Goal: Task Accomplishment & Management: Use online tool/utility

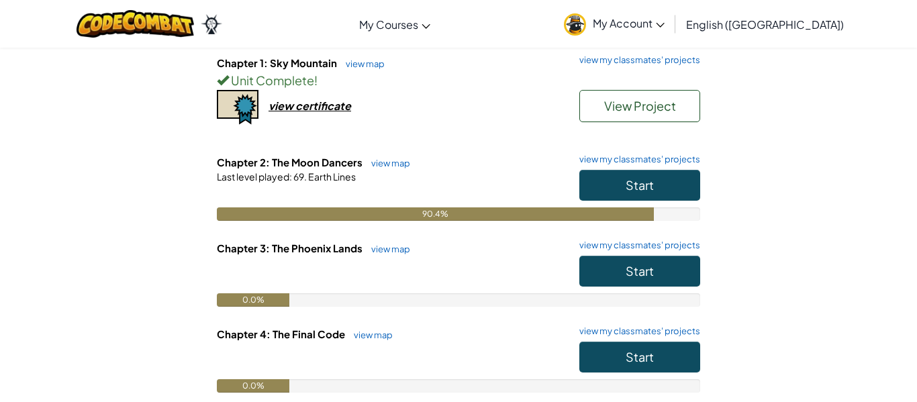
scroll to position [152, 0]
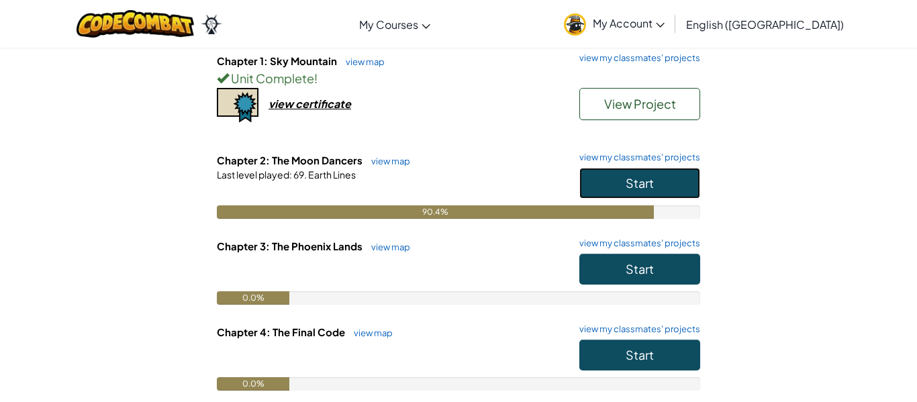
click at [595, 180] on button "Start" at bounding box center [639, 183] width 121 height 31
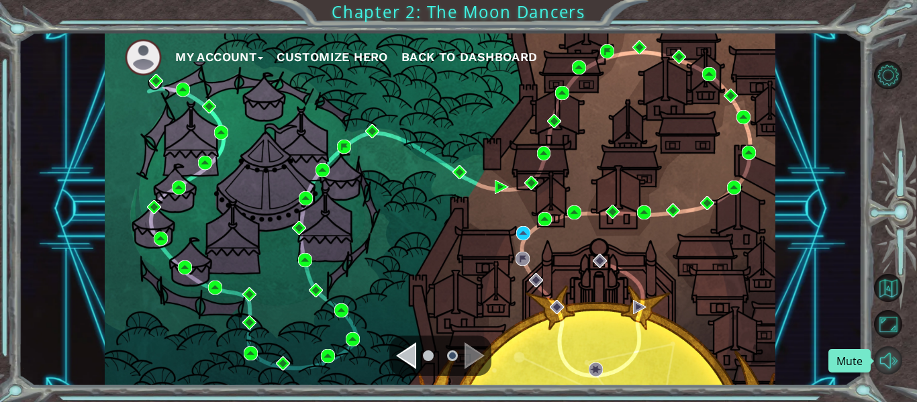
click at [885, 360] on button "Mute" at bounding box center [888, 360] width 28 height 28
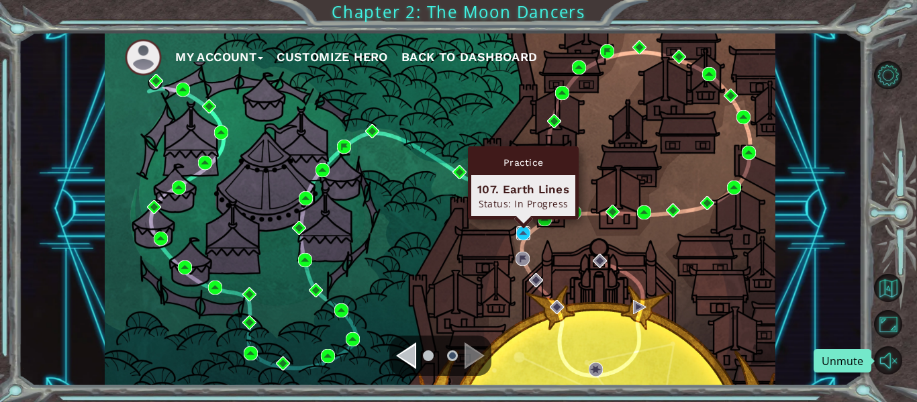
click at [524, 234] on img at bounding box center [523, 233] width 14 height 14
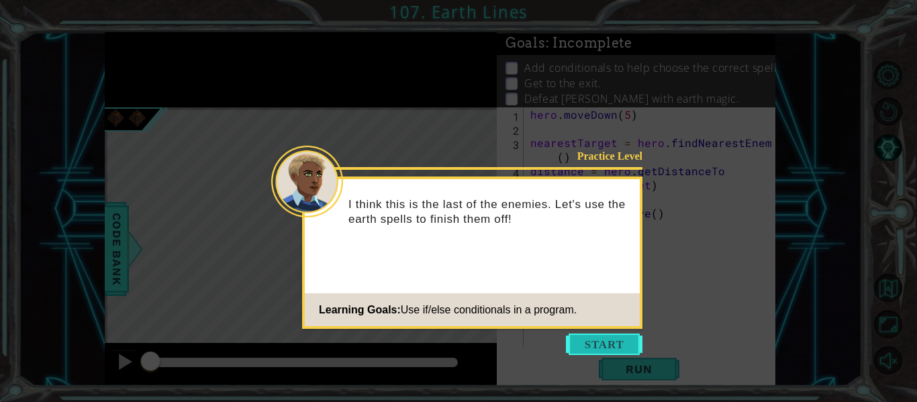
click at [604, 344] on button "Start" at bounding box center [604, 344] width 77 height 21
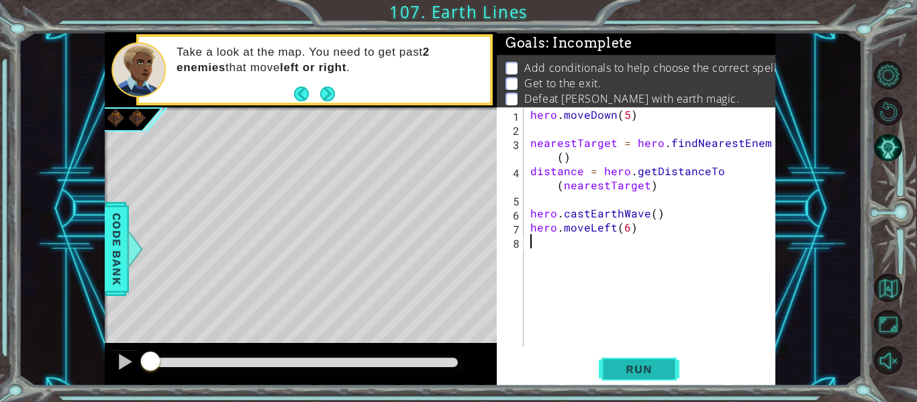
click at [656, 376] on button "Run" at bounding box center [639, 370] width 81 height 28
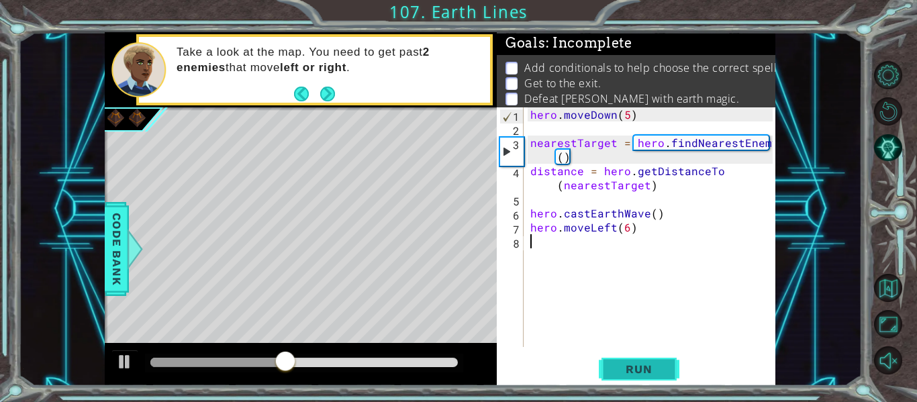
click at [656, 376] on button "Run" at bounding box center [639, 370] width 81 height 28
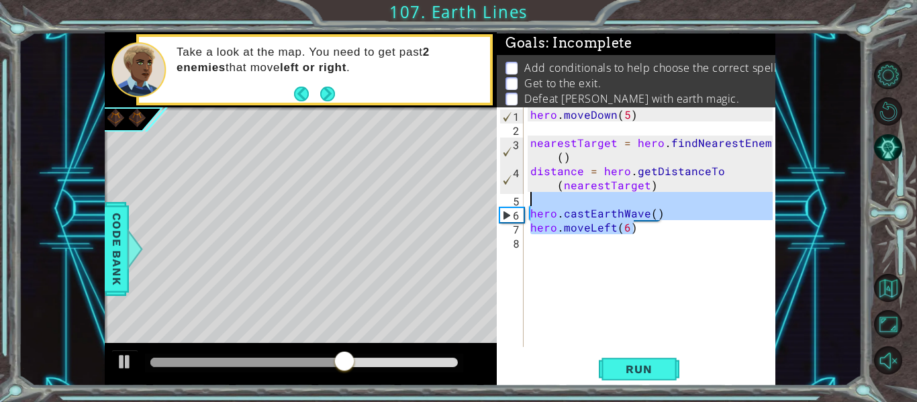
drag, startPoint x: 634, startPoint y: 229, endPoint x: 511, endPoint y: 204, distance: 125.3
click at [511, 204] on div "1 2 3 4 5 6 7 8 hero . moveDown ( 5 ) nearestTarget = hero . findNearestEnemy (…" at bounding box center [635, 227] width 276 height 240
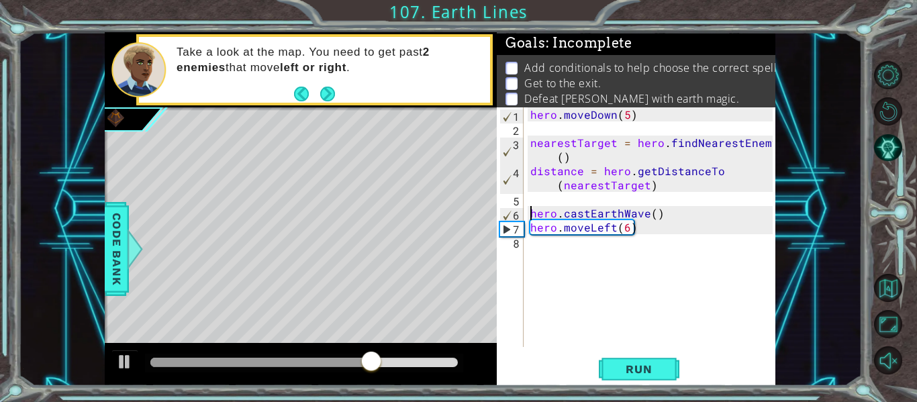
click at [527, 209] on div "hero . moveDown ( 5 ) nearestTarget = hero . findNearestEnemy ( ) distance = he…" at bounding box center [653, 241] width 252 height 268
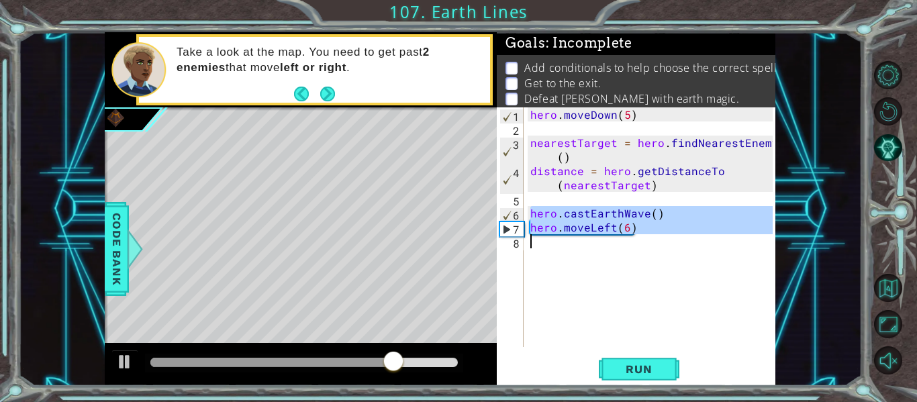
drag, startPoint x: 527, startPoint y: 209, endPoint x: 676, endPoint y: 237, distance: 150.8
click at [676, 237] on div "hero . moveDown ( 5 ) nearestTarget = hero . findNearestEnemy ( ) distance = he…" at bounding box center [653, 241] width 252 height 268
type textarea "hero.moveLeft(6)"
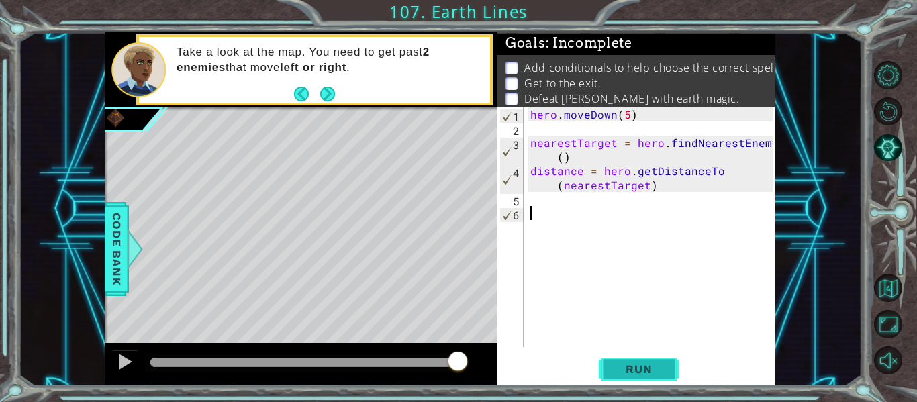
click at [631, 356] on button "Run" at bounding box center [639, 370] width 81 height 28
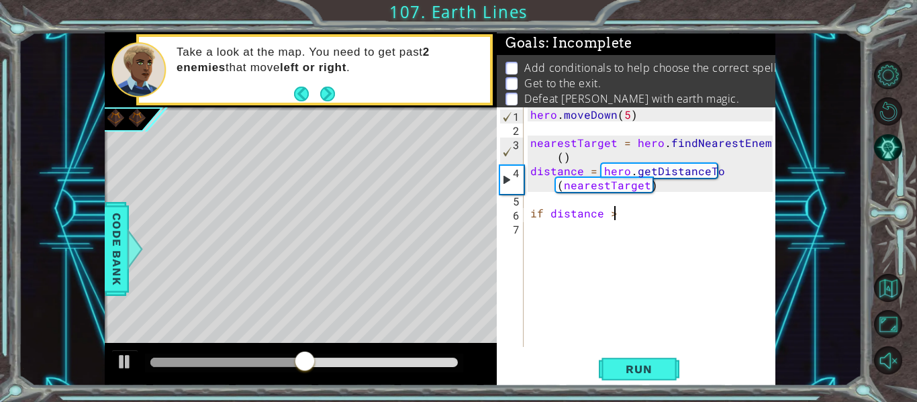
scroll to position [0, 5]
click at [624, 108] on div "hero . moveDown ( 5 ) nearestTarget = hero . findNearestEnemy ( ) distance = he…" at bounding box center [653, 241] width 252 height 268
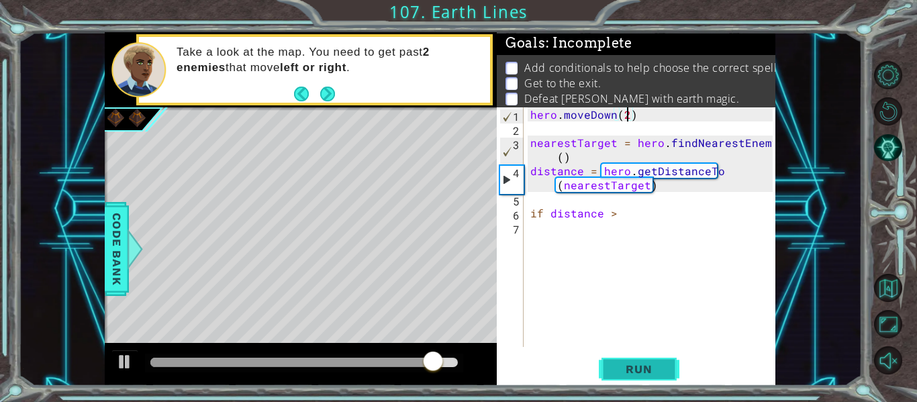
click at [637, 360] on button "Run" at bounding box center [639, 370] width 81 height 28
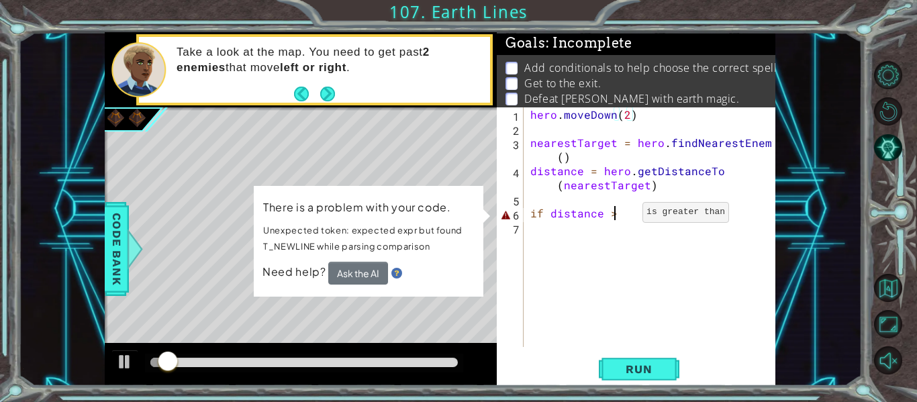
click at [619, 215] on div "hero . moveDown ( 2 ) nearestTarget = hero . findNearestEnemy ( ) distance = he…" at bounding box center [653, 241] width 252 height 268
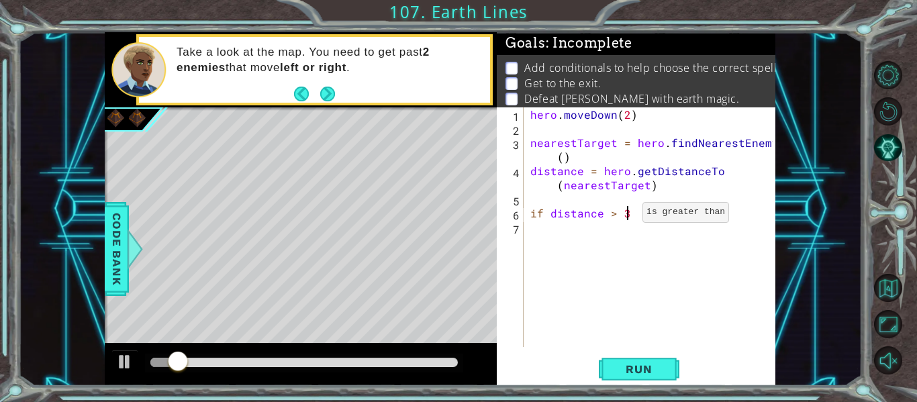
scroll to position [0, 5]
click at [644, 369] on span "Run" at bounding box center [638, 368] width 53 height 13
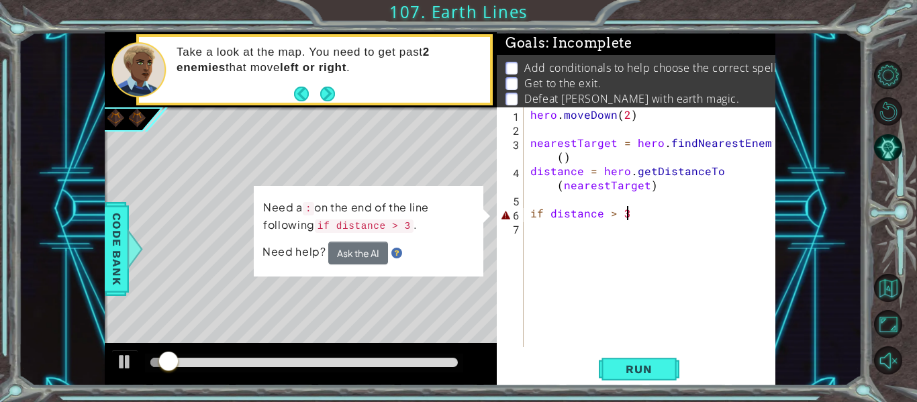
type textarea "if distance > 3:"
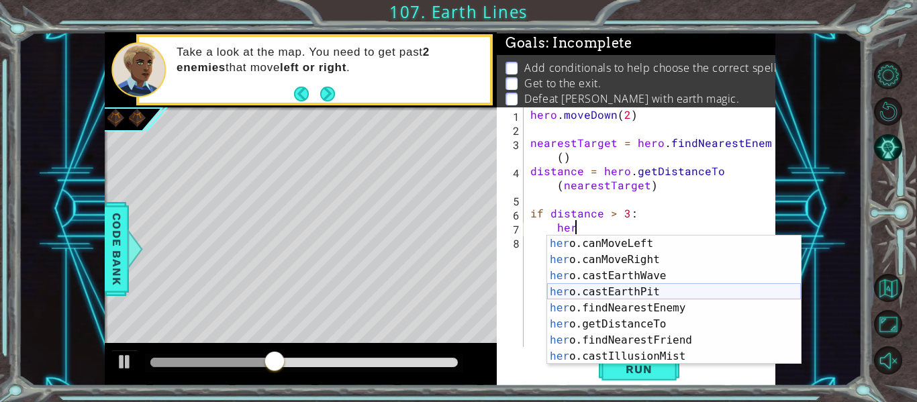
scroll to position [258, 0]
click at [638, 290] on div "her o.canMoveLeft press enter her o.canMoveRight press enter her o.castEarthWav…" at bounding box center [674, 316] width 254 height 161
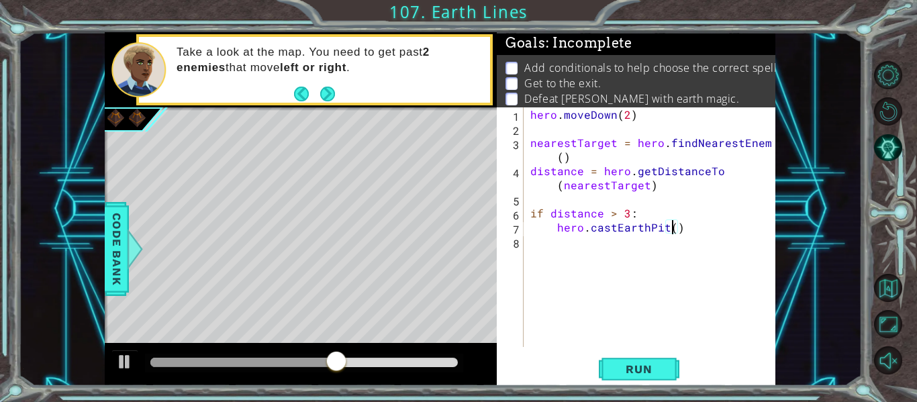
scroll to position [0, 0]
click at [631, 375] on span "Run" at bounding box center [638, 368] width 53 height 13
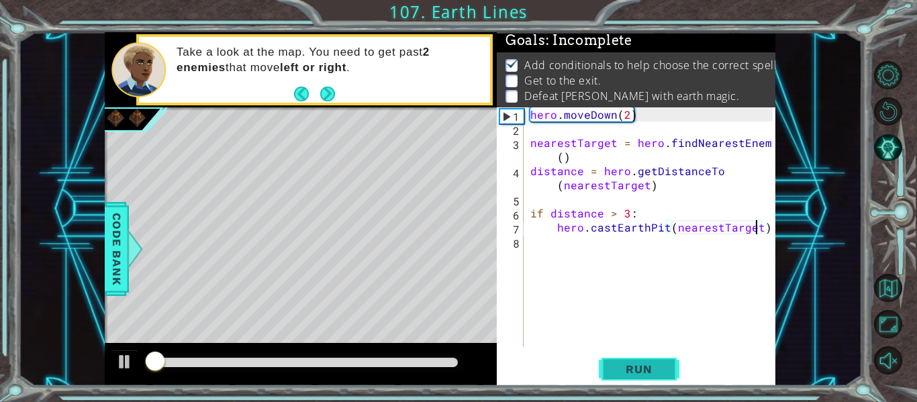
scroll to position [3, 0]
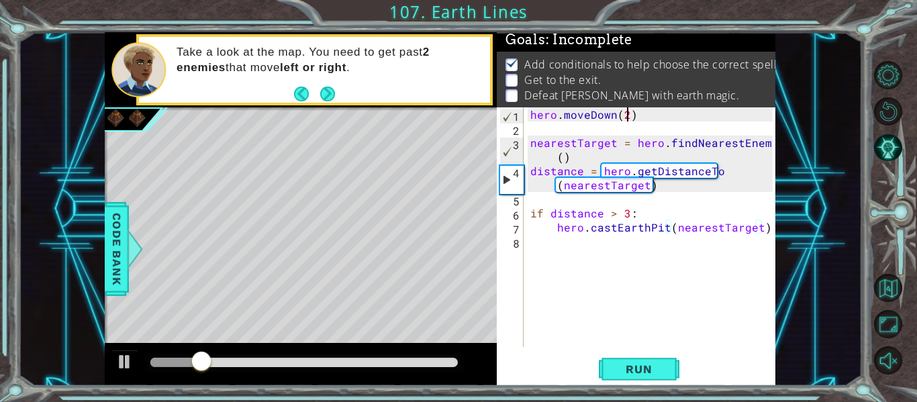
click at [625, 120] on div "hero . moveDown ( 2 ) nearestTarget = hero . findNearestEnemy ( ) distance = he…" at bounding box center [653, 241] width 252 height 268
type textarea "hero.moveDown()"
click at [651, 370] on span "Run" at bounding box center [638, 368] width 53 height 13
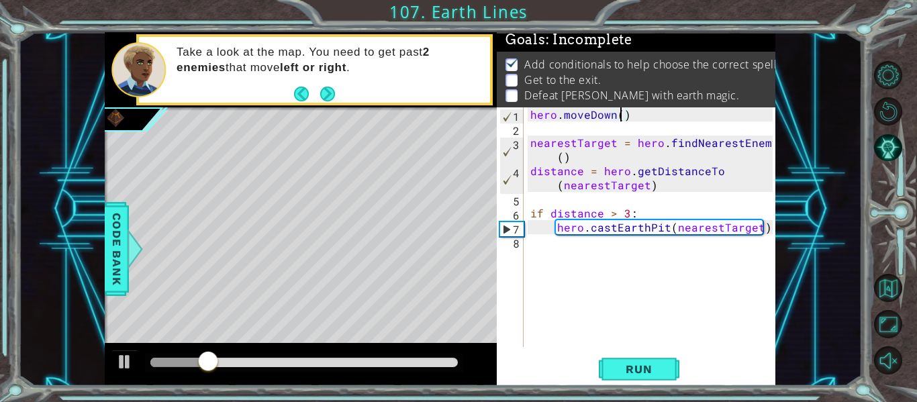
click at [548, 245] on div "hero . moveDown ( ) nearestTarget = hero . findNearestEnemy ( ) distance = hero…" at bounding box center [653, 241] width 252 height 268
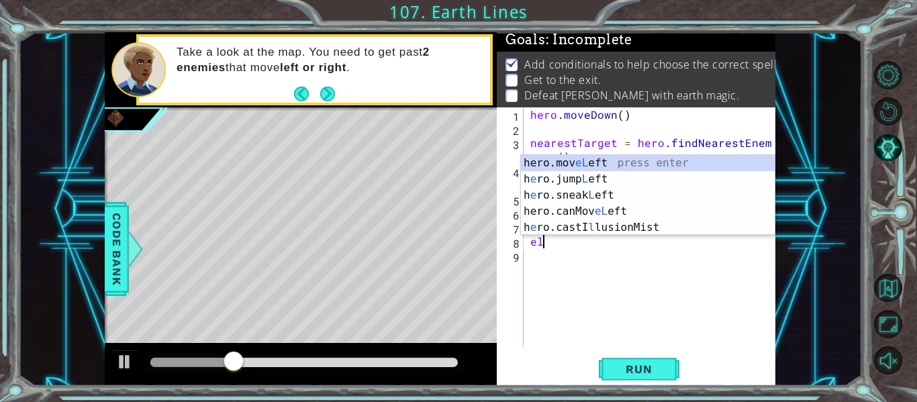
scroll to position [0, 1]
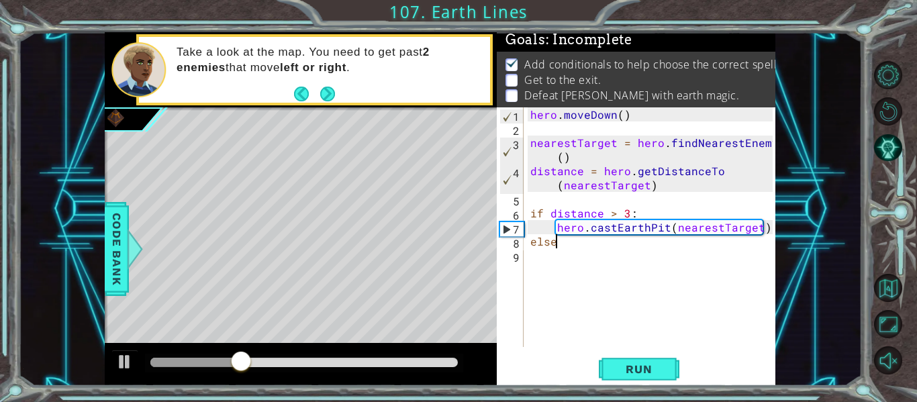
type textarea "else:"
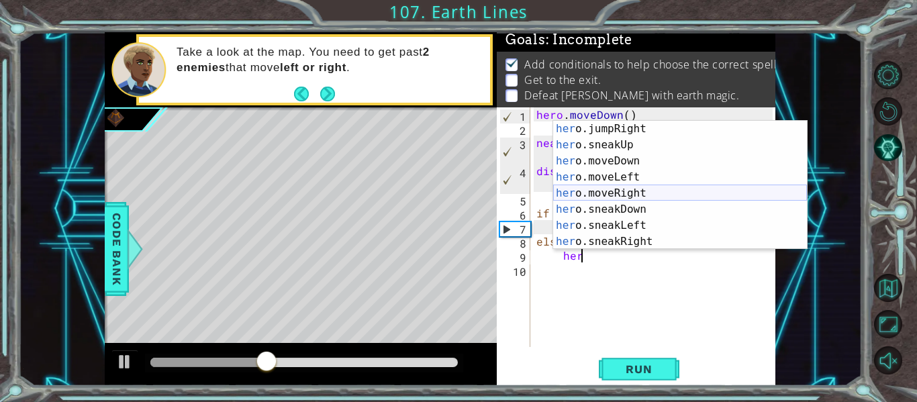
scroll to position [274, 0]
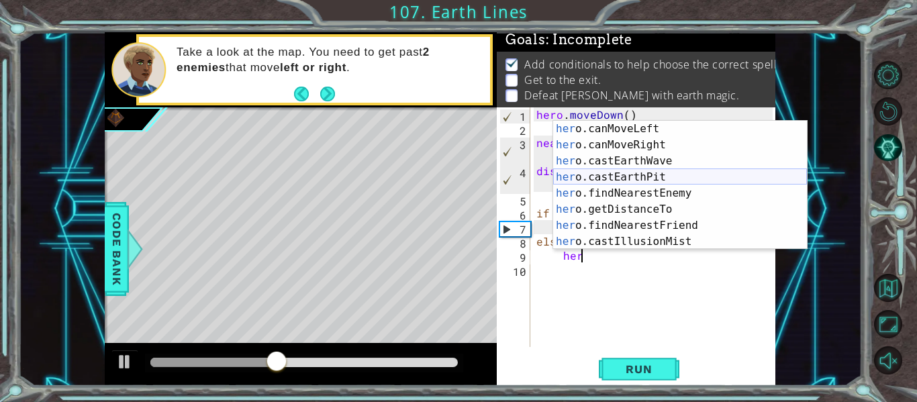
click at [678, 177] on div "her o.canMoveLeft press enter her o.canMoveRight press enter her o.castEarthWav…" at bounding box center [680, 201] width 254 height 161
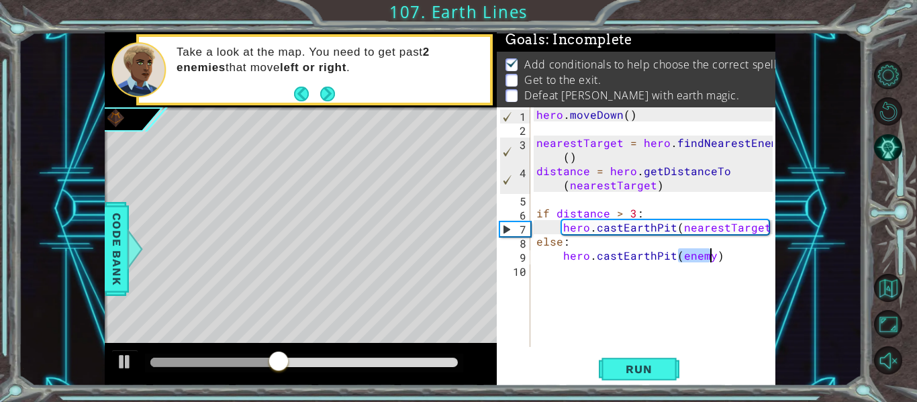
type textarea "hero.castEarthPit(enemy)"
click at [721, 259] on div "hero . moveDown ( ) nearestTarget = hero . findNearestEnemy ( ) distance = hero…" at bounding box center [657, 241] width 246 height 268
click at [584, 280] on div "hero . moveDown ( ) nearestTarget = hero . findNearestEnemy ( ) distance = hero…" at bounding box center [657, 241] width 246 height 268
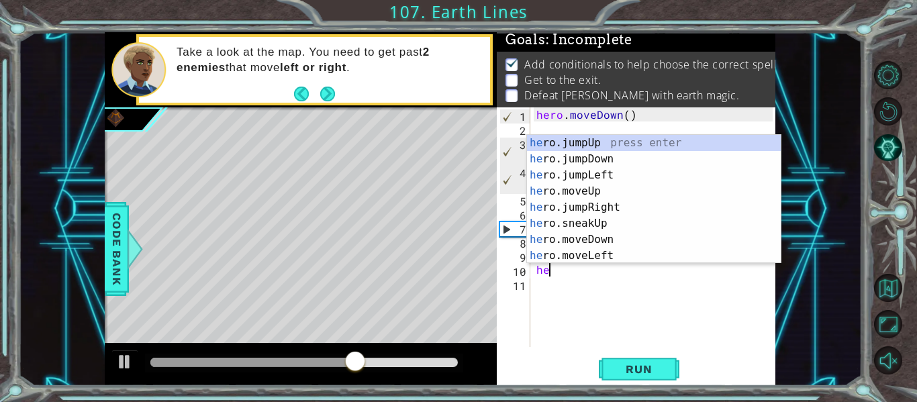
scroll to position [0, 1]
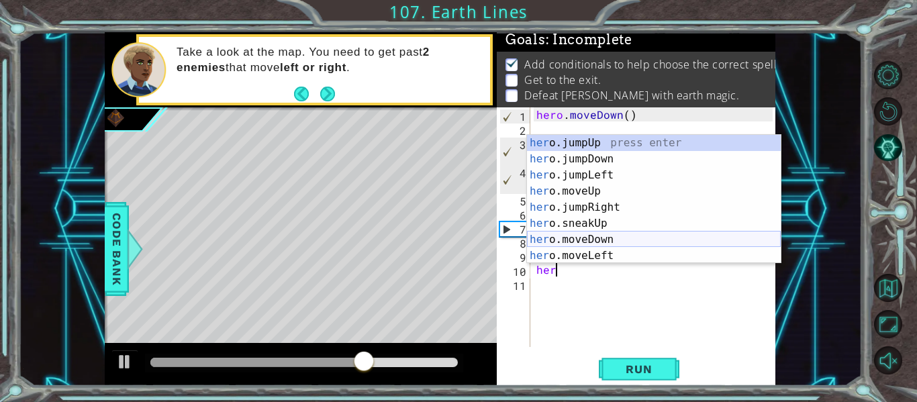
click at [582, 239] on div "her o.jumpUp press enter her o.jumpDown press enter her o.jumpLeft press enter …" at bounding box center [654, 215] width 254 height 161
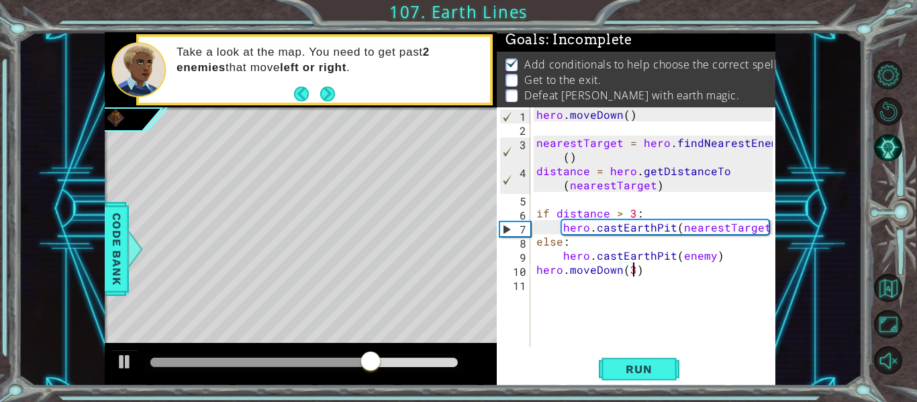
scroll to position [0, 6]
click at [656, 366] on span "Run" at bounding box center [638, 368] width 53 height 13
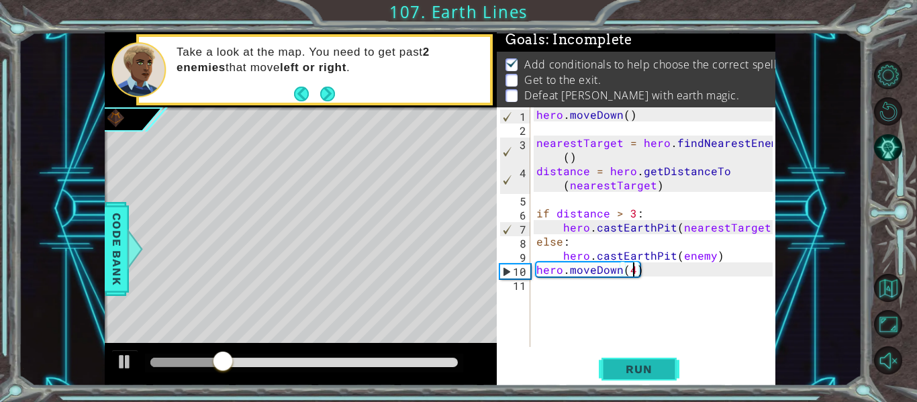
click at [629, 361] on button "Run" at bounding box center [639, 370] width 81 height 28
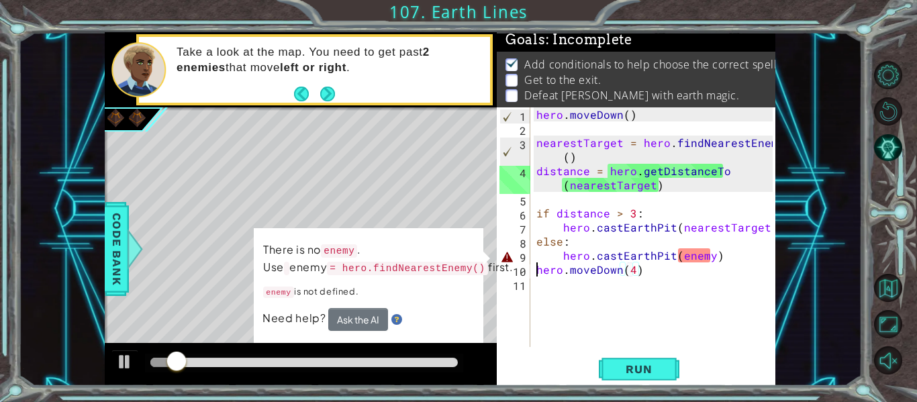
click at [536, 268] on div "hero . moveDown ( ) nearestTarget = hero . findNearestEnemy ( ) distance = hero…" at bounding box center [657, 241] width 246 height 268
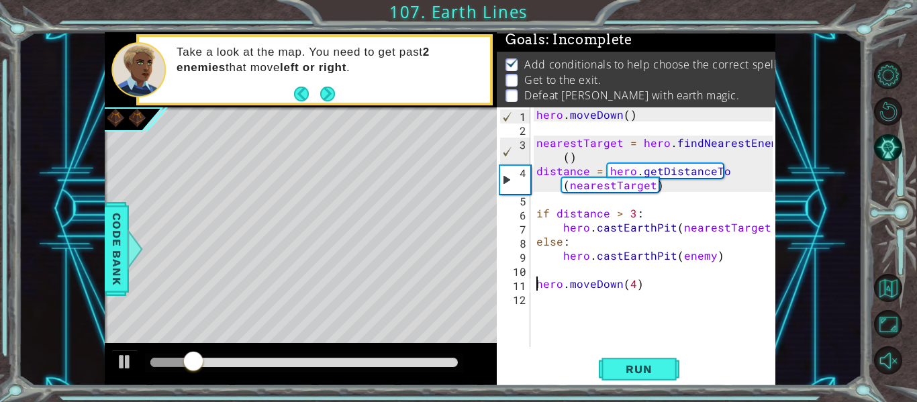
click at [706, 258] on div "hero . moveDown ( ) nearestTarget = hero . findNearestEnemy ( ) distance = hero…" at bounding box center [657, 241] width 246 height 268
click at [709, 257] on div "hero . moveDown ( ) nearestTarget = hero . findNearestEnemy ( ) distance = hero…" at bounding box center [657, 241] width 246 height 268
click at [672, 257] on div "hero . moveDown ( ) nearestTarget = hero . findNearestEnemy ( ) distance = hero…" at bounding box center [657, 241] width 246 height 268
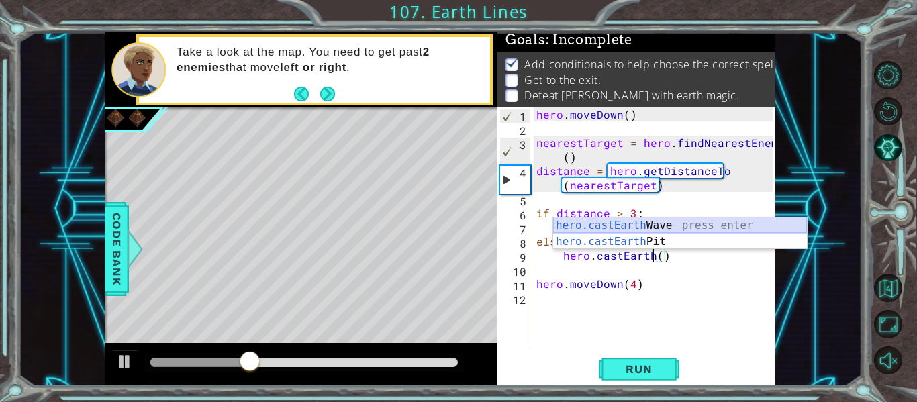
click at [697, 220] on div "hero.castEarth Wave press enter hero.castEarth Pit press enter" at bounding box center [680, 249] width 254 height 64
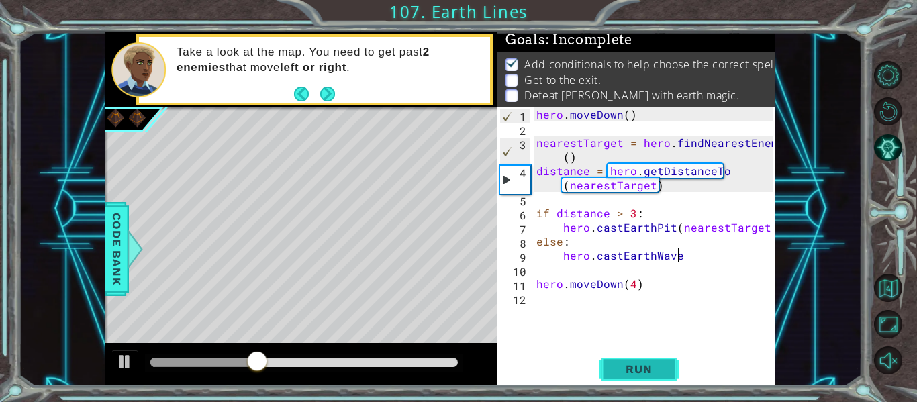
click at [640, 360] on button "Run" at bounding box center [639, 370] width 81 height 28
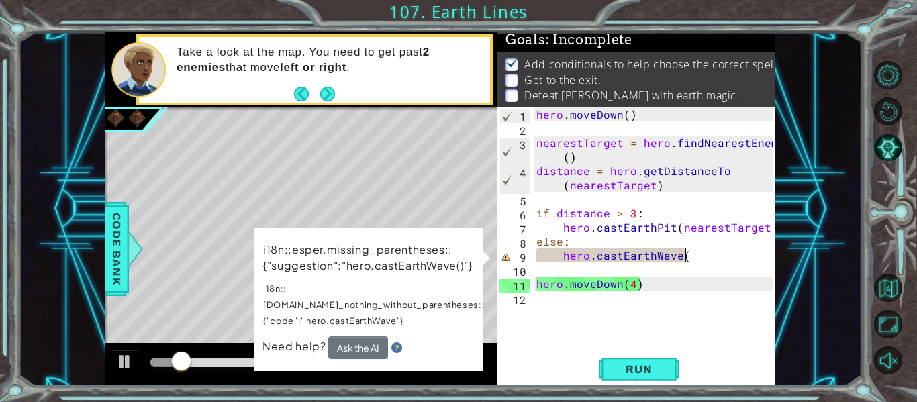
scroll to position [0, 9]
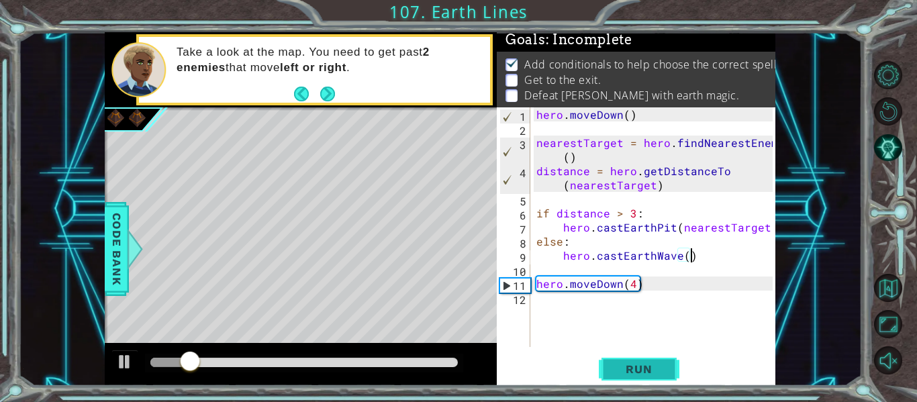
type textarea "hero.castEarthWave()"
click at [649, 366] on span "Run" at bounding box center [638, 368] width 53 height 13
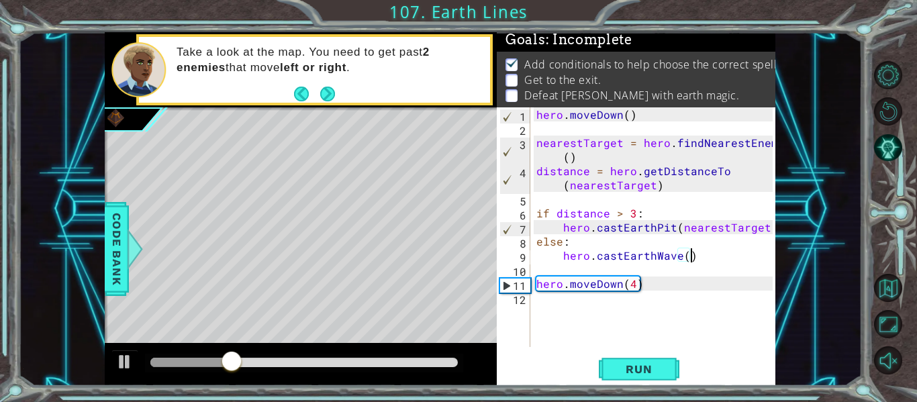
click at [576, 325] on div "hero . moveDown ( ) nearestTarget = hero . findNearestEnemy ( ) distance = hero…" at bounding box center [657, 241] width 246 height 268
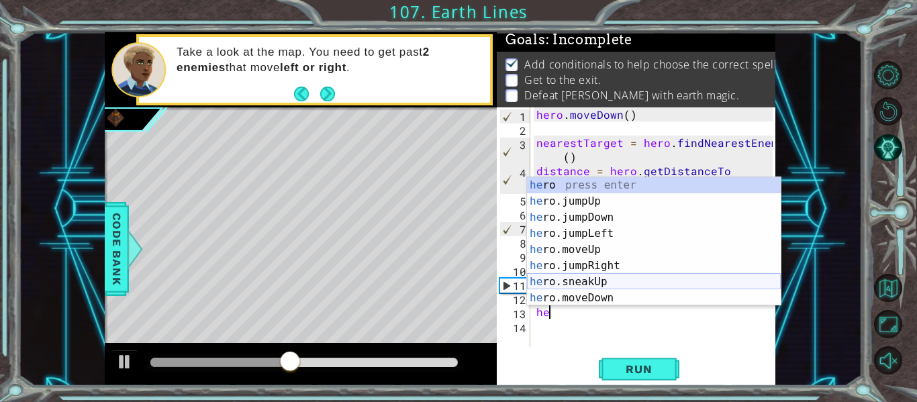
scroll to position [0, 0]
type textarea "h"
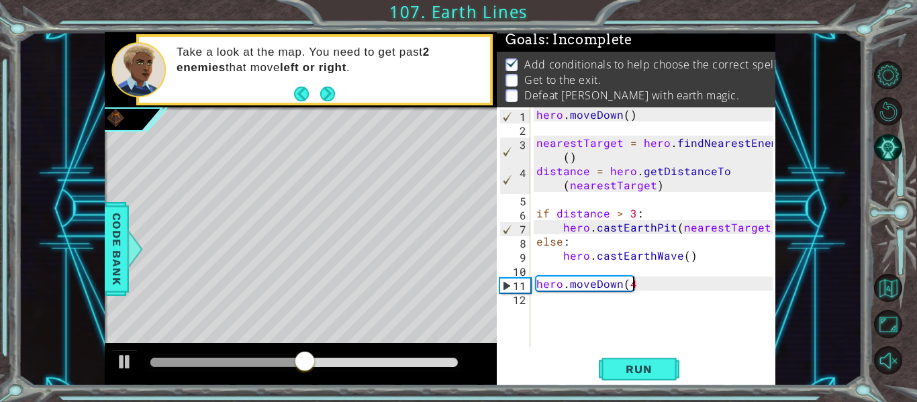
type textarea "hero.moveDown(4)"
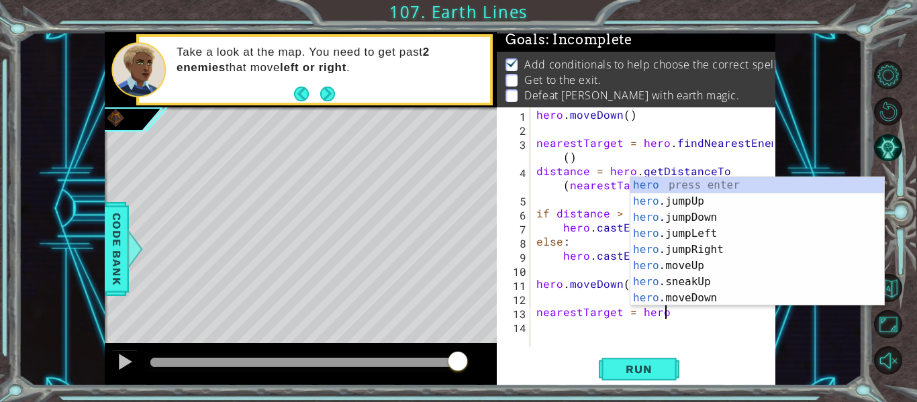
scroll to position [0, 8]
type textarea "nearestTarget = hero.f"
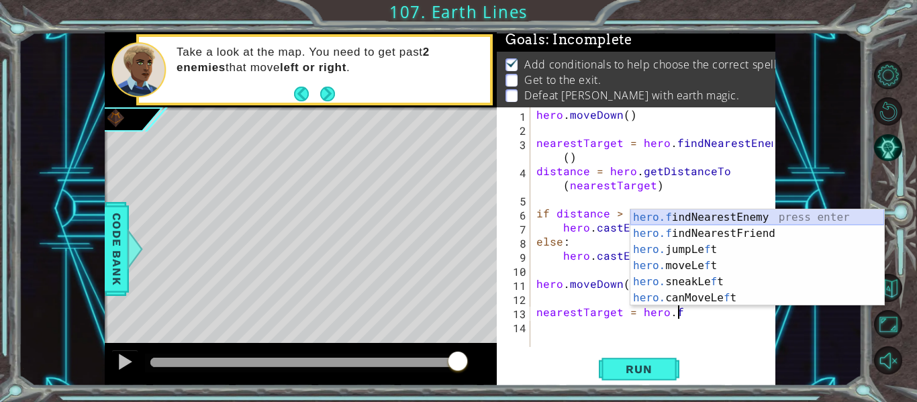
click at [770, 213] on div "hero.f indNearestEnemy press enter hero.f indNearestFriend press enter hero. ju…" at bounding box center [757, 273] width 254 height 129
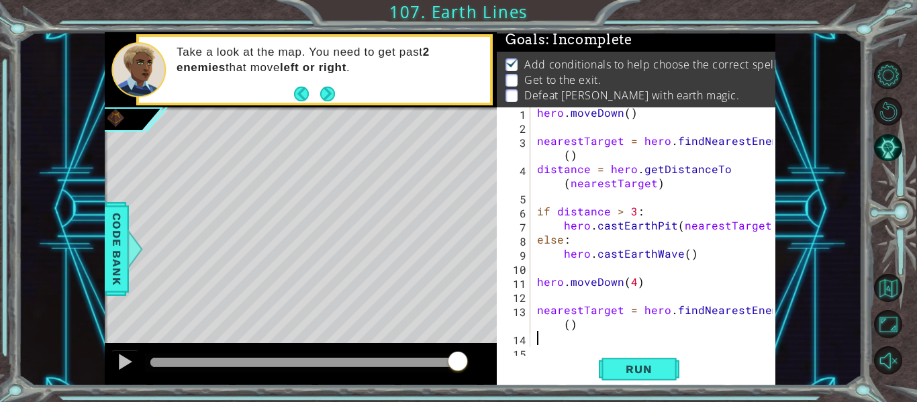
scroll to position [0, 0]
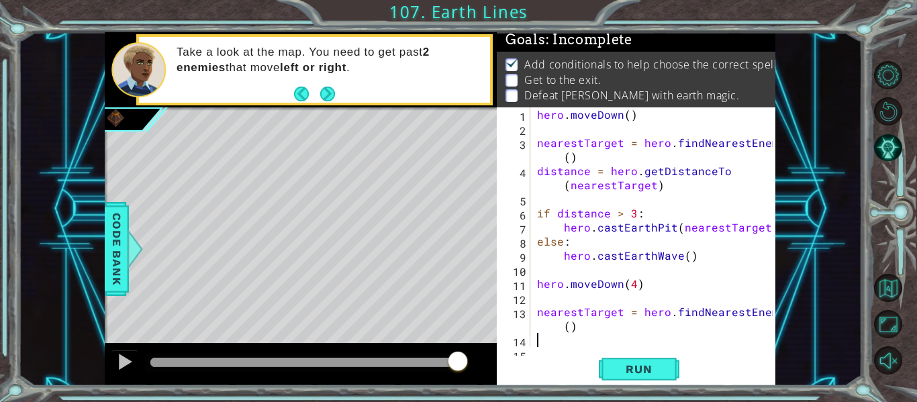
click at [581, 332] on div "hero . moveDown ( ) nearestTarget = hero . findNearestEnemy ( ) distance = hero…" at bounding box center [656, 241] width 245 height 268
click at [565, 326] on div "hero . moveDown ( ) nearestTarget = hero . findNearestEnemy ( ) distance = hero…" at bounding box center [656, 241] width 245 height 268
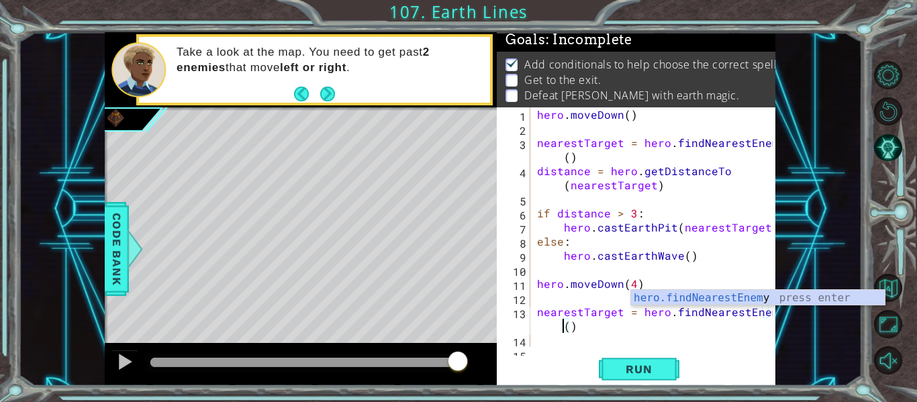
scroll to position [0, 15]
type textarea "nearestTarget = hero.findNearestEnemy()"
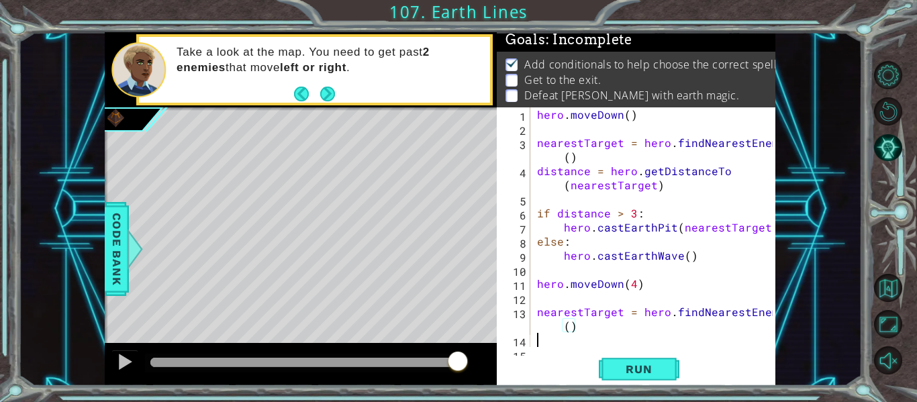
click at [585, 338] on div "hero . moveDown ( ) nearestTarget = hero . findNearestEnemy ( ) distance = hero…" at bounding box center [656, 241] width 245 height 268
click at [581, 345] on div "hero . moveDown ( ) nearestTarget = hero . findNearestEnemy ( ) distance = hero…" at bounding box center [656, 241] width 245 height 268
type textarea "nearestTarget = hero.findNearestEnemy()"
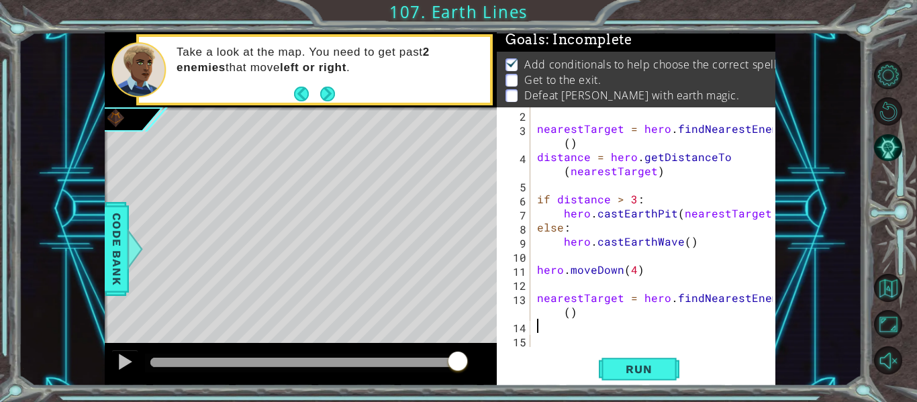
scroll to position [14, 0]
type textarea "f"
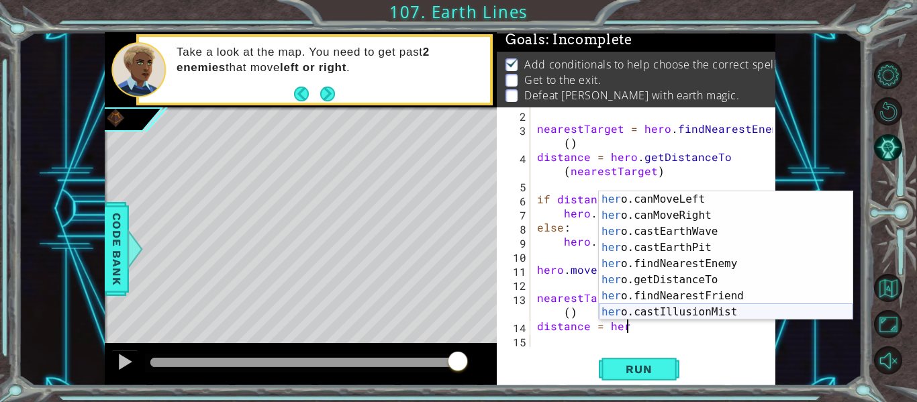
scroll to position [274, 0]
click at [712, 280] on div "her o.canMoveLeft press enter her o.canMoveRight press enter her o.castEarthWav…" at bounding box center [726, 271] width 254 height 161
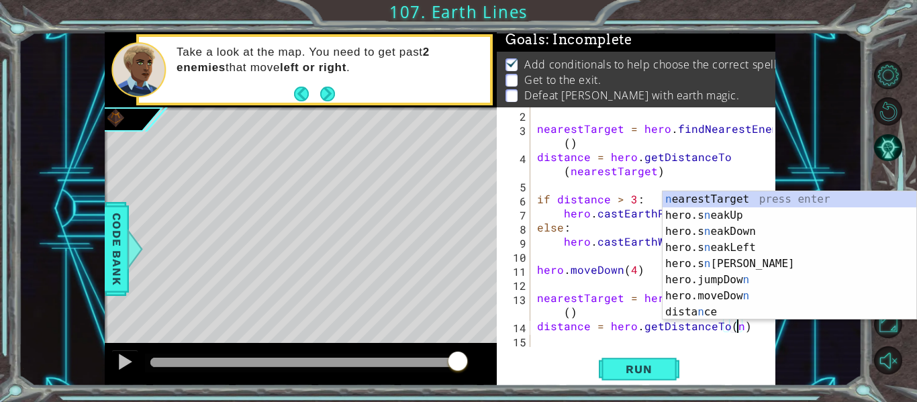
scroll to position [28, 0]
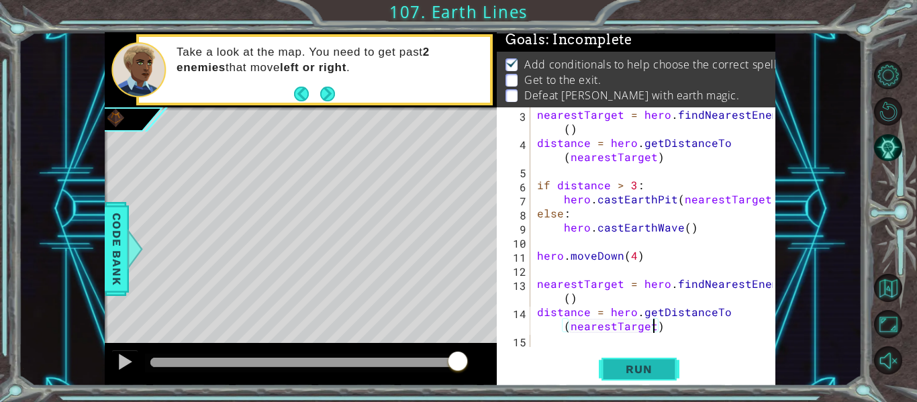
type textarea "distance = hero.getDistanceTo(nearestTarget)"
click at [664, 365] on span "Run" at bounding box center [638, 368] width 53 height 13
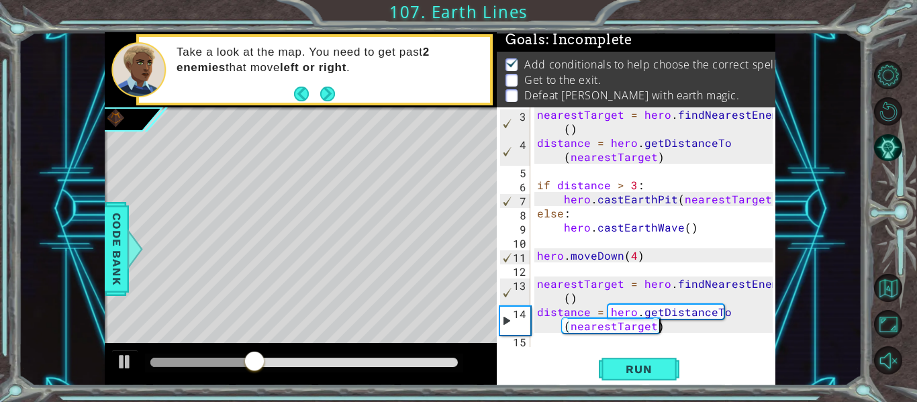
click at [666, 323] on div "nearestTarget = hero . findNearestEnemy ( ) distance = hero . getDistanceTo ( n…" at bounding box center [656, 248] width 245 height 282
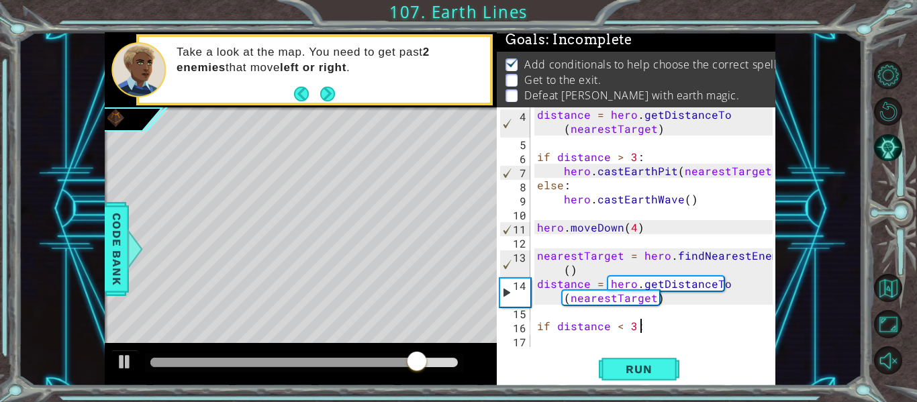
scroll to position [0, 6]
type textarea "if distance < 3:"
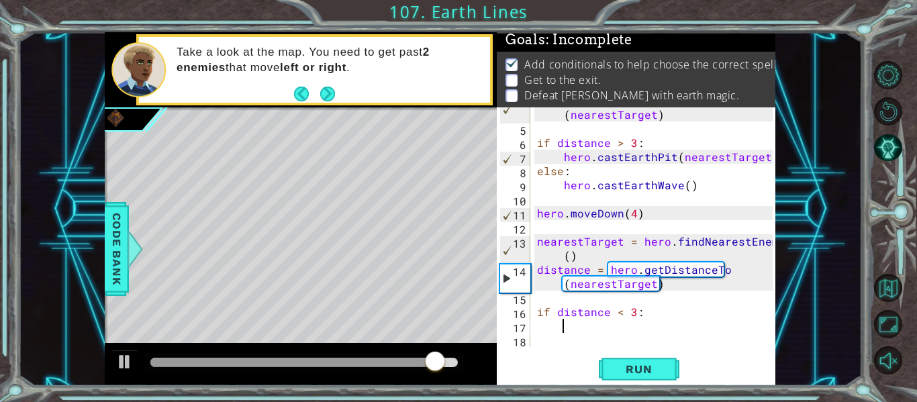
type textarea "h"
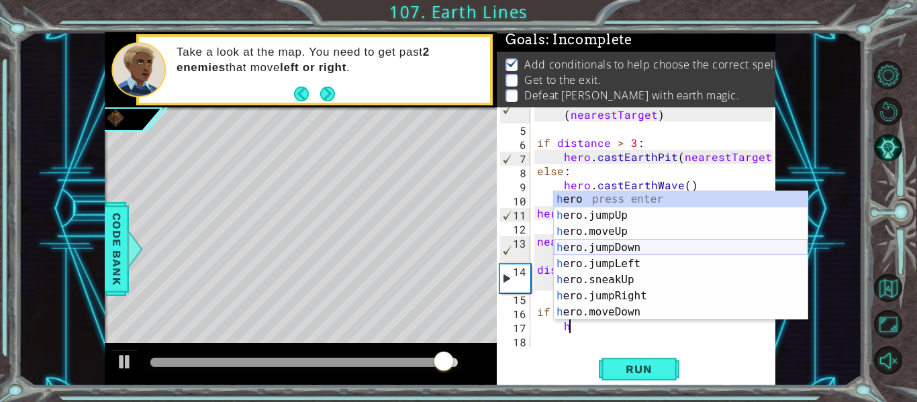
scroll to position [274, 0]
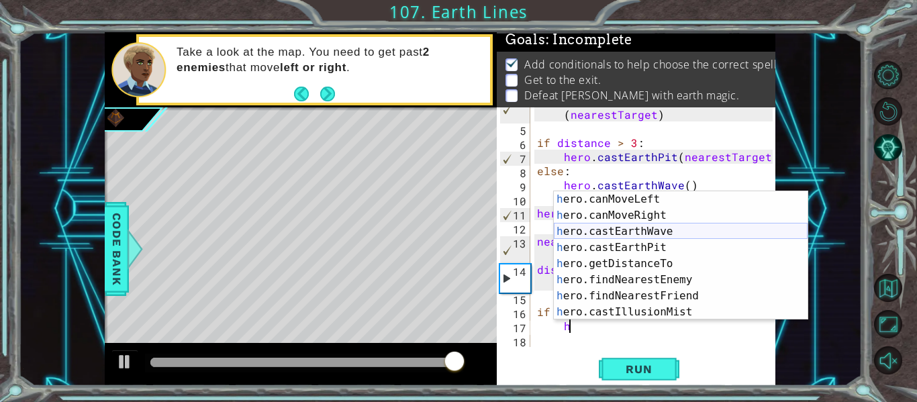
click at [672, 232] on div "h ero.canMoveLeft press enter h ero.canMoveRight press enter h ero.castEarthWav…" at bounding box center [681, 271] width 254 height 161
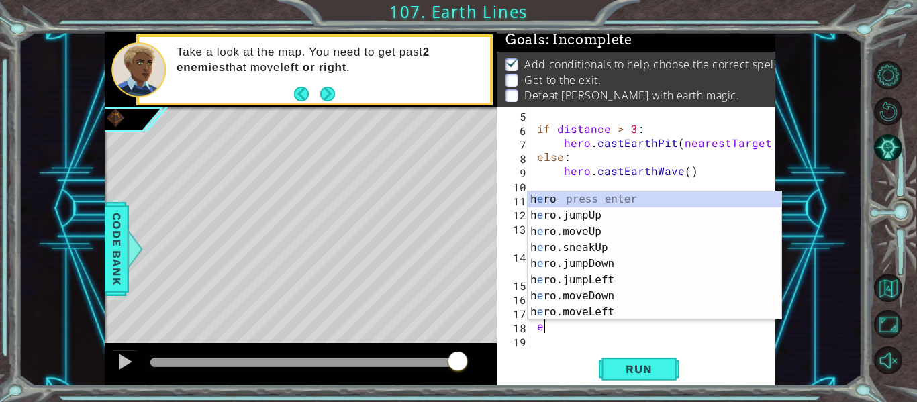
scroll to position [0, 0]
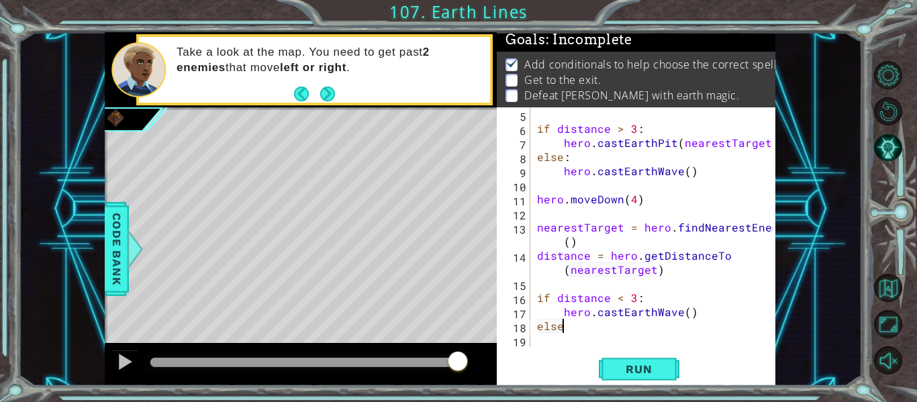
type textarea "else:"
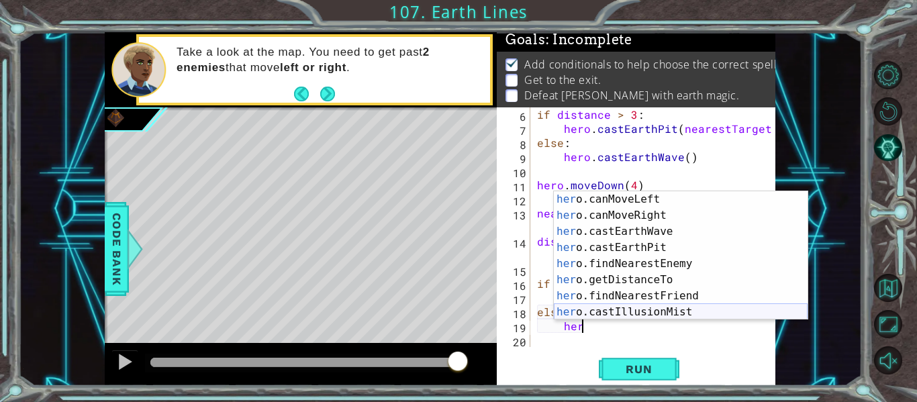
scroll to position [274, 0]
click at [666, 244] on div "her o.canMoveLeft press enter her o.canMoveRight press enter her o.castEarthWav…" at bounding box center [681, 271] width 254 height 161
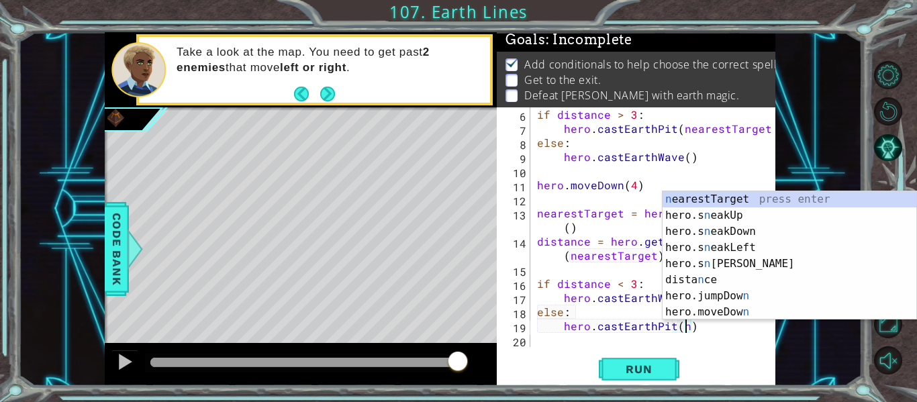
scroll to position [0, 0]
click at [707, 197] on div "n earestTarget press enter hero.s n eakUp press enter hero.s n eakDown press en…" at bounding box center [789, 271] width 254 height 161
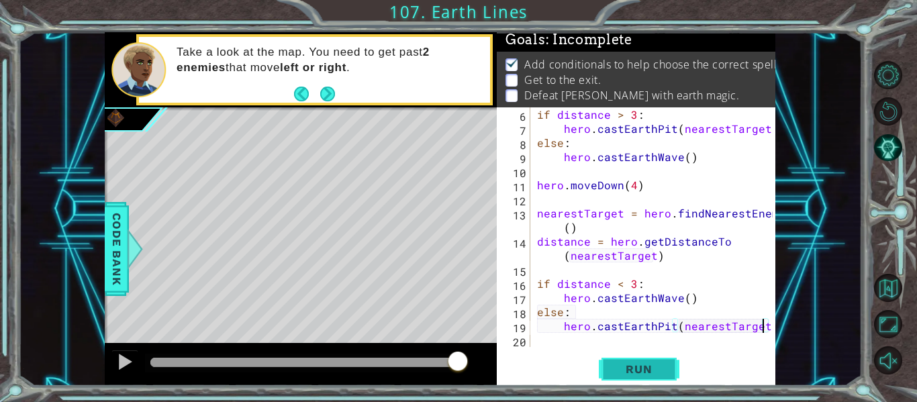
type textarea "hero.castEarthPit(nearestTarget)"
click at [654, 364] on span "Run" at bounding box center [638, 368] width 53 height 13
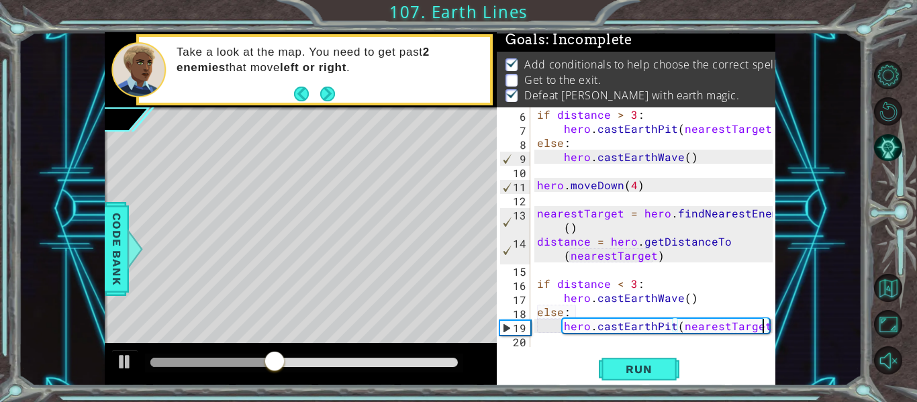
click at [772, 330] on div at bounding box center [765, 178] width 13 height 338
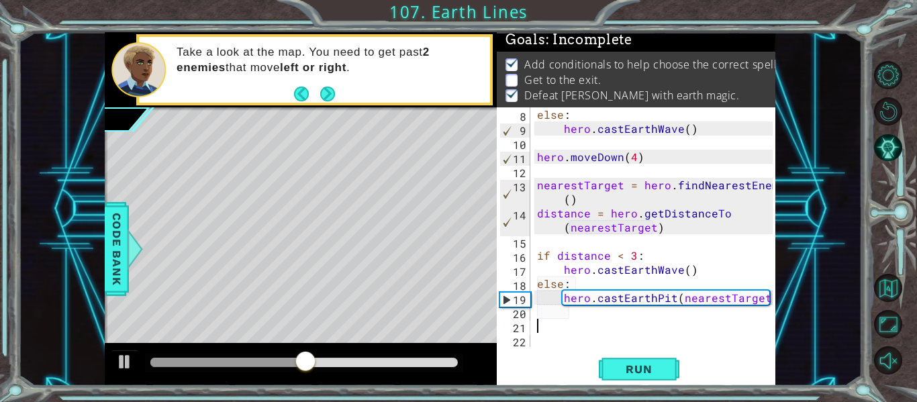
click at [567, 315] on div "else : hero . castEarthWave ( ) hero . moveDown ( 4 ) nearestTarget = hero . fi…" at bounding box center [656, 241] width 245 height 268
click at [544, 330] on div "else : hero . castEarthWave ( ) hero . moveDown ( 4 ) nearestTarget = hero . fi…" at bounding box center [656, 241] width 245 height 268
click at [545, 316] on div "else : hero . castEarthWave ( ) hero . moveDown ( 4 ) nearestTarget = hero . fi…" at bounding box center [656, 241] width 245 height 268
type textarea "hero.castEarthPit(nearestTarget)"
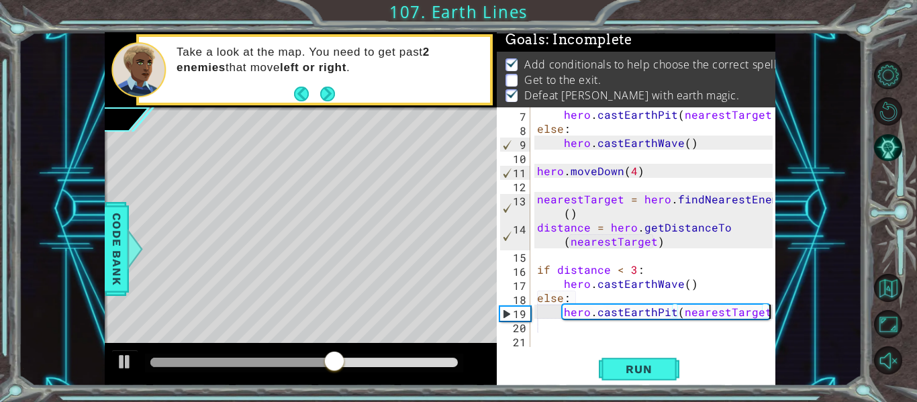
click at [540, 336] on div "hero . castEarthPit ( nearestTarget ) else : hero . castEarthWave ( ) hero . mo…" at bounding box center [656, 241] width 245 height 268
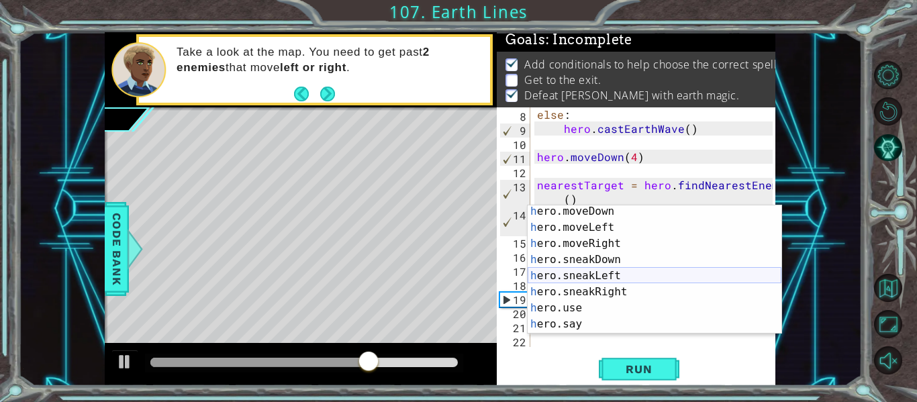
scroll to position [115, 0]
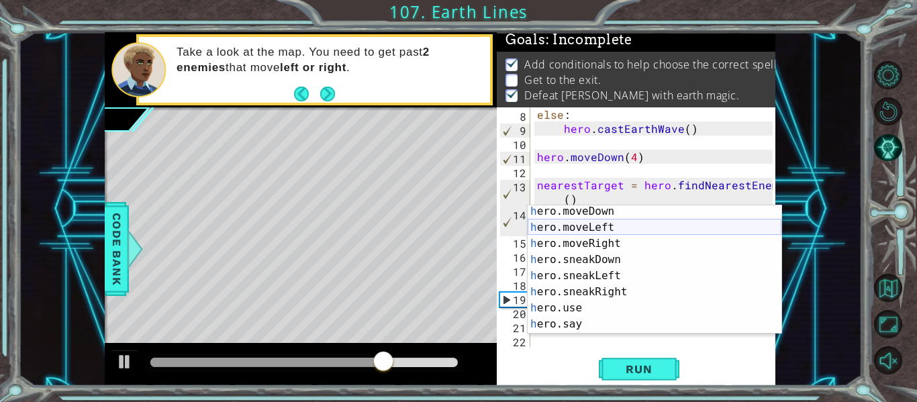
click at [618, 227] on div "h ero.moveDown press enter h ero.moveLeft press enter h ero.moveRight press ent…" at bounding box center [654, 283] width 254 height 161
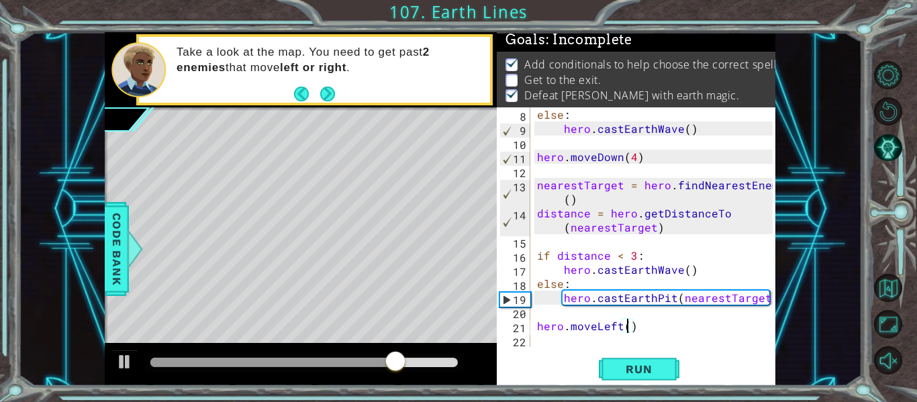
scroll to position [0, 6]
type textarea "hero.moveLeft(6)"
click at [640, 362] on span "Run" at bounding box center [638, 368] width 53 height 13
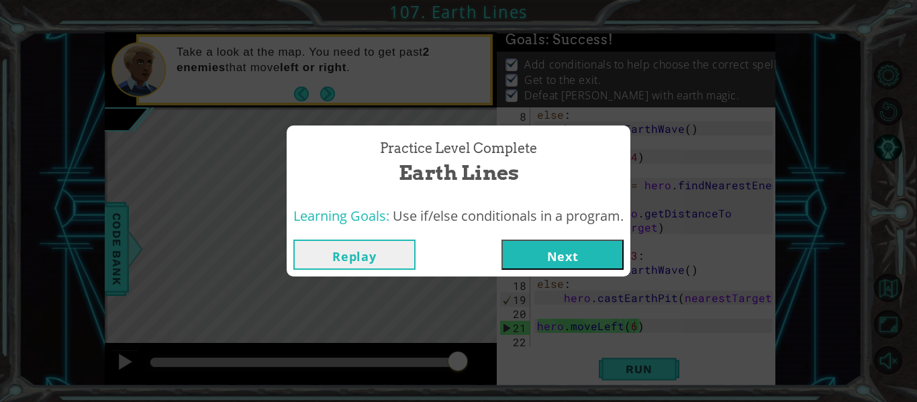
click at [538, 258] on button "Next" at bounding box center [562, 255] width 122 height 30
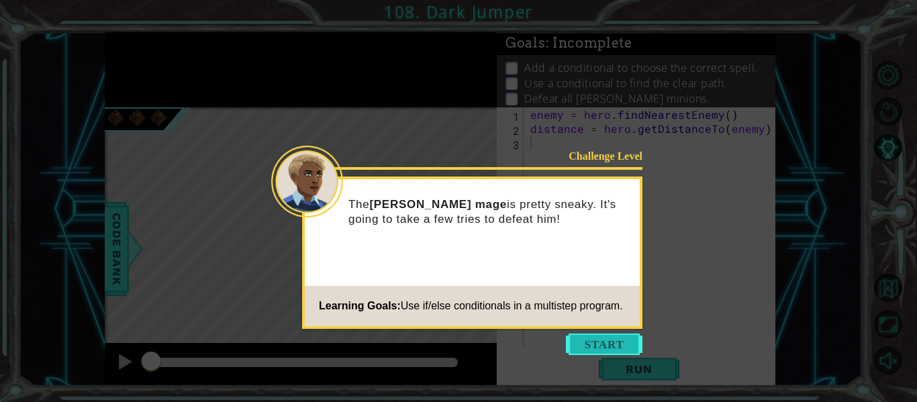
click at [615, 339] on button "Start" at bounding box center [604, 344] width 77 height 21
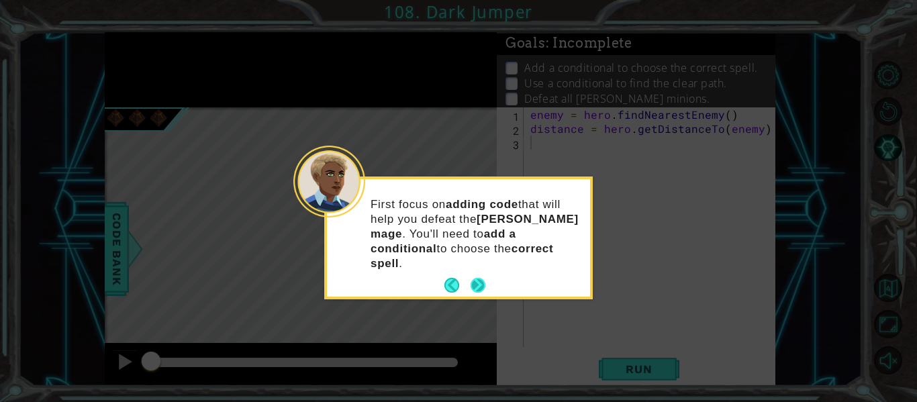
click at [478, 278] on button "Next" at bounding box center [477, 285] width 15 height 15
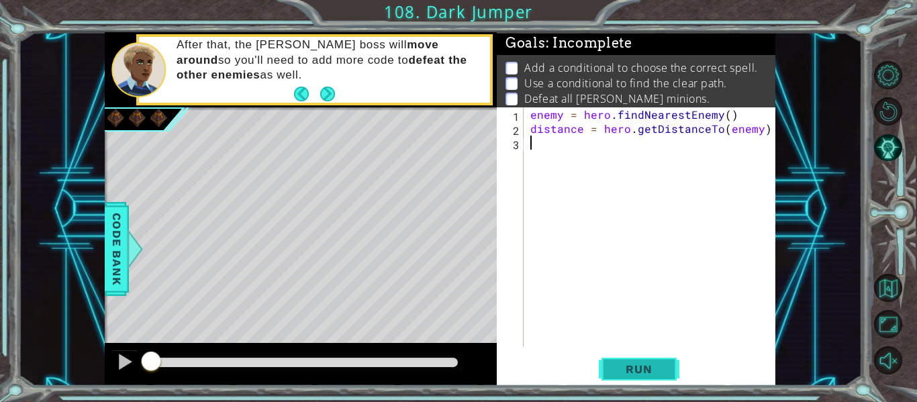
click at [628, 374] on span "Run" at bounding box center [638, 368] width 53 height 13
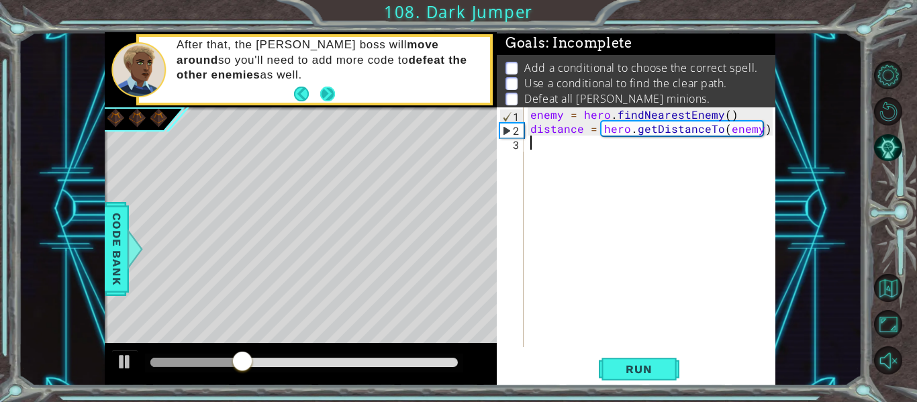
click at [330, 94] on button "Next" at bounding box center [327, 94] width 15 height 15
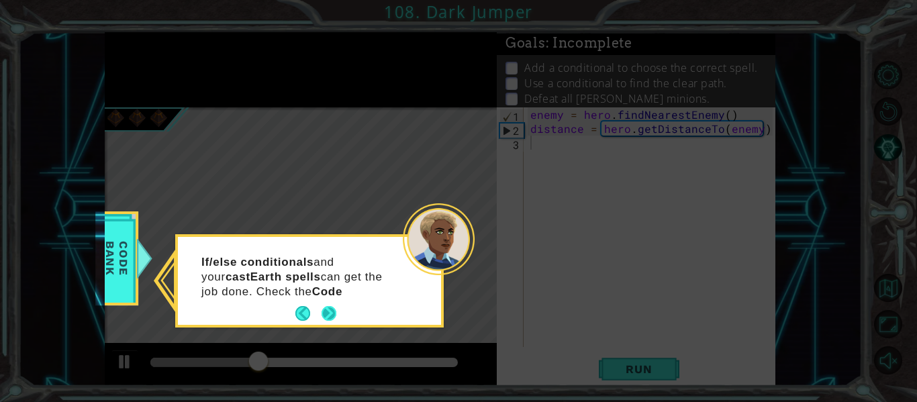
click at [336, 311] on button "Next" at bounding box center [328, 313] width 15 height 15
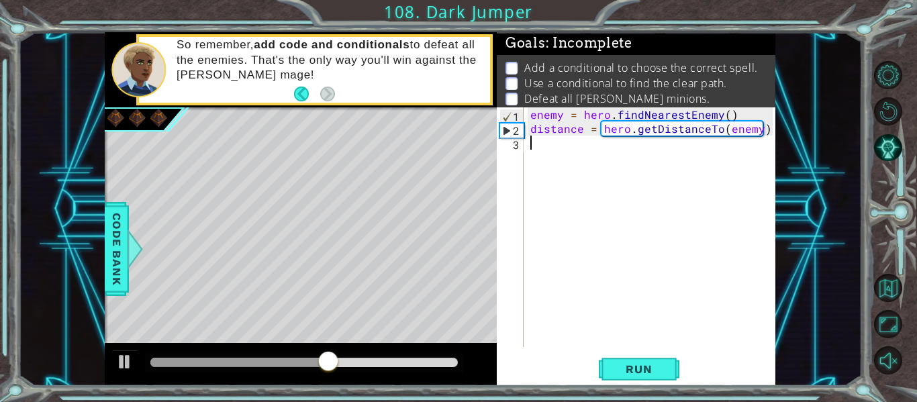
click at [544, 148] on div "enemy = hero . findNearestEnemy ( ) distance = hero . getDistanceTo ( enemy )" at bounding box center [653, 241] width 252 height 268
type textarea "h"
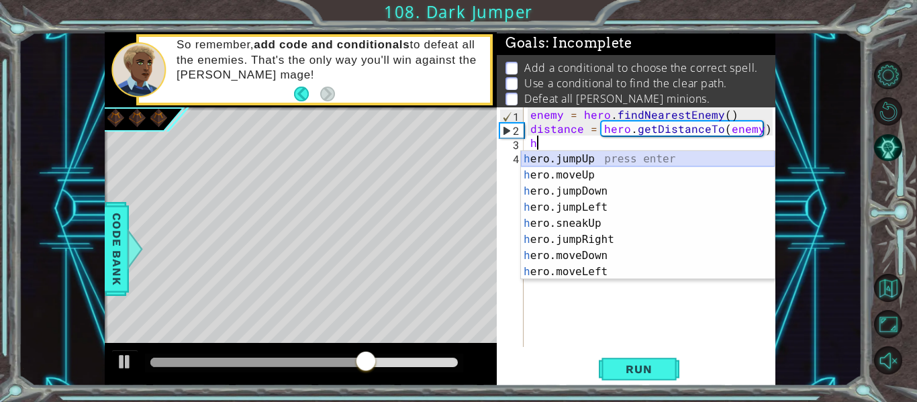
click at [547, 166] on div "h ero.jumpUp press enter h ero.moveUp press enter h ero.jumpDown press enter h …" at bounding box center [648, 231] width 254 height 161
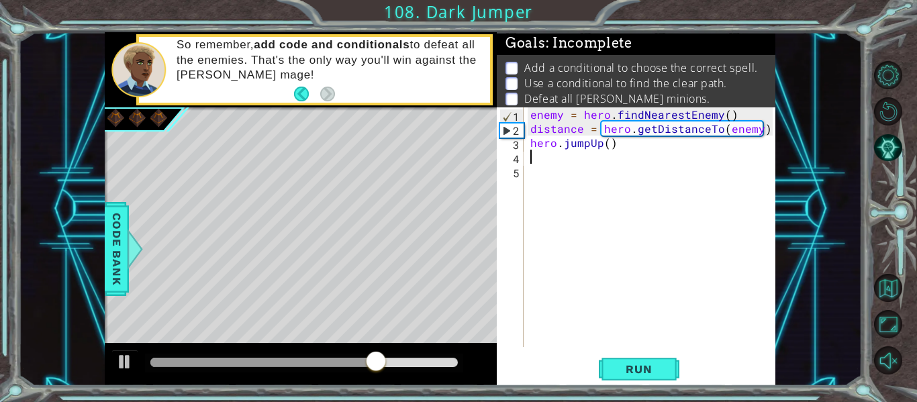
click at [531, 147] on div "enemy = hero . findNearestEnemy ( ) distance = hero . getDistanceTo ( enemy ) h…" at bounding box center [653, 241] width 252 height 268
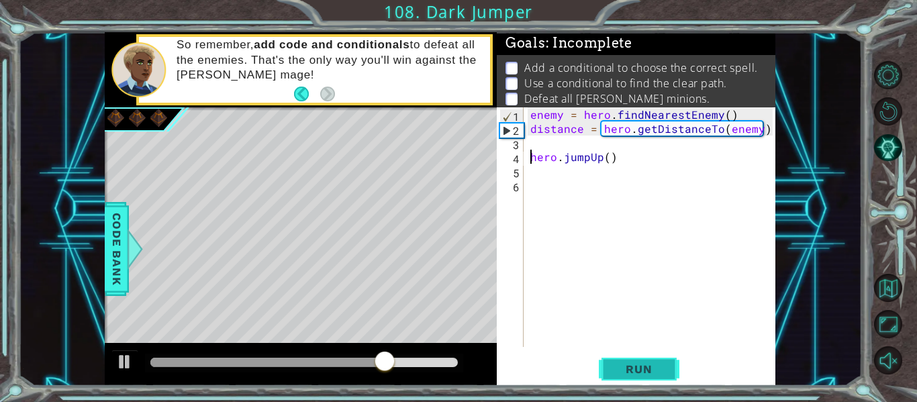
click at [666, 369] on button "Run" at bounding box center [639, 370] width 81 height 28
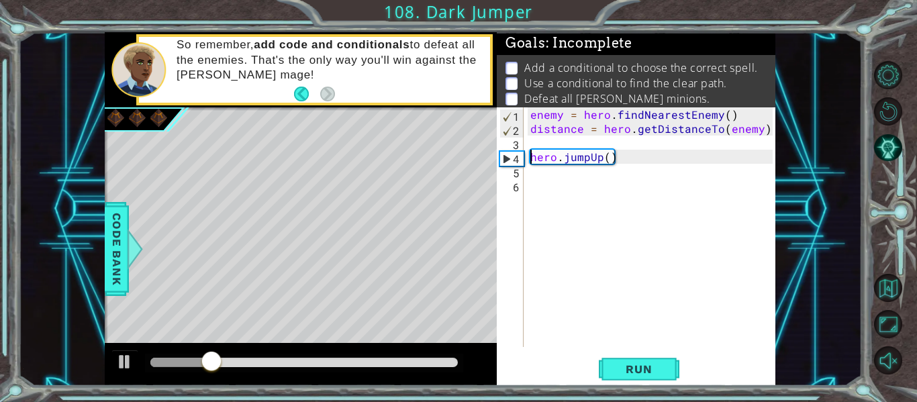
click at [586, 163] on div "enemy = hero . findNearestEnemy ( ) distance = hero . getDistanceTo ( enemy ) h…" at bounding box center [653, 241] width 252 height 268
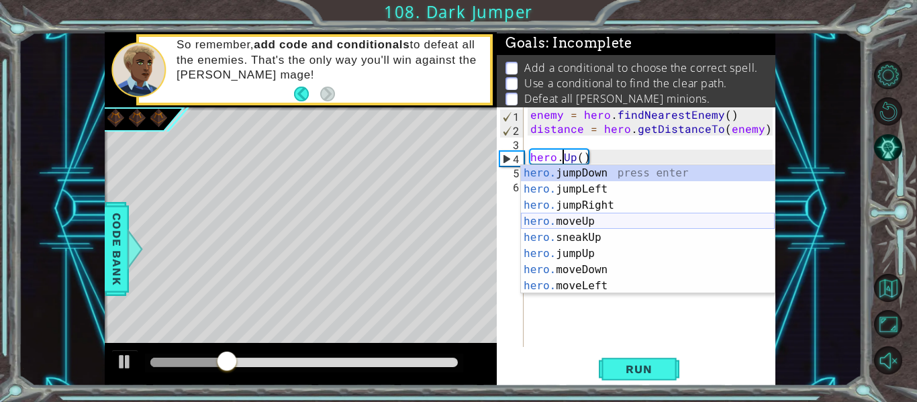
click at [601, 219] on div "hero. jumpDown press enter hero. jumpLeft press enter hero. jumpRight press ent…" at bounding box center [648, 245] width 254 height 161
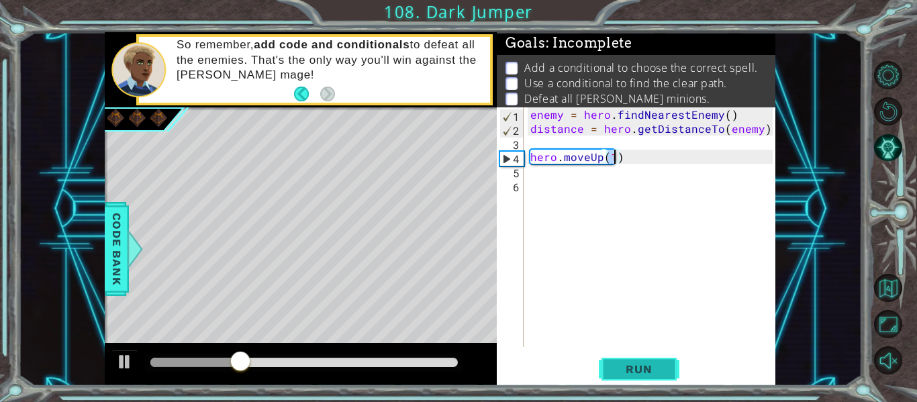
click at [638, 366] on span "Run" at bounding box center [638, 368] width 53 height 13
click at [625, 160] on div "enemy = hero . findNearestEnemy ( ) distance = hero . getDistanceTo ( enemy ) h…" at bounding box center [653, 241] width 252 height 268
click at [761, 130] on div "enemy = hero . findNearestEnemy ( ) distance = hero . getDistanceTo ( enemy ) h…" at bounding box center [653, 241] width 252 height 268
type textarea "distance = hero.getDistanceTo(enemy)"
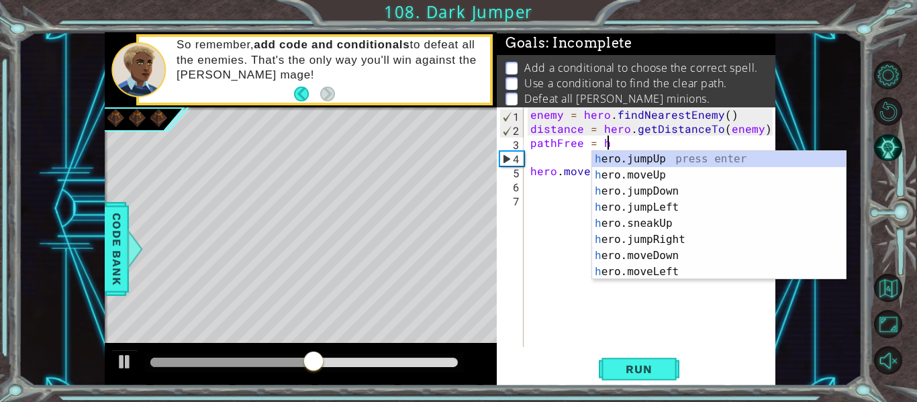
scroll to position [0, 5]
type textarea "pathFree = her"
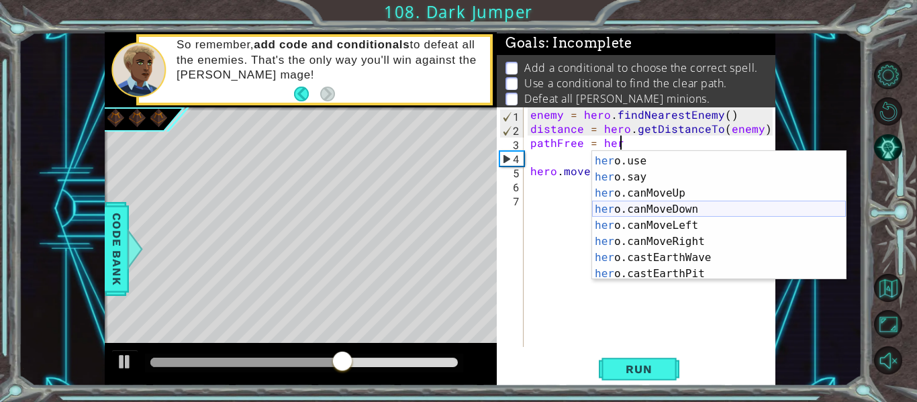
scroll to position [191, 0]
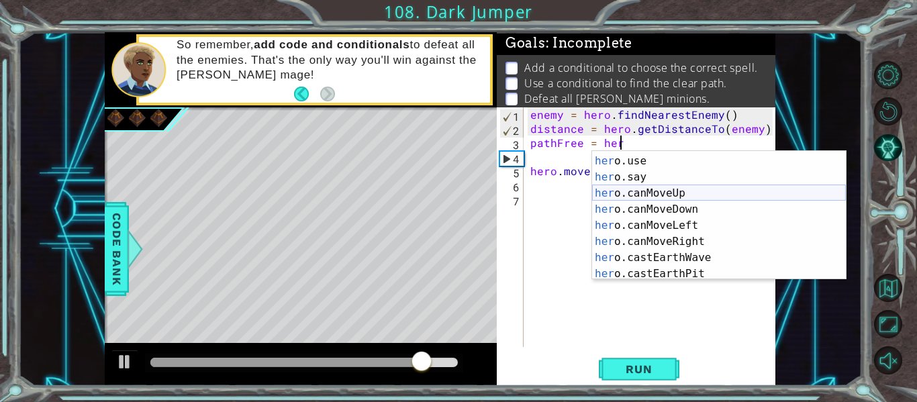
click at [685, 194] on div "her o.sneakRight press enter her o.use press enter her o.say press enter her o.…" at bounding box center [719, 217] width 254 height 161
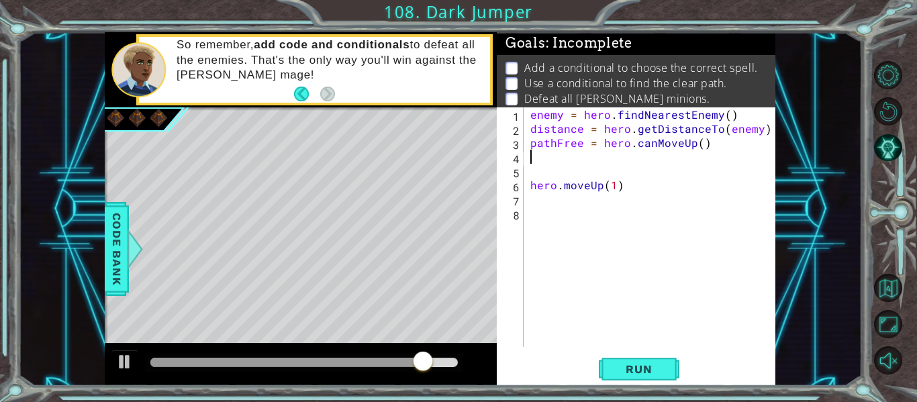
scroll to position [0, 0]
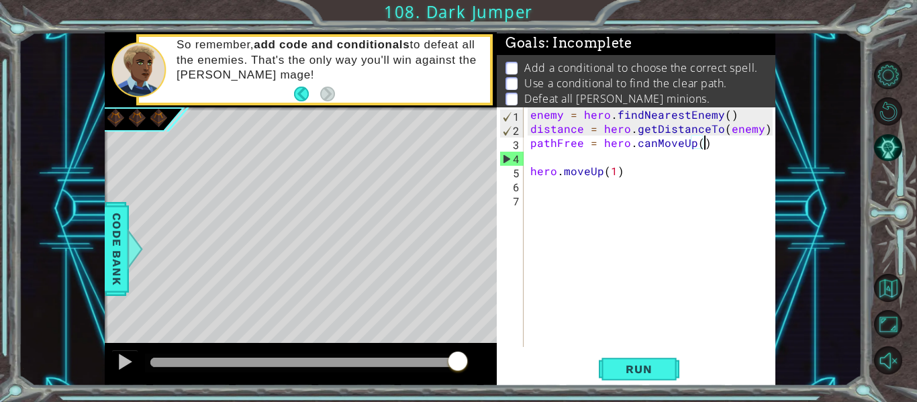
type textarea "pathFree = hero.canMoveUp()"
click at [550, 191] on div "enemy = hero . findNearestEnemy ( ) distance = hero . getDistanceTo ( enemy ) p…" at bounding box center [653, 241] width 252 height 268
click at [125, 250] on span "Code Bank" at bounding box center [116, 249] width 21 height 82
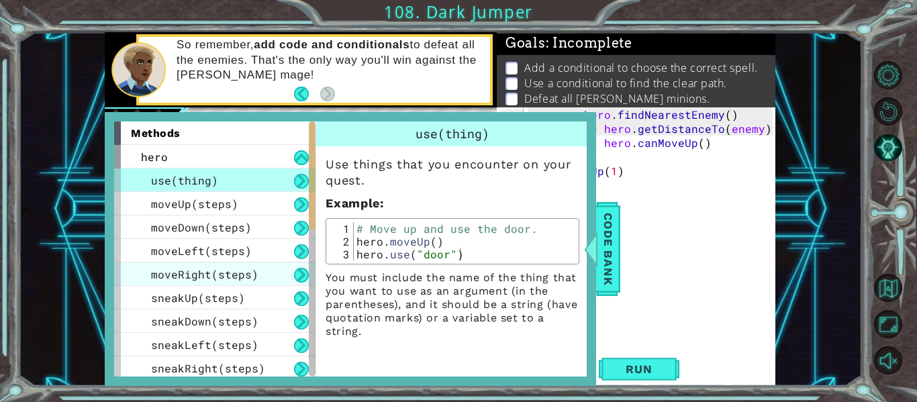
scroll to position [403, 0]
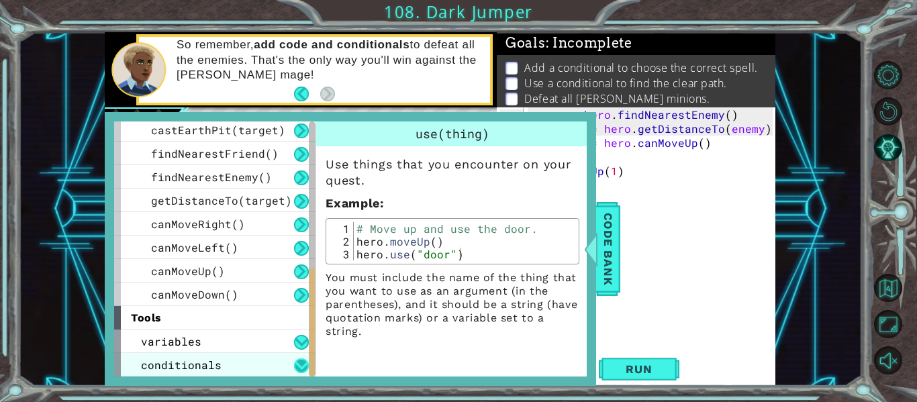
click at [301, 369] on button at bounding box center [301, 365] width 15 height 15
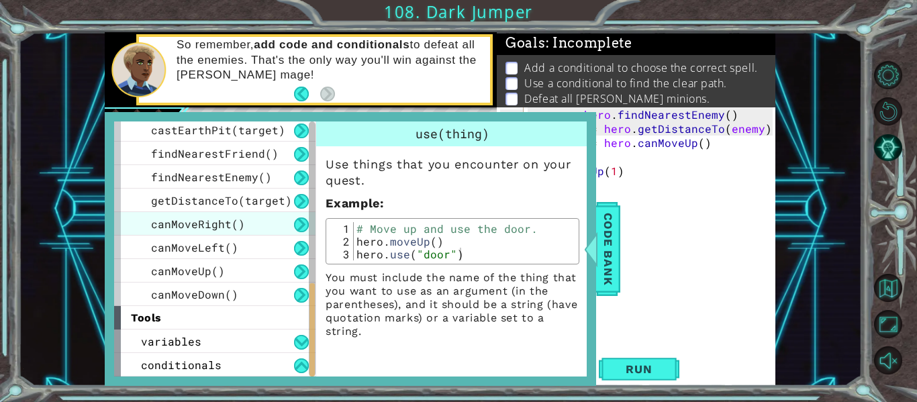
scroll to position [450, 0]
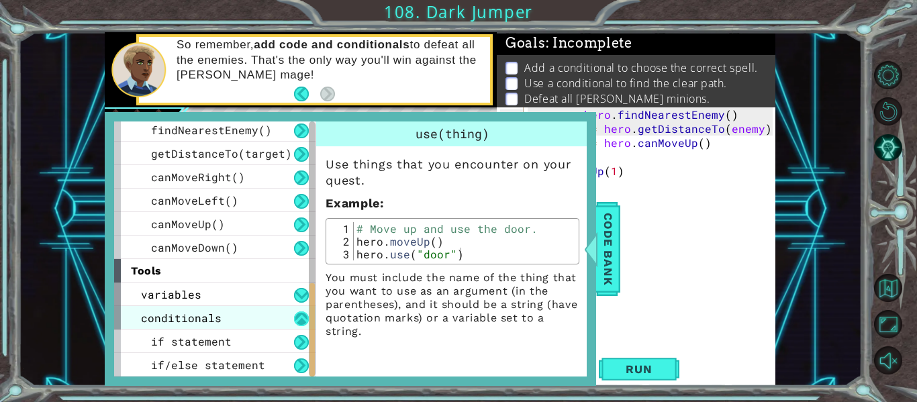
click at [302, 320] on button at bounding box center [301, 318] width 15 height 15
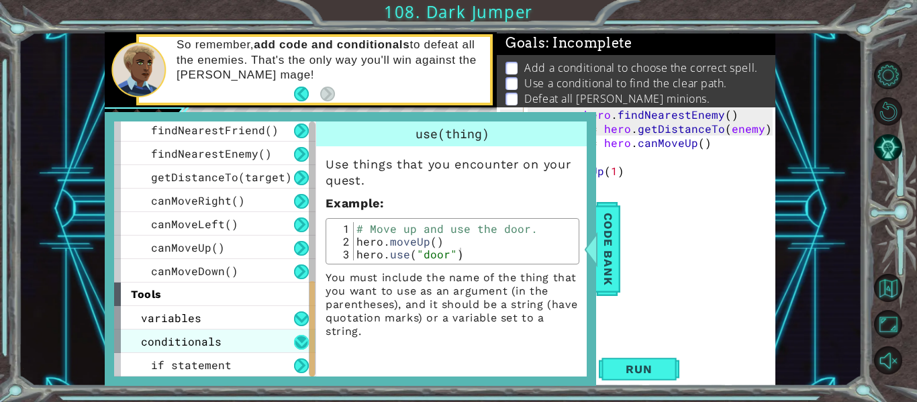
scroll to position [403, 0]
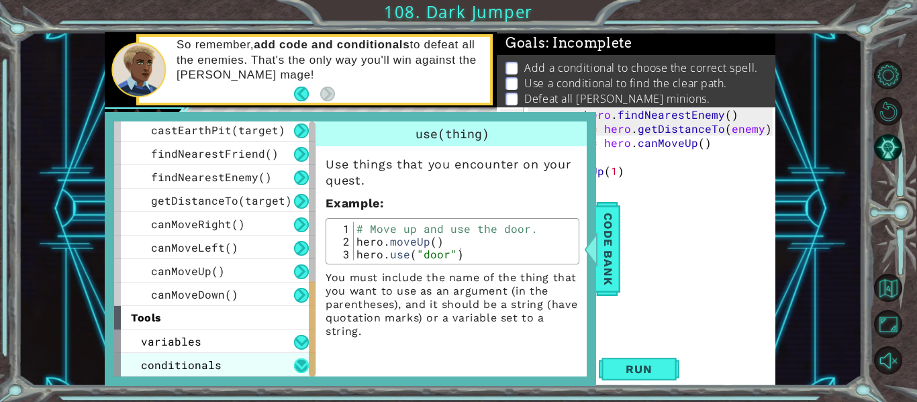
click at [302, 320] on div "tools" at bounding box center [214, 317] width 201 height 23
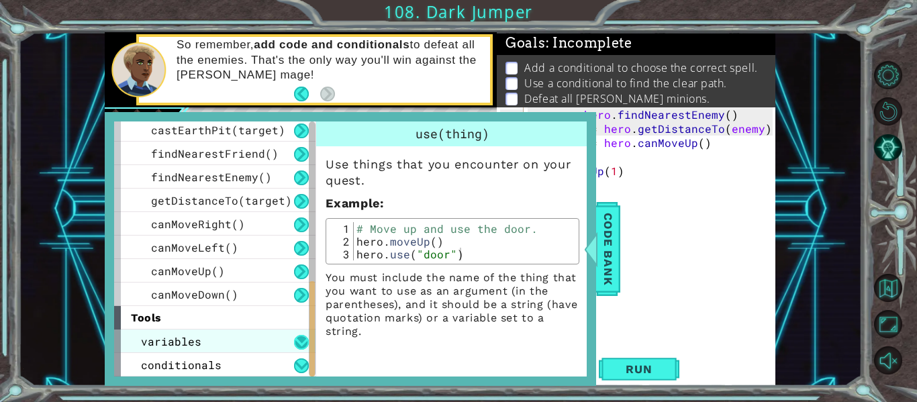
click at [298, 347] on button at bounding box center [301, 342] width 15 height 15
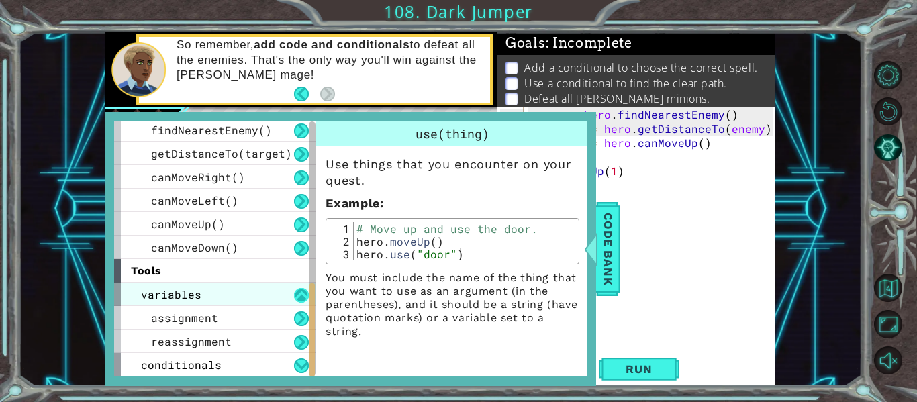
click at [303, 298] on button at bounding box center [301, 295] width 15 height 15
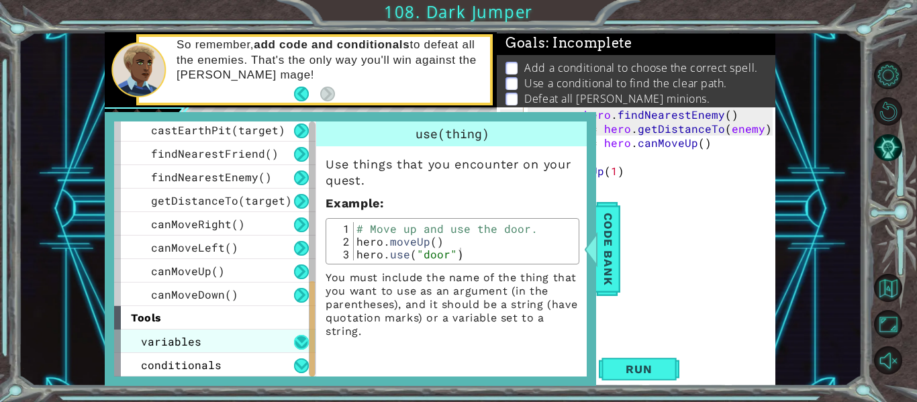
scroll to position [403, 0]
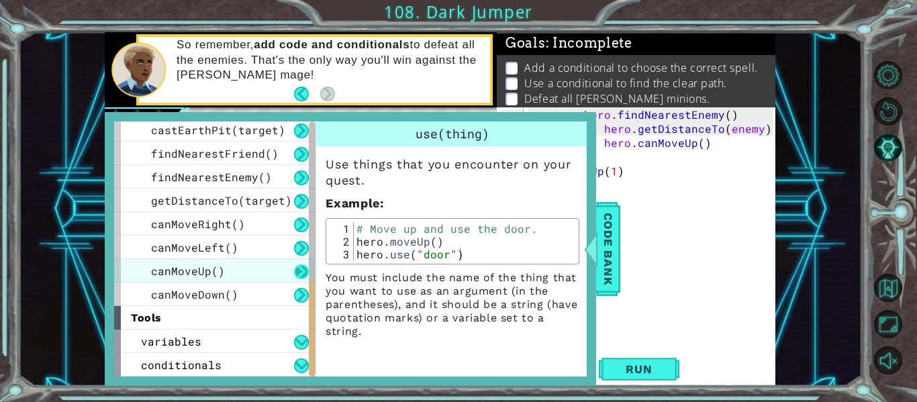
click at [296, 271] on button at bounding box center [301, 271] width 15 height 15
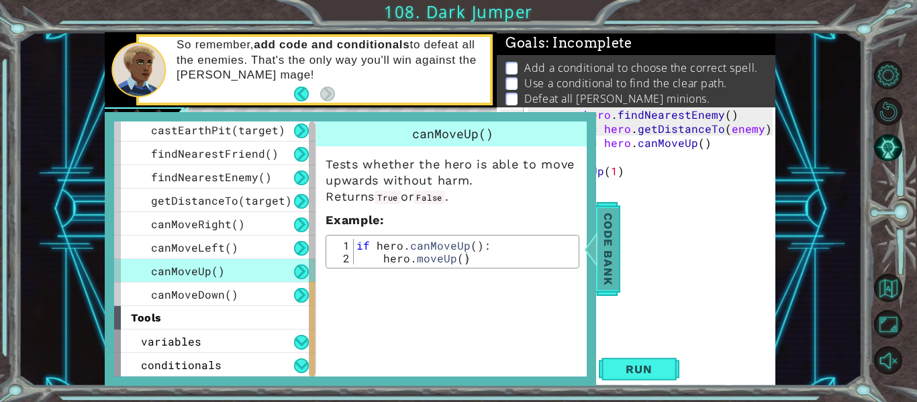
click at [589, 252] on div at bounding box center [591, 249] width 17 height 40
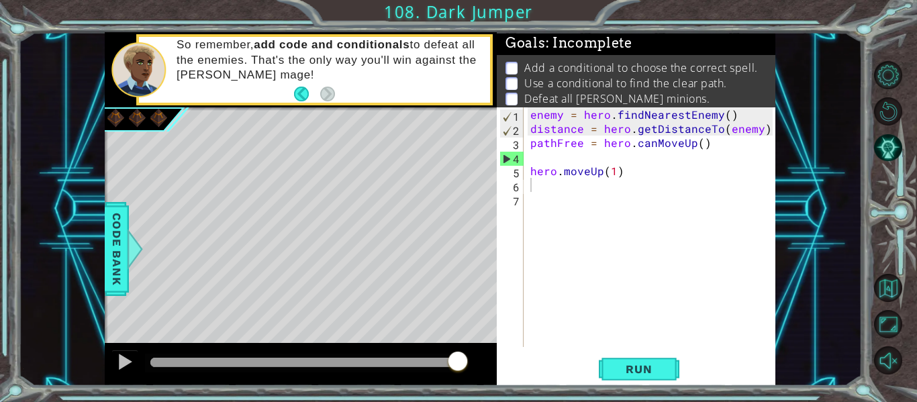
click at [529, 189] on div "enemy = hero . findNearestEnemy ( ) distance = hero . getDistanceTo ( enemy ) p…" at bounding box center [653, 241] width 252 height 268
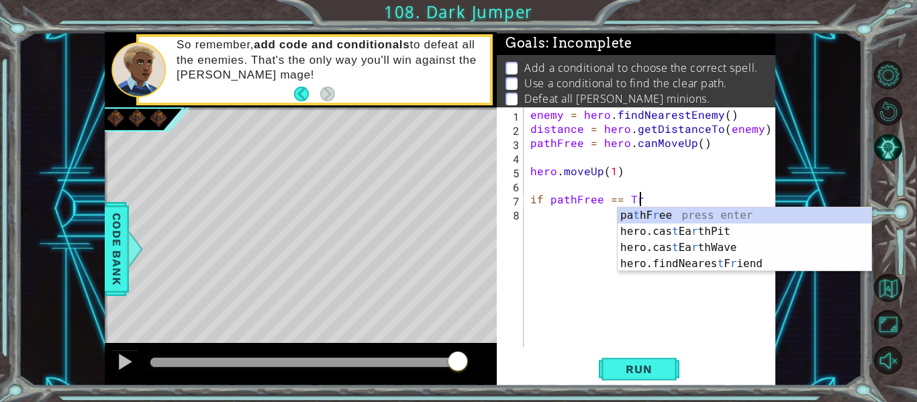
scroll to position [0, 7]
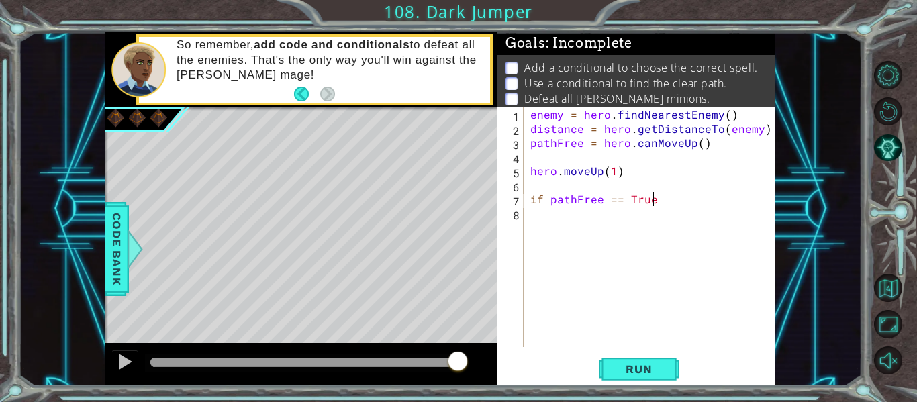
type textarea "if pathFree == True:"
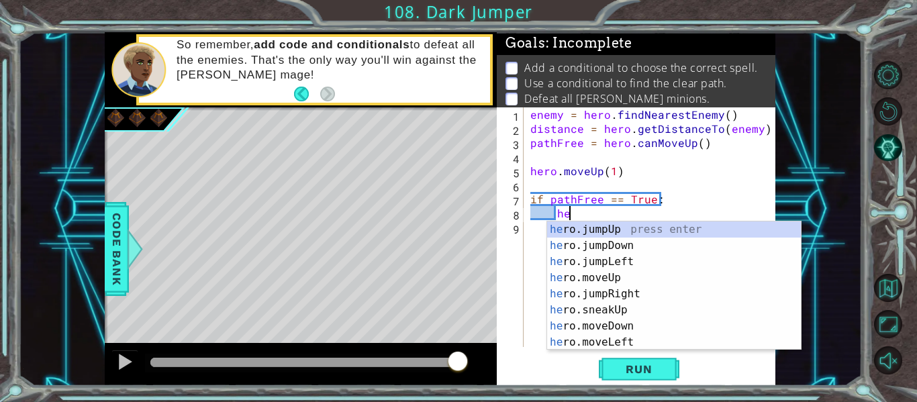
scroll to position [0, 2]
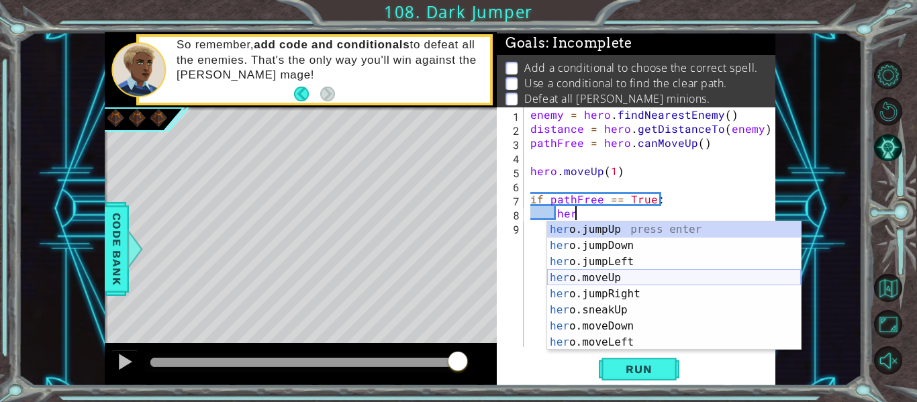
click at [621, 275] on div "her o.jumpUp press enter her o.jumpDown press enter her o.jumpLeft press enter …" at bounding box center [674, 301] width 254 height 161
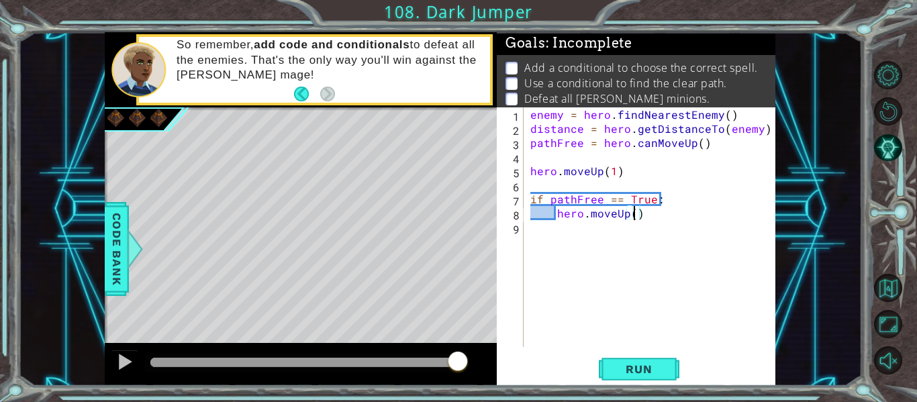
type textarea "hero.moveUp(2)"
click at [648, 215] on div "enemy = hero . findNearestEnemy ( ) distance = hero . getDistanceTo ( enemy ) p…" at bounding box center [653, 241] width 252 height 268
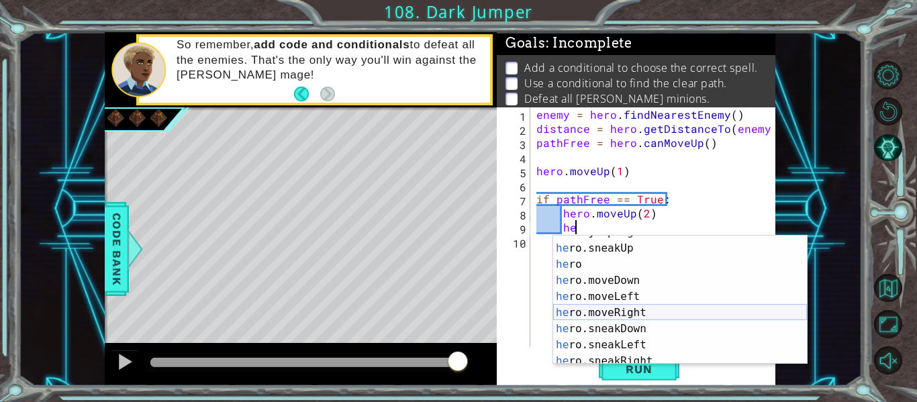
scroll to position [77, 0]
click at [634, 313] on div "he ro.jumpRight press enter he ro.sneakUp press enter he ro press enter he ro.m…" at bounding box center [680, 303] width 254 height 161
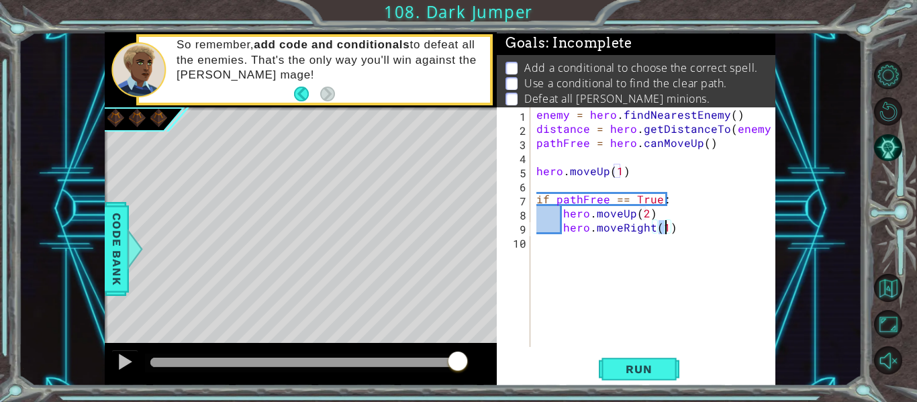
type textarea "hero.moveRight(2)"
click at [675, 230] on div "enemy = hero . findNearestEnemy ( ) distance = hero . getDistanceTo ( enemy ) p…" at bounding box center [657, 241] width 246 height 268
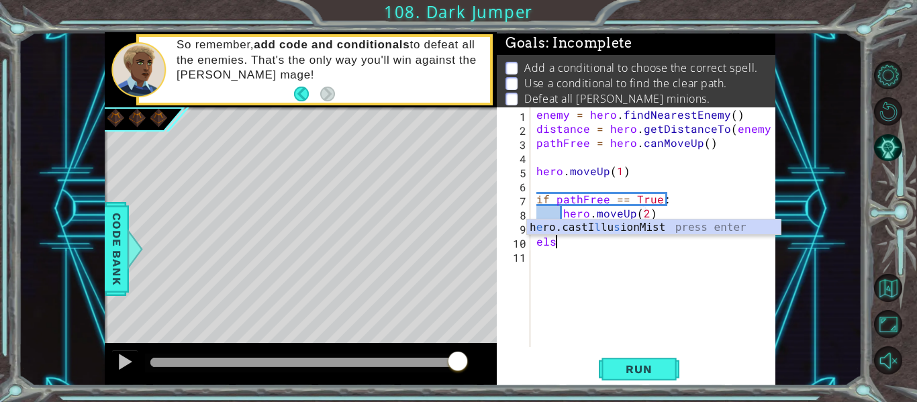
scroll to position [0, 1]
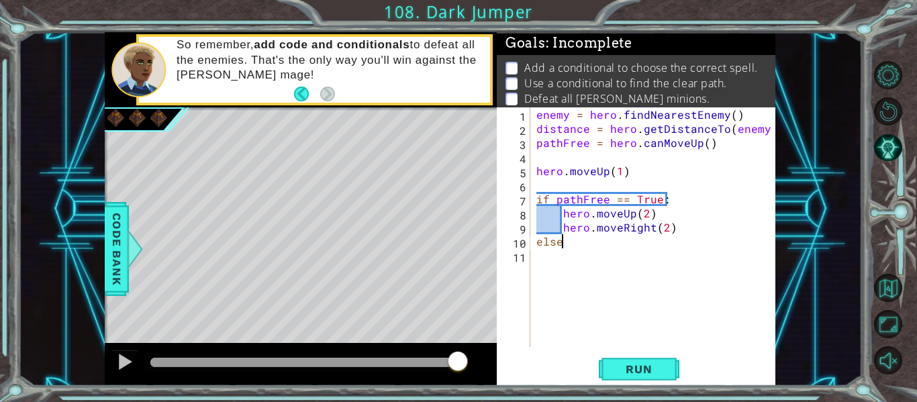
type textarea "else:"
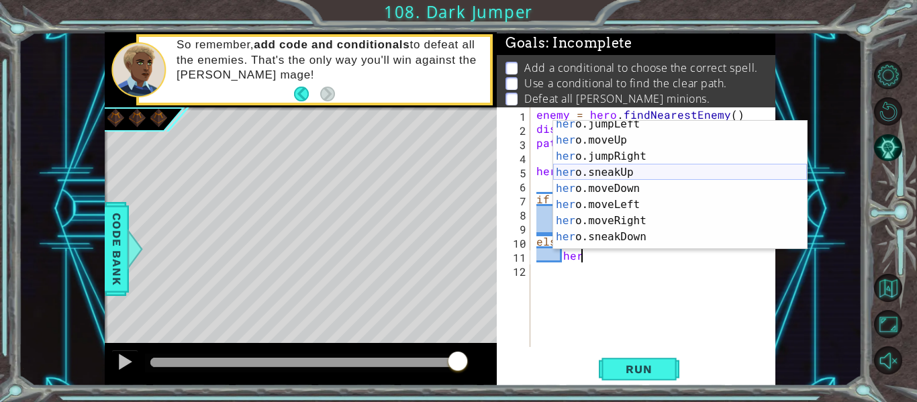
scroll to position [89, 0]
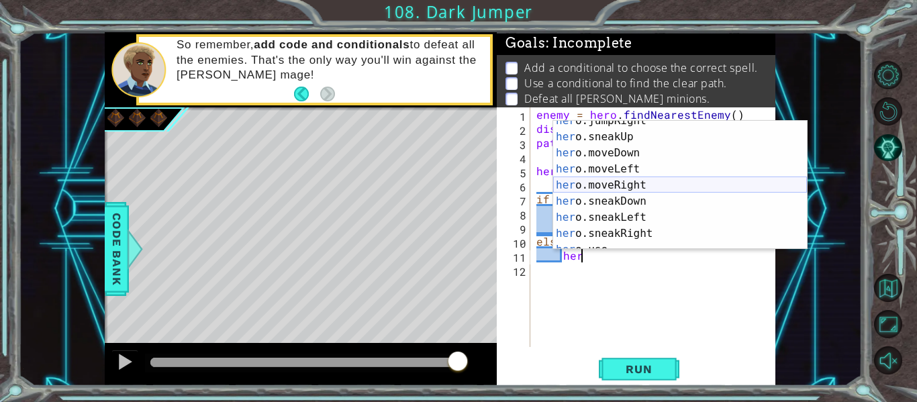
click at [637, 184] on div "her o.jumpRight press enter her o.sneakUp press enter her o.moveDown press ente…" at bounding box center [680, 193] width 254 height 161
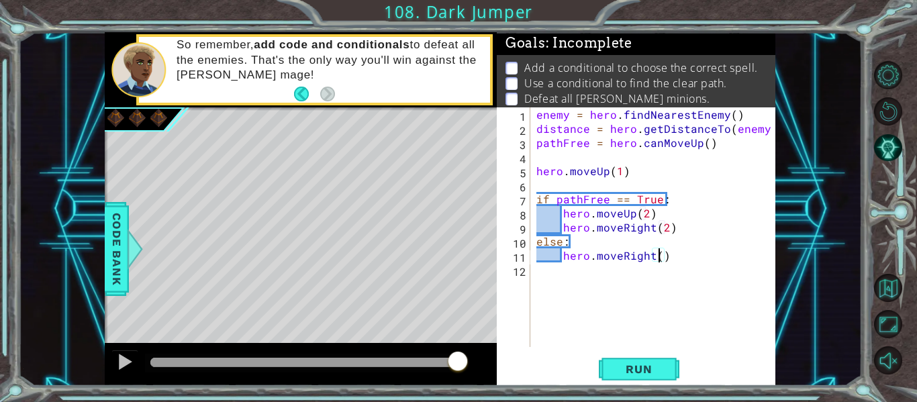
type textarea "hero.moveRight(2)"
click at [674, 262] on div "enemy = hero . findNearestEnemy ( ) distance = hero . getDistanceTo ( enemy ) p…" at bounding box center [657, 241] width 246 height 268
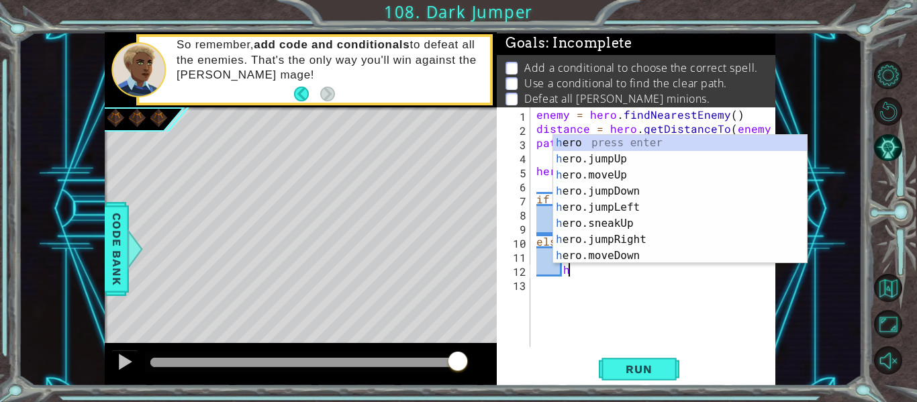
scroll to position [0, 0]
click at [609, 173] on div "h ero press enter h ero.jumpUp press enter h ero.moveUp press enter h ero.jumpD…" at bounding box center [680, 215] width 254 height 161
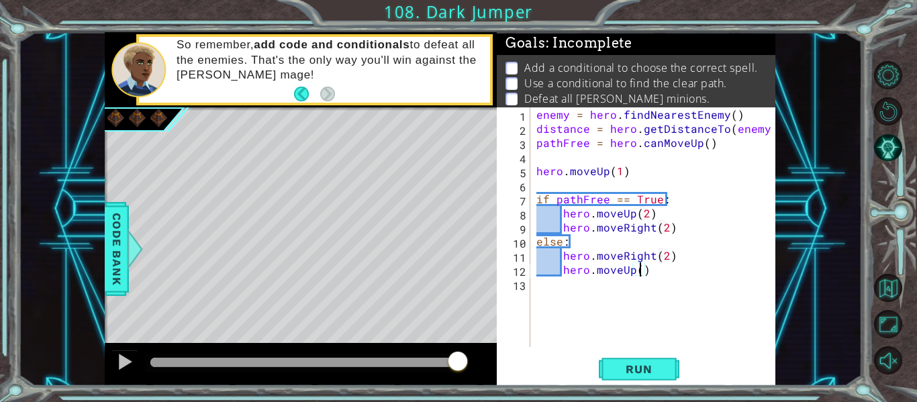
scroll to position [0, 7]
click at [636, 360] on button "Run" at bounding box center [639, 370] width 81 height 28
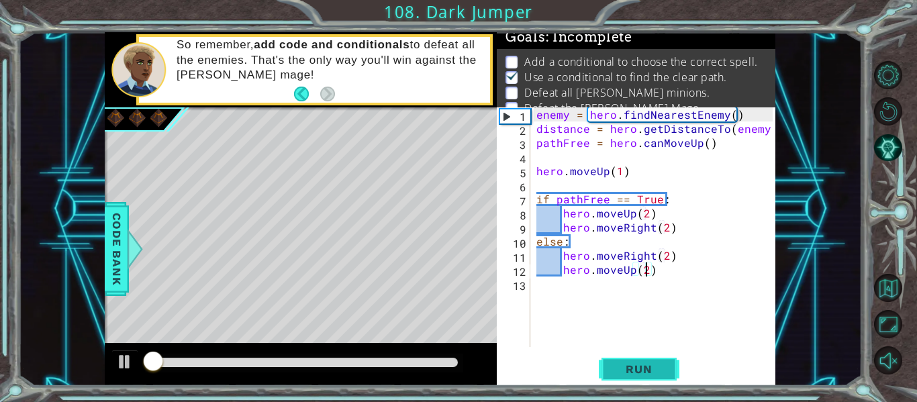
scroll to position [11, 0]
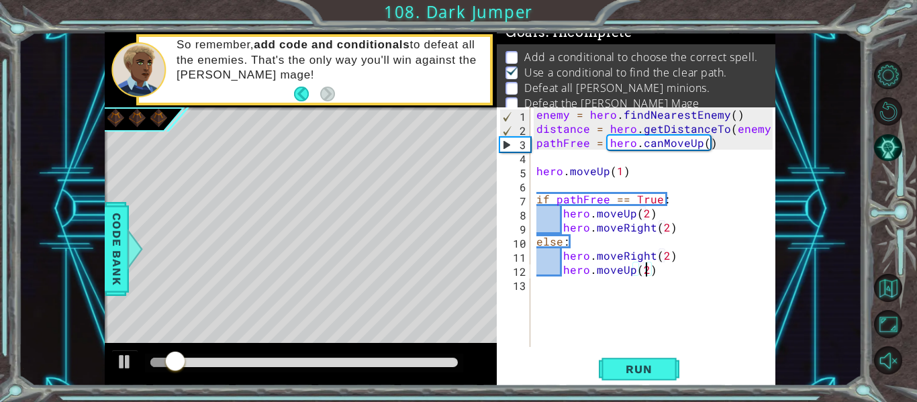
click at [616, 174] on div "enemy = hero . findNearestEnemy ( ) distance = hero . getDistanceTo ( enemy ) p…" at bounding box center [657, 241] width 246 height 268
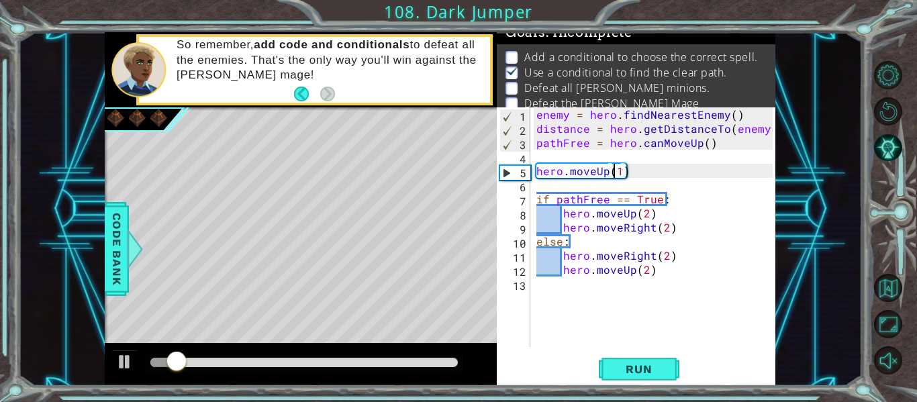
scroll to position [0, 5]
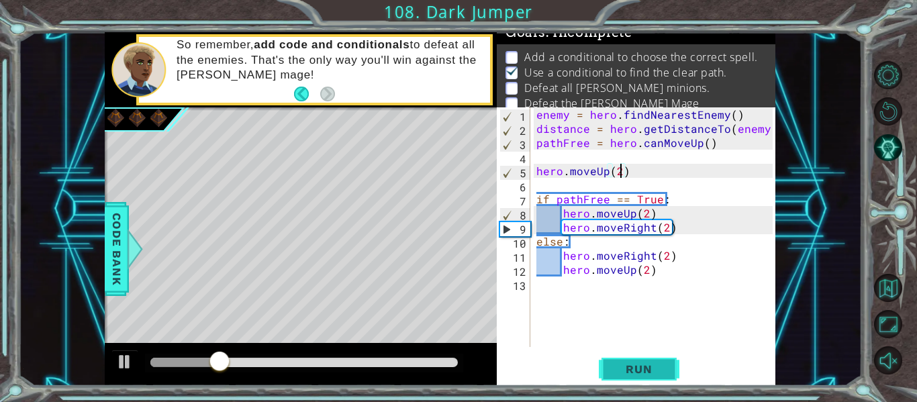
click at [641, 366] on span "Run" at bounding box center [638, 368] width 53 height 13
click at [638, 364] on span "Run" at bounding box center [638, 368] width 53 height 13
click at [646, 216] on div "enemy = hero . findNearestEnemy ( ) distance = hero . getDistanceTo ( enemy ) p…" at bounding box center [657, 241] width 246 height 268
click at [652, 227] on div "enemy = hero . findNearestEnemy ( ) distance = hero . getDistanceTo ( enemy ) p…" at bounding box center [657, 241] width 246 height 268
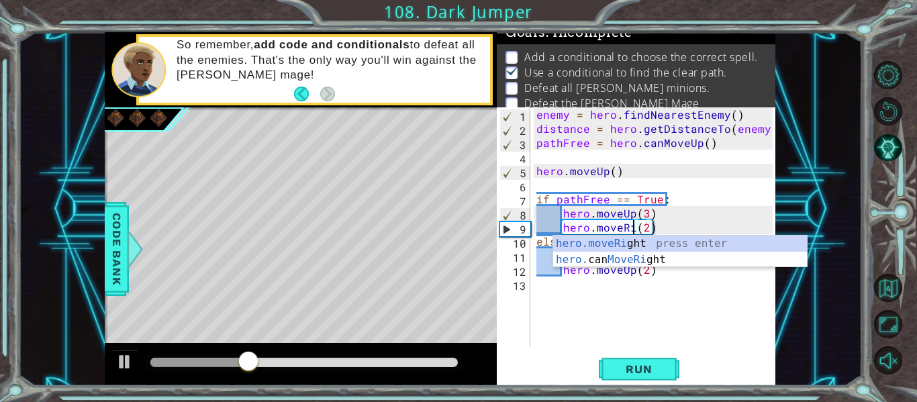
scroll to position [0, 6]
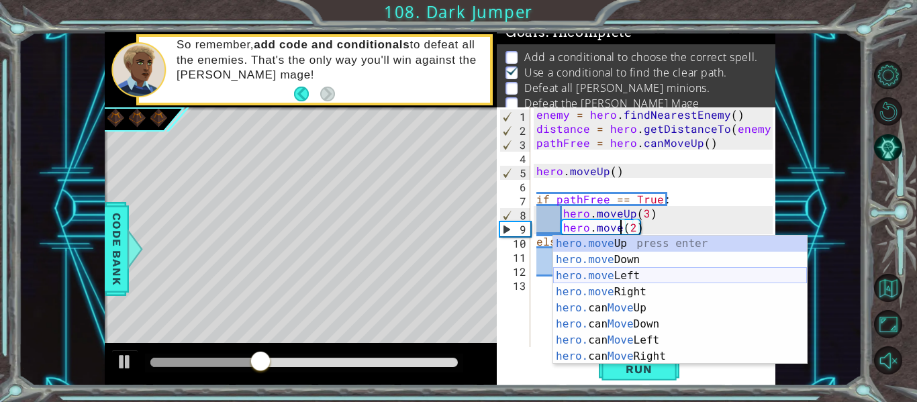
click at [644, 276] on div "hero.move Up press enter hero.move Down press enter hero.move Left press enter …" at bounding box center [680, 316] width 254 height 161
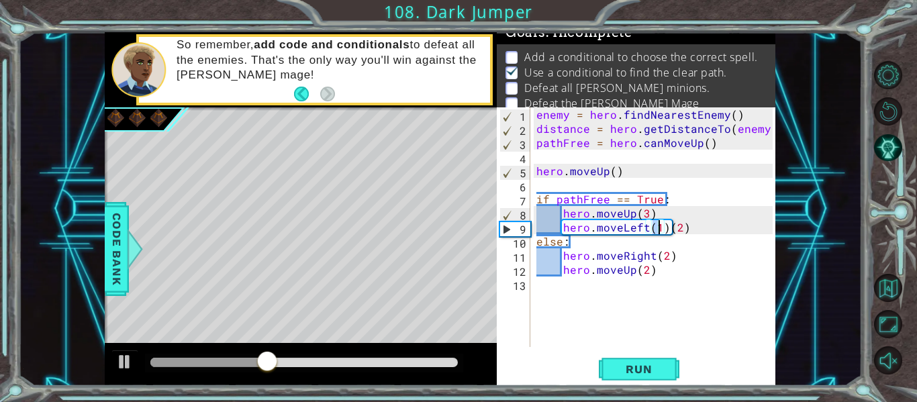
click at [666, 230] on div "enemy = hero . findNearestEnemy ( ) distance = hero . getDistanceTo ( enemy ) p…" at bounding box center [657, 241] width 246 height 268
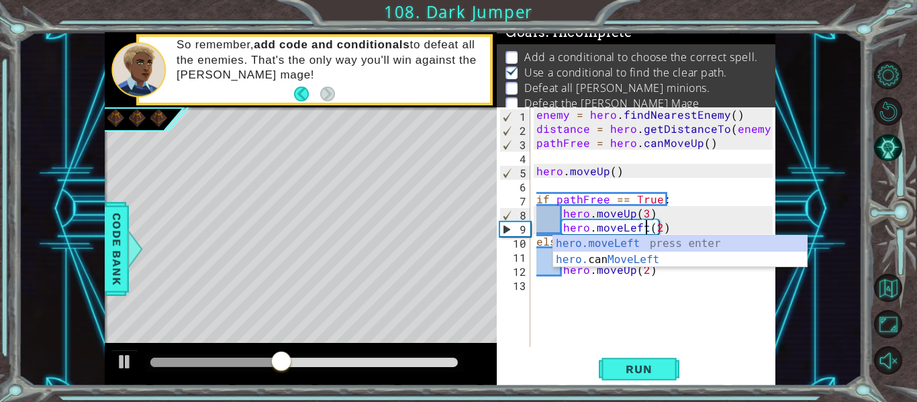
type textarea "hero.moveLeft(2)"
click at [633, 283] on div "enemy = hero . findNearestEnemy ( ) distance = hero . getDistanceTo ( enemy ) p…" at bounding box center [657, 241] width 246 height 268
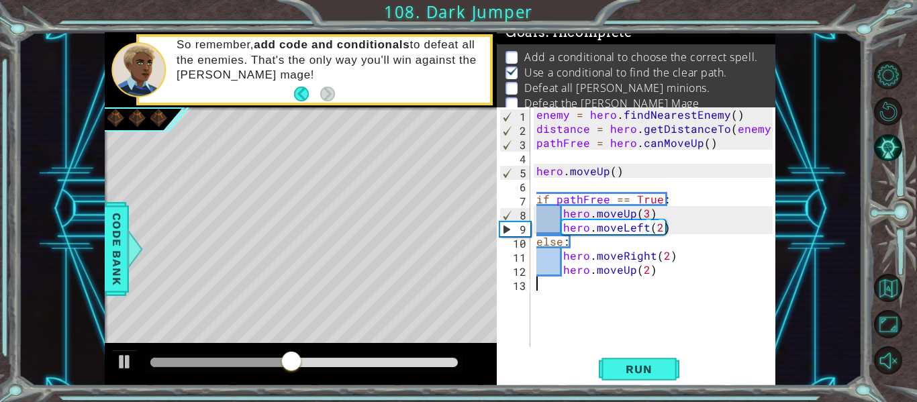
scroll to position [0, 0]
click at [650, 258] on div "enemy = hero . findNearestEnemy ( ) distance = hero . getDistanceTo ( enemy ) p…" at bounding box center [657, 241] width 246 height 268
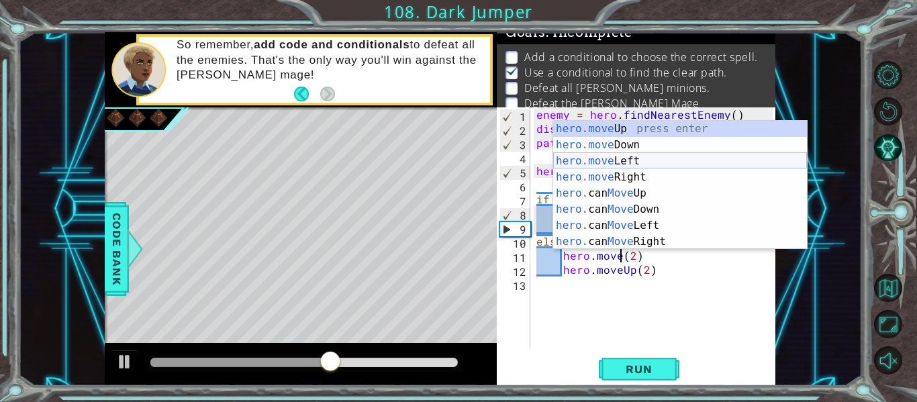
click at [645, 163] on div "hero.move Up press enter hero.move Down press enter hero.move Left press enter …" at bounding box center [680, 201] width 254 height 161
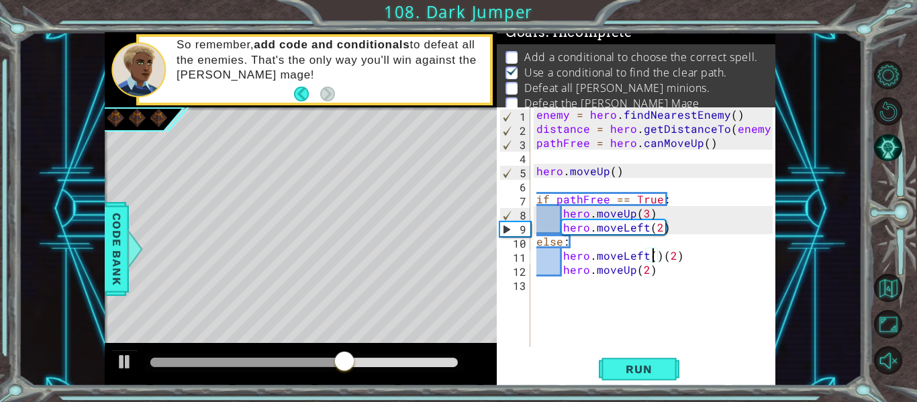
click at [661, 256] on div "enemy = hero . findNearestEnemy ( ) distance = hero . getDistanceTo ( enemy ) p…" at bounding box center [657, 241] width 246 height 268
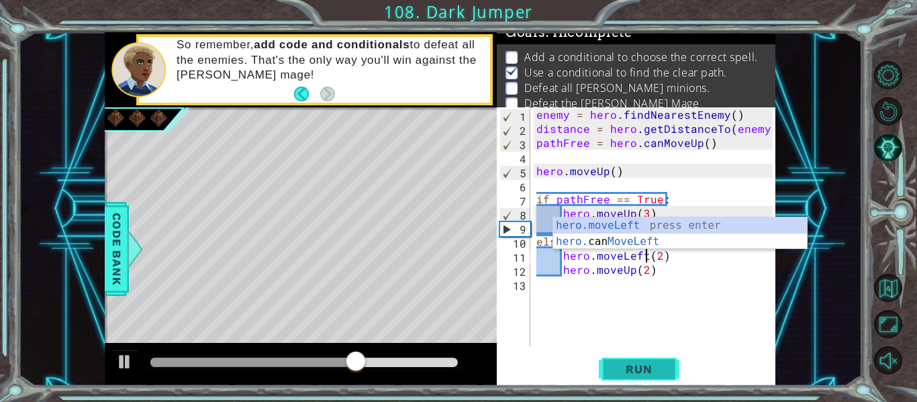
click at [640, 361] on button "Run" at bounding box center [639, 370] width 81 height 28
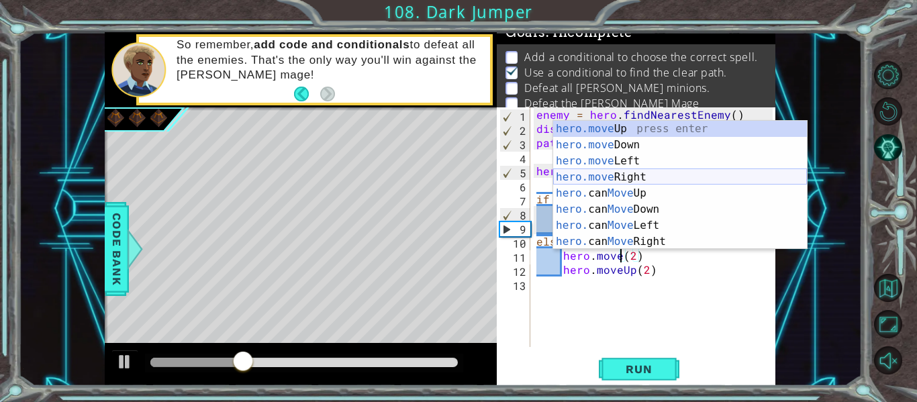
click at [645, 173] on div "hero.move Up press enter hero.move Down press enter hero.move Left press enter …" at bounding box center [680, 201] width 254 height 161
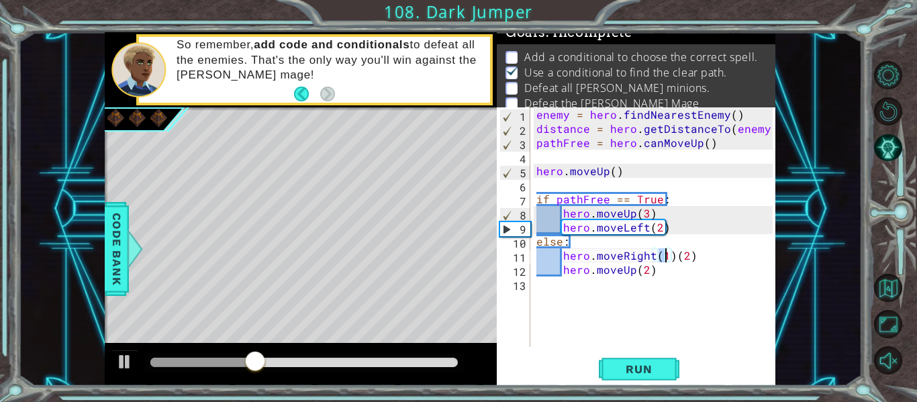
click at [672, 258] on div "enemy = hero . findNearestEnemy ( ) distance = hero . getDistanceTo ( enemy ) p…" at bounding box center [657, 241] width 246 height 268
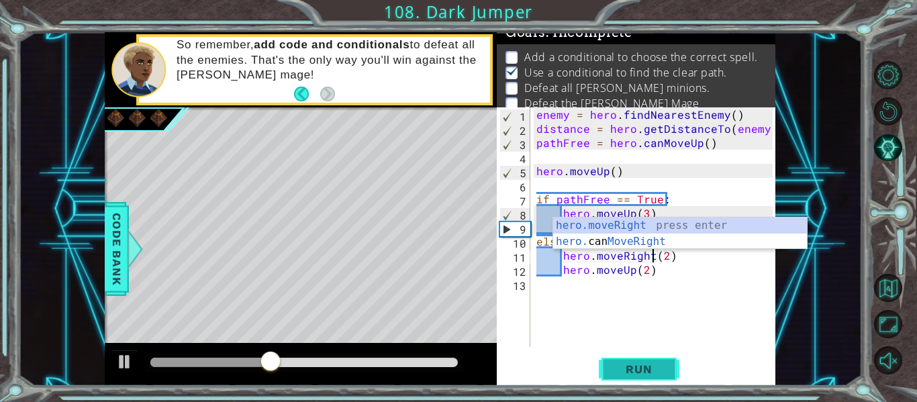
click at [631, 360] on button "Run" at bounding box center [639, 370] width 81 height 28
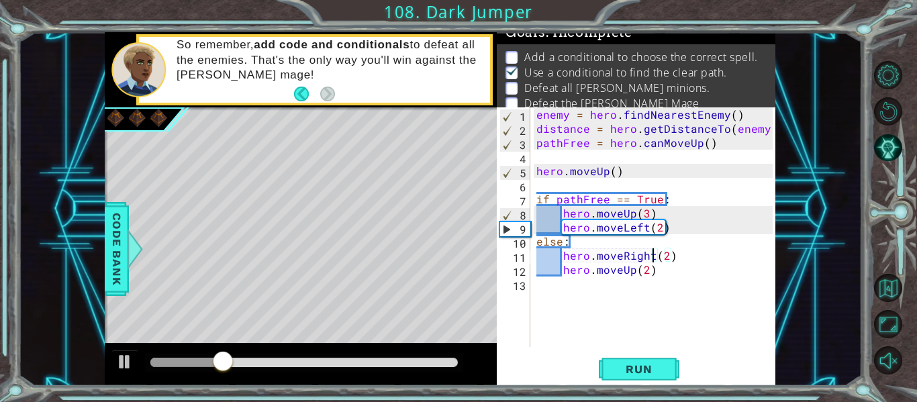
click at [646, 272] on div "enemy = hero . findNearestEnemy ( ) distance = hero . getDistanceTo ( enemy ) p…" at bounding box center [657, 241] width 246 height 268
click at [646, 229] on div "enemy = hero . findNearestEnemy ( ) distance = hero . getDistanceTo ( enemy ) p…" at bounding box center [657, 241] width 246 height 268
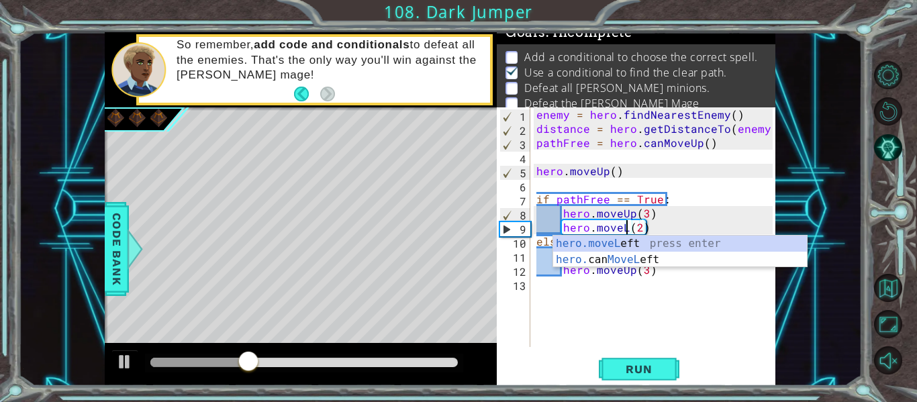
scroll to position [0, 6]
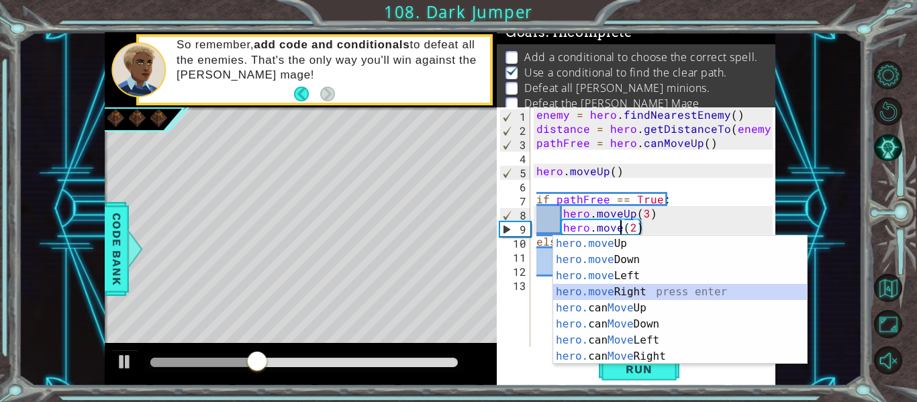
click at [631, 292] on div "hero.move Up press enter hero.move Down press enter hero.move Left press enter …" at bounding box center [680, 316] width 254 height 161
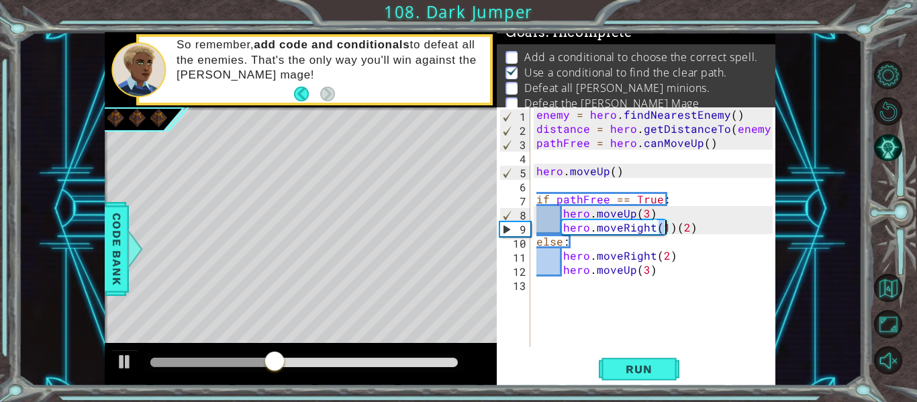
click at [672, 228] on div "enemy = hero . findNearestEnemy ( ) distance = hero . getDistanceTo ( enemy ) p…" at bounding box center [657, 241] width 246 height 268
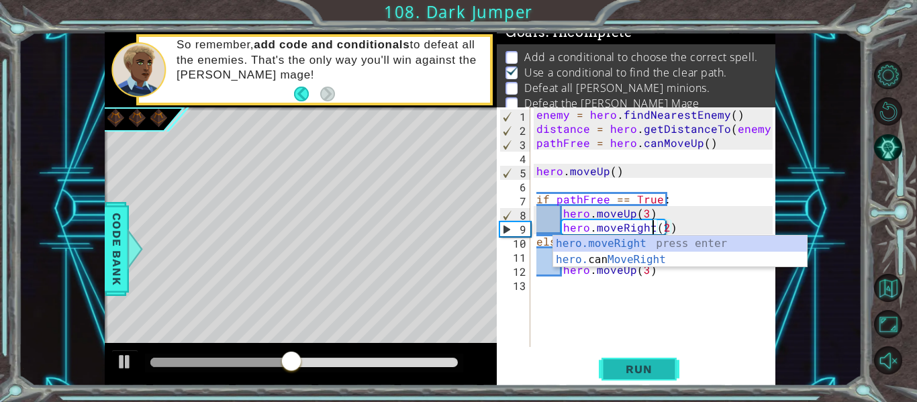
type textarea "hero.moveRight(2)"
click at [644, 364] on span "Run" at bounding box center [638, 368] width 53 height 13
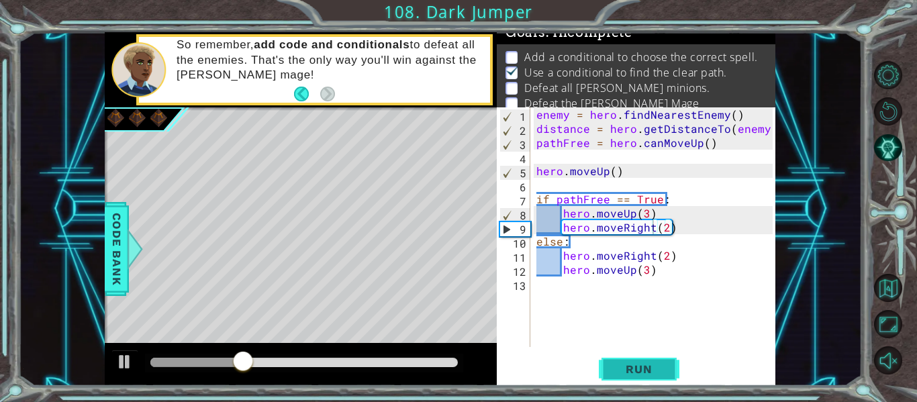
click at [650, 366] on span "Run" at bounding box center [638, 368] width 53 height 13
click at [621, 325] on div "enemy = hero . findNearestEnemy ( ) distance = hero . getDistanceTo ( enemy ) p…" at bounding box center [657, 241] width 246 height 268
click at [566, 241] on div "enemy = hero . findNearestEnemy ( ) distance = hero . getDistanceTo ( enemy ) p…" at bounding box center [657, 241] width 246 height 268
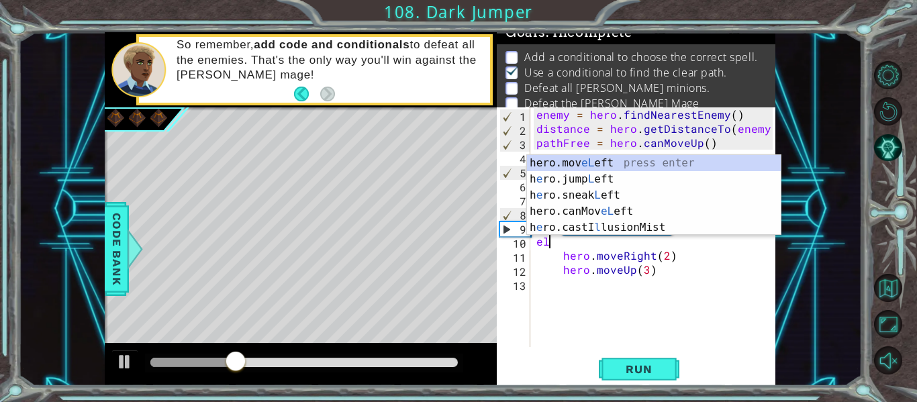
type textarea "e"
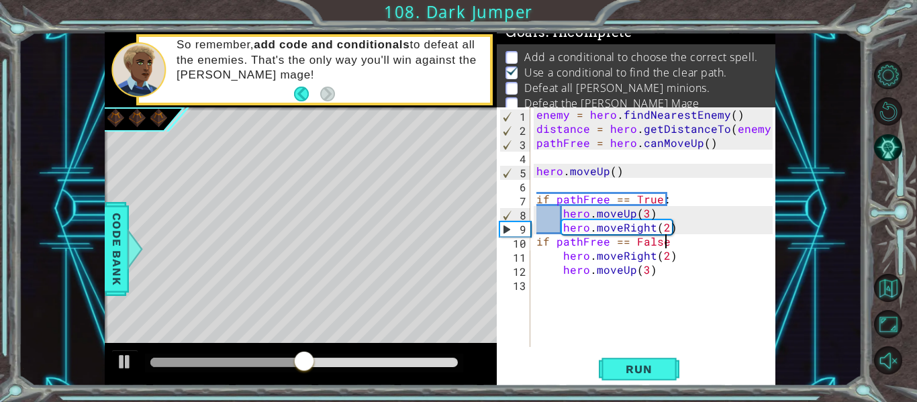
scroll to position [0, 8]
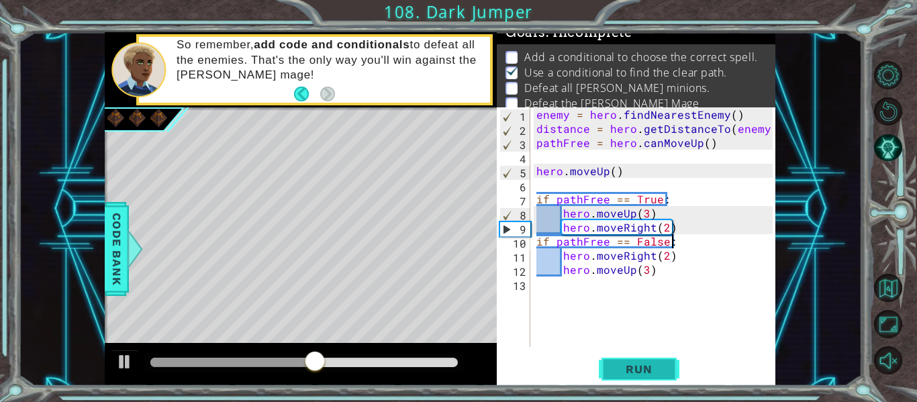
click at [646, 363] on span "Run" at bounding box center [638, 368] width 53 height 13
click at [630, 368] on span "Run" at bounding box center [638, 368] width 53 height 13
click at [619, 176] on div "enemy = hero . findNearestEnemy ( ) distance = hero . getDistanceTo ( enemy ) p…" at bounding box center [657, 241] width 246 height 268
click at [535, 199] on div "enemy = hero . findNearestEnemy ( ) distance = hero . getDistanceTo ( enemy ) p…" at bounding box center [657, 241] width 246 height 268
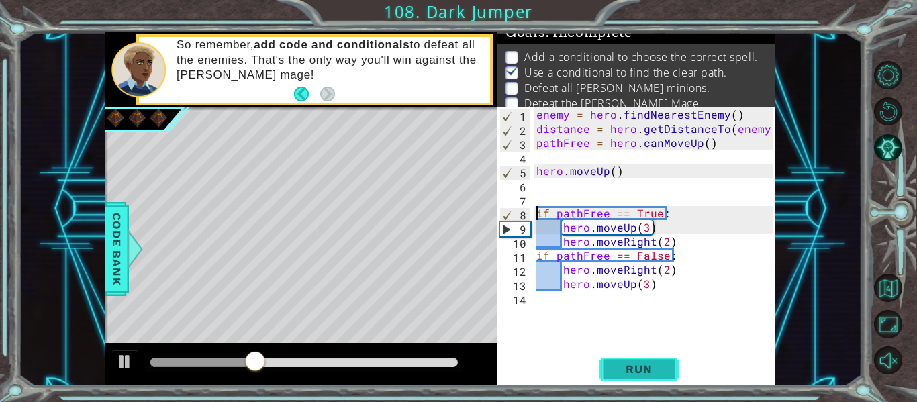
click at [653, 378] on button "Run" at bounding box center [639, 370] width 81 height 28
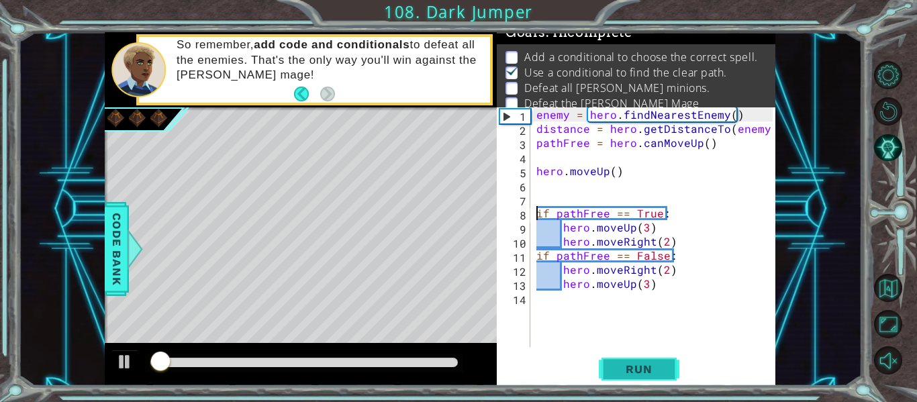
click at [653, 378] on button "Run" at bounding box center [639, 370] width 81 height 28
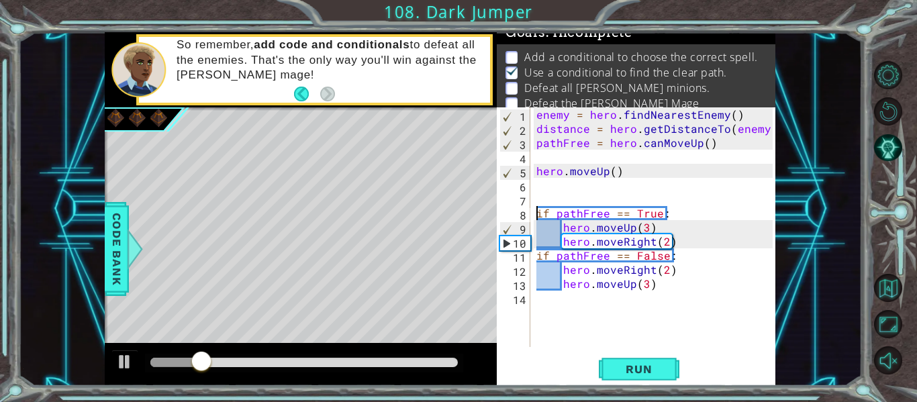
click at [709, 150] on div "enemy = hero . findNearestEnemy ( ) distance = hero . getDistanceTo ( enemy ) p…" at bounding box center [657, 241] width 246 height 268
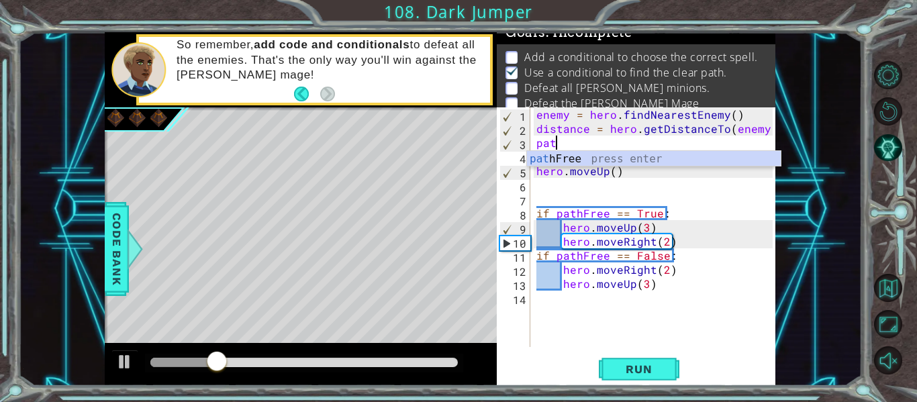
scroll to position [0, 0]
type textarea "p"
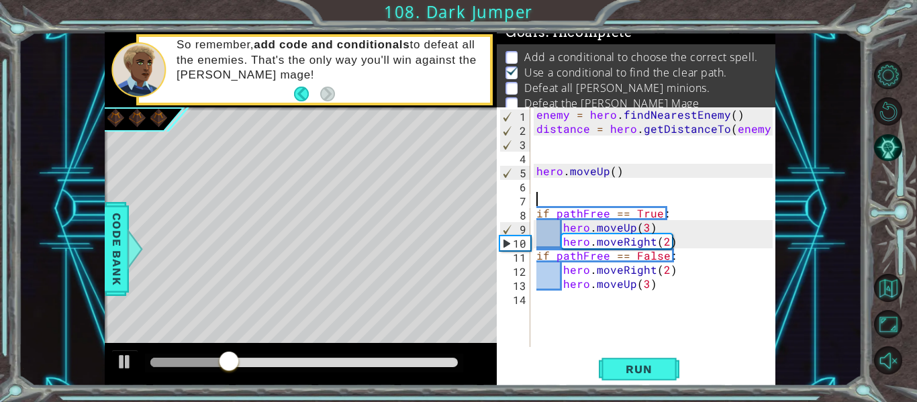
click at [539, 197] on div "enemy = hero . findNearestEnemy ( ) distance = hero . getDistanceTo ( enemy ) h…" at bounding box center [657, 241] width 246 height 268
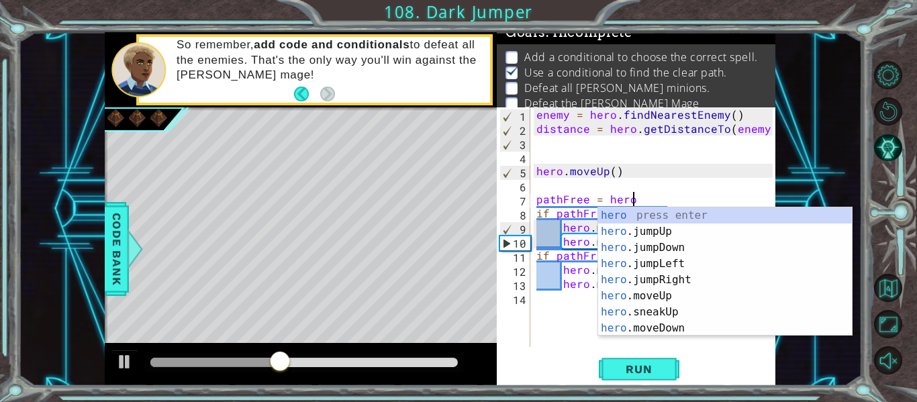
type textarea "pathFree = hero."
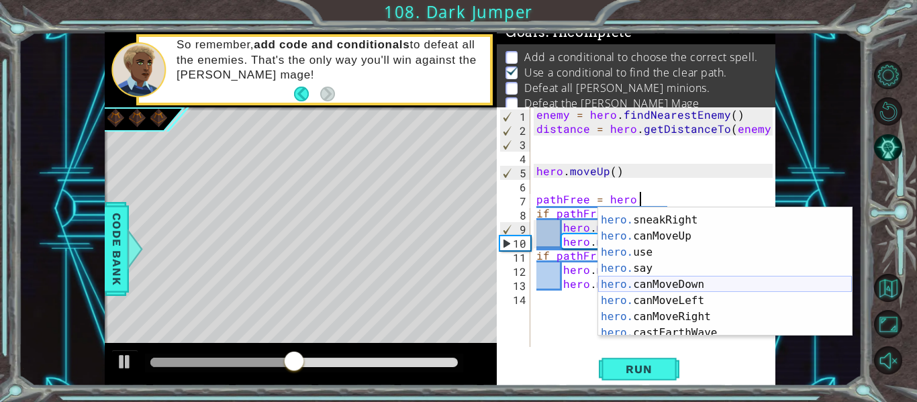
scroll to position [173, 0]
click at [680, 243] on div "hero. sneakLeft press enter hero. sneakRight press enter hero. canMoveUp press …" at bounding box center [725, 276] width 254 height 161
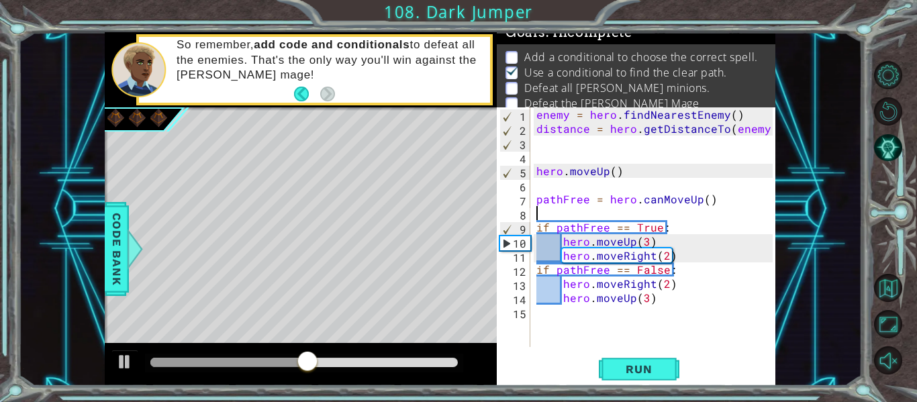
scroll to position [0, 0]
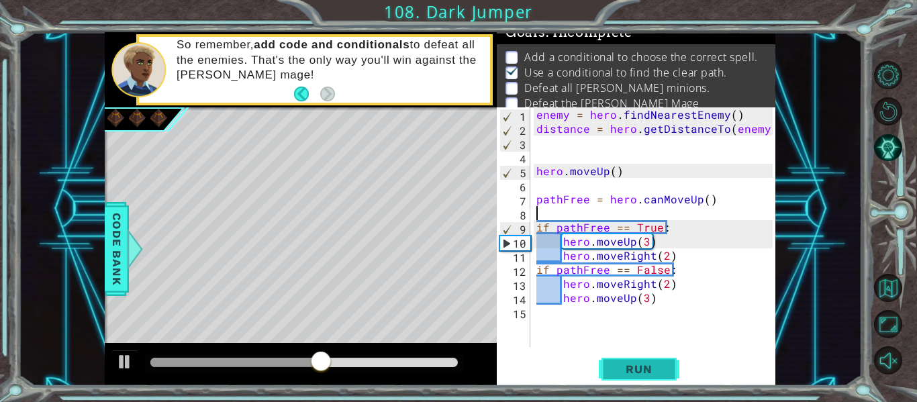
click at [656, 376] on span "Run" at bounding box center [638, 368] width 53 height 13
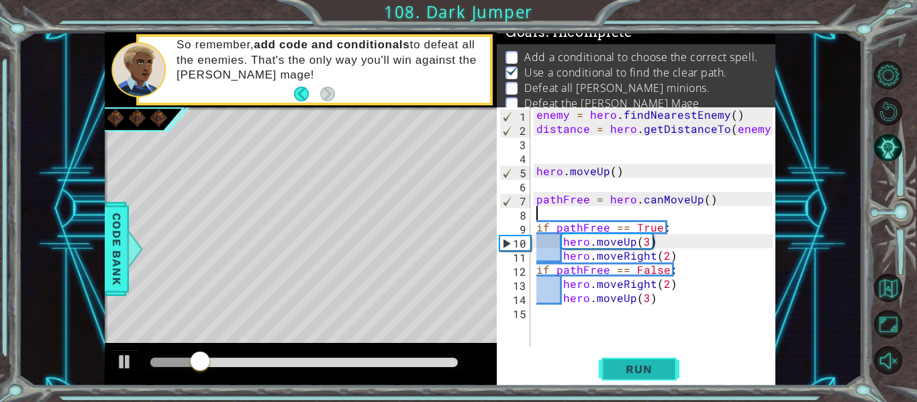
click at [659, 359] on button "Run" at bounding box center [639, 370] width 81 height 28
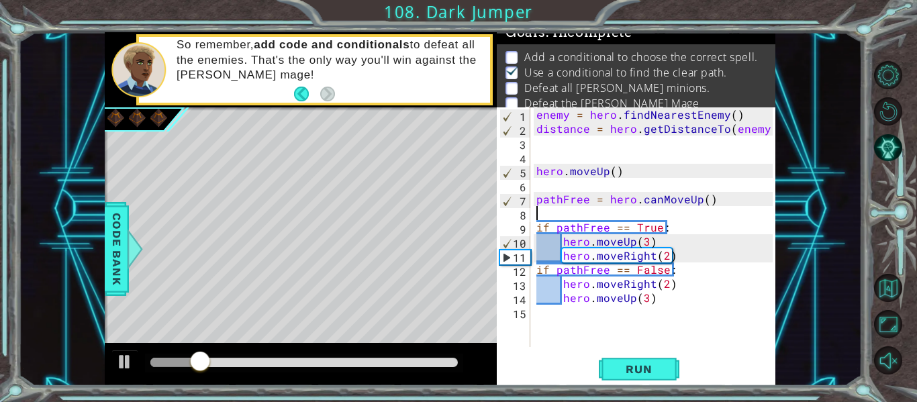
click at [616, 176] on div "enemy = hero . findNearestEnemy ( ) distance = hero . getDistanceTo ( enemy ) h…" at bounding box center [657, 241] width 246 height 268
click at [620, 370] on span "Run" at bounding box center [638, 368] width 53 height 13
click at [644, 242] on div "enemy = hero . findNearestEnemy ( ) distance = hero . getDistanceTo ( enemy ) h…" at bounding box center [657, 241] width 246 height 268
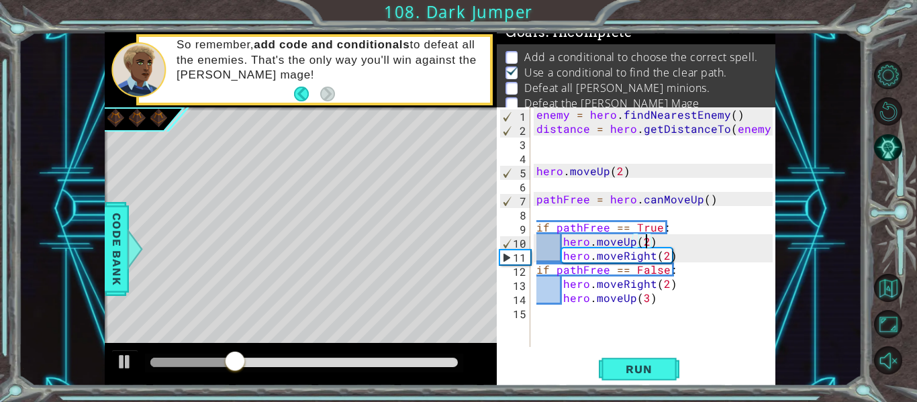
click at [644, 299] on div "enemy = hero . findNearestEnemy ( ) distance = hero . getDistanceTo ( enemy ) h…" at bounding box center [657, 241] width 246 height 268
click at [638, 364] on span "Run" at bounding box center [638, 368] width 53 height 13
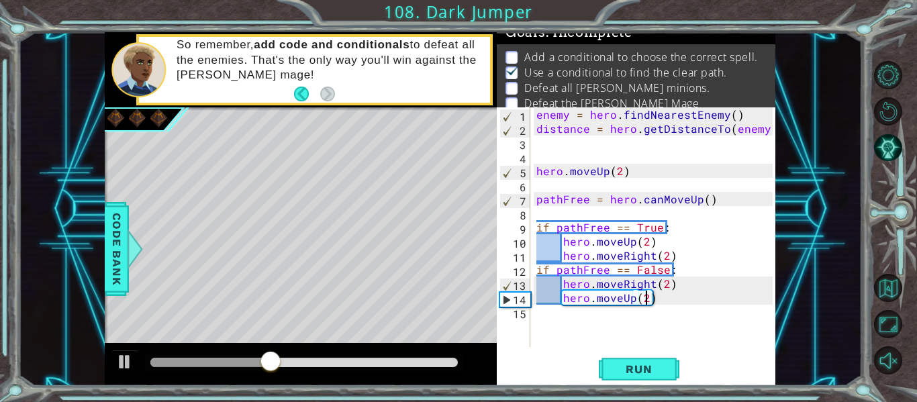
click at [670, 257] on div "enemy = hero . findNearestEnemy ( ) distance = hero . getDistanceTo ( enemy ) h…" at bounding box center [657, 241] width 246 height 268
type textarea "hero.moveRight(2)"
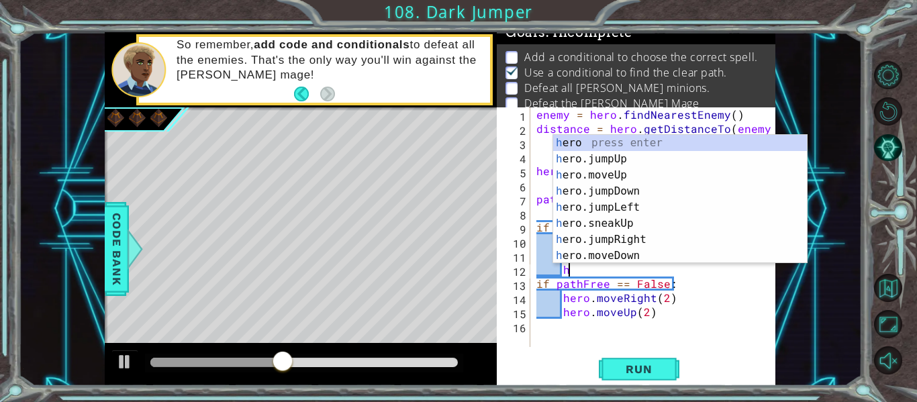
scroll to position [0, 0]
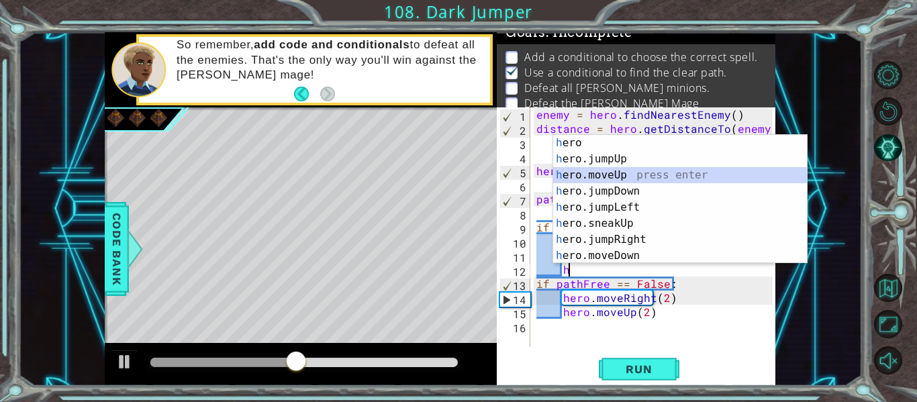
click at [621, 169] on div "h ero press enter h ero.jumpUp press enter h ero.moveUp press enter h ero.jumpD…" at bounding box center [680, 215] width 254 height 161
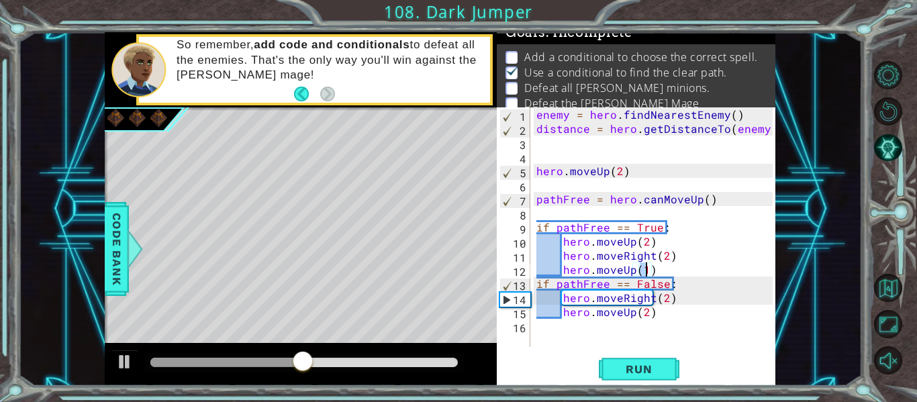
click at [645, 317] on div "enemy = hero . findNearestEnemy ( ) distance = hero . getDistanceTo ( enemy ) h…" at bounding box center [657, 241] width 246 height 268
click at [627, 366] on span "Run" at bounding box center [638, 368] width 53 height 13
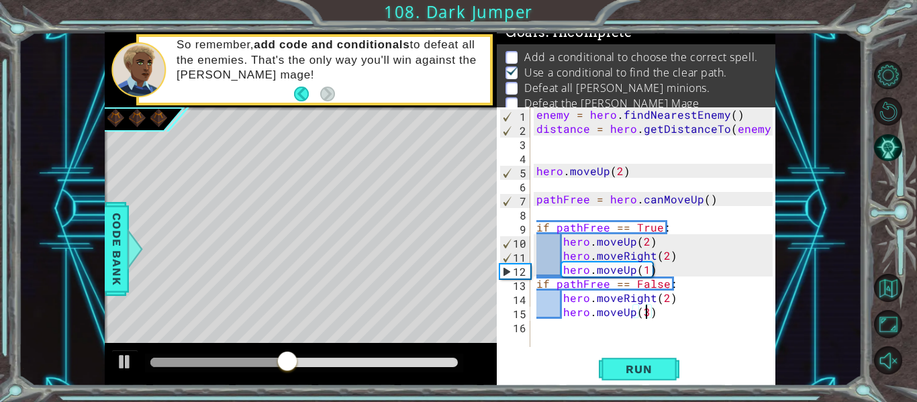
click at [534, 174] on div "enemy = hero . findNearestEnemy ( ) distance = hero . getDistanceTo ( enemy ) h…" at bounding box center [657, 241] width 246 height 268
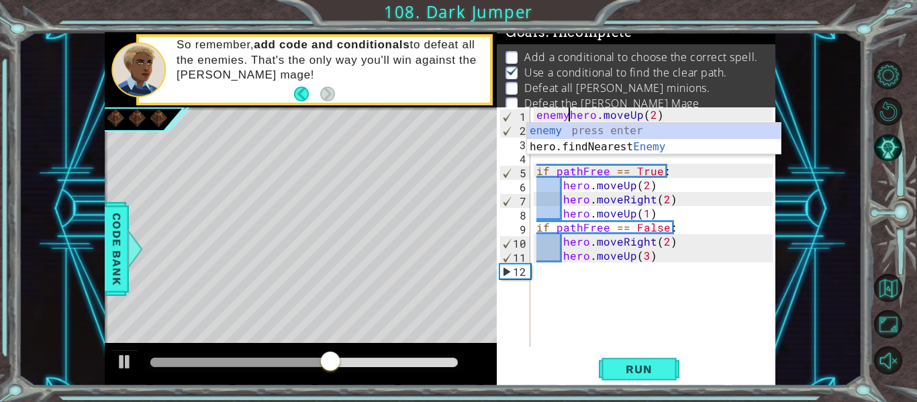
type textarea "hero.moveUp(2)"
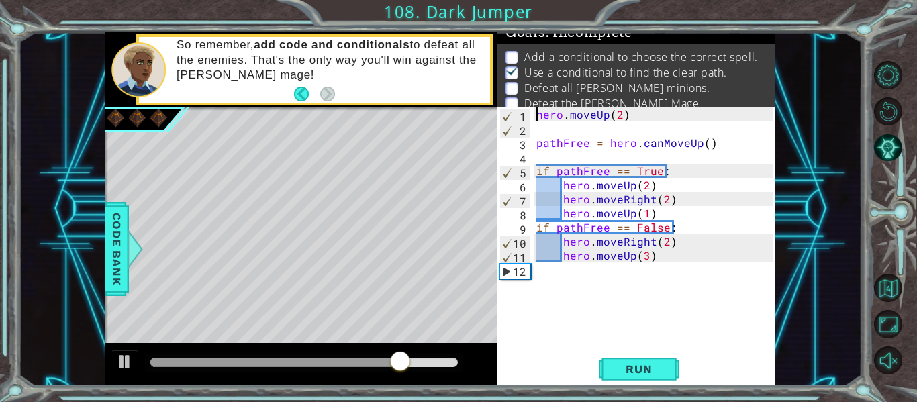
click at [583, 301] on div "hero . moveUp ( 2 ) pathFree = hero . canMoveUp ( ) if pathFree == True : hero …" at bounding box center [657, 241] width 246 height 268
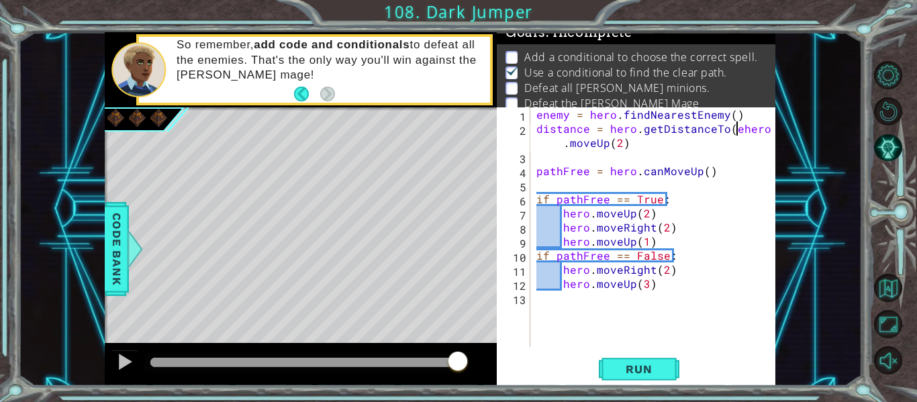
type textarea "enemy = hero.findNeareshero.moveUp(2)"
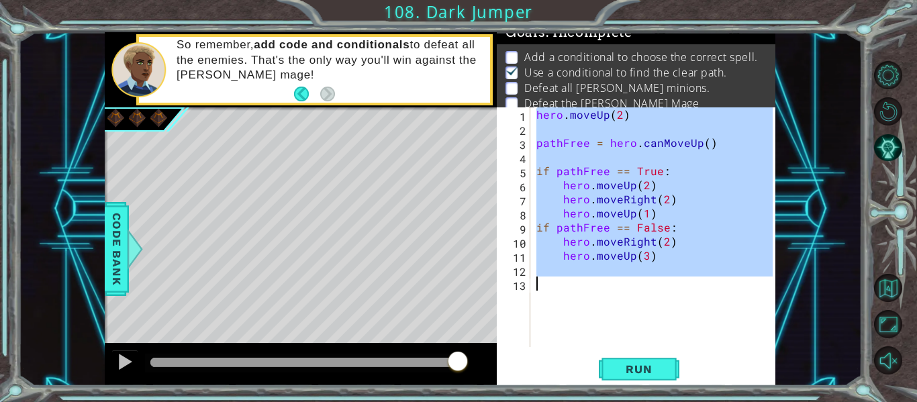
click at [544, 285] on div "hero . moveUp ( 2 ) pathFree = hero . canMoveUp ( ) if pathFree == True : hero …" at bounding box center [657, 241] width 246 height 268
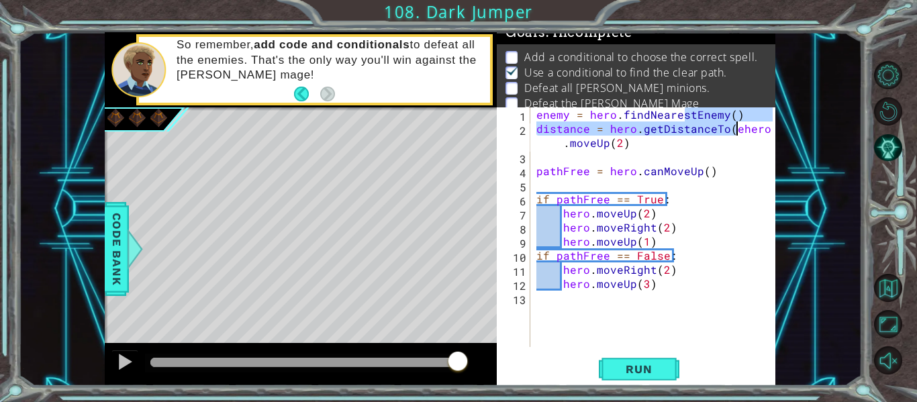
type textarea "hero.moveUp(2)"
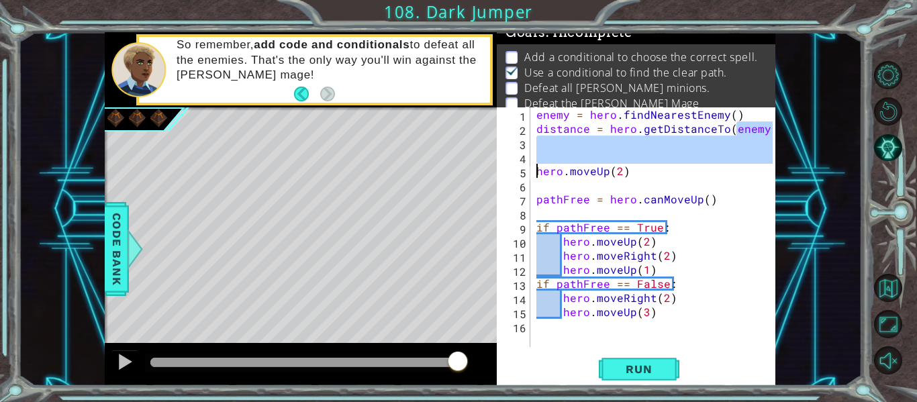
click at [570, 148] on div "enemy = hero . findNearestEnemy ( ) distance = hero . getDistanceTo ( enemy ) h…" at bounding box center [657, 241] width 246 height 268
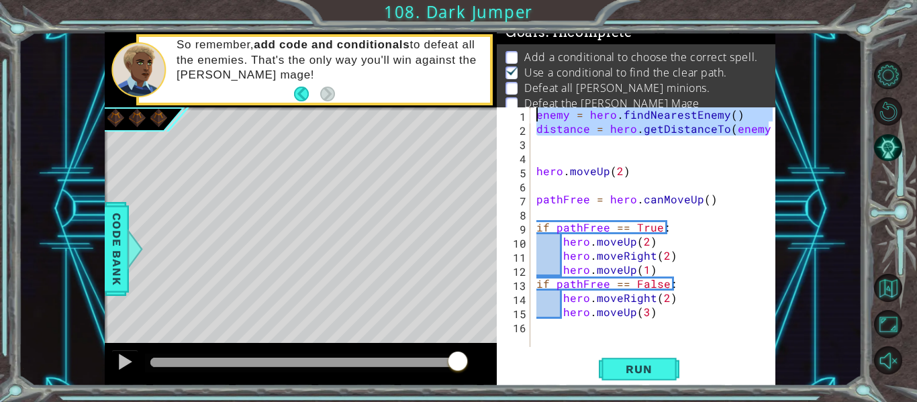
click at [476, 117] on div "1 ההההההההההההההההההההההההההההההההההההההההההההההההההההההההההההההההההההההההההההה…" at bounding box center [440, 209] width 670 height 354
click at [0, 123] on div "1 ההההההההההההההההההההההההההההההההההההההההההההההההההההההההההההההההההההההההההההה…" at bounding box center [458, 201] width 917 height 402
click at [768, 131] on div "enemy = hero . findNearestEnemy ( ) distance = hero . getDistanceTo ( enemy ) h…" at bounding box center [657, 241] width 246 height 268
click at [484, 115] on div "1 ההההההההההההההההההההההההההההההההההההההההההההההההההההההההההההההההההההההההההההה…" at bounding box center [440, 209] width 670 height 354
type textarea "enemy = hero.findNearestEnemy() distance = hero.getDistanceTo(enemy)"
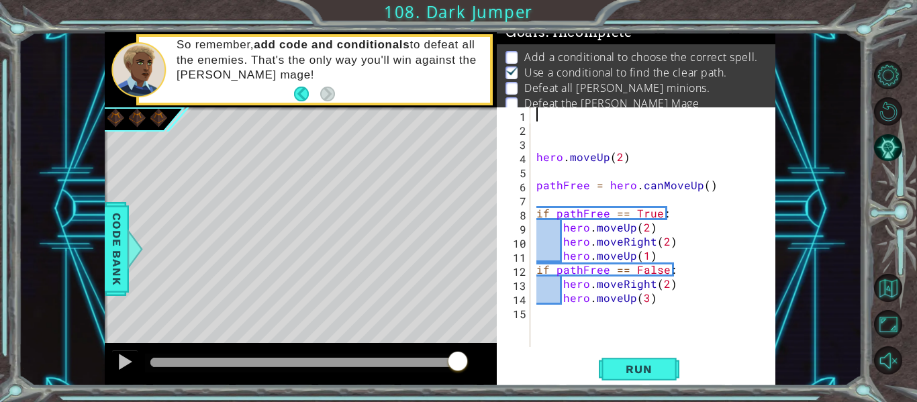
click at [536, 129] on div "hero . moveUp ( 2 ) pathFree = hero . canMoveUp ( ) if pathFree == True : hero …" at bounding box center [657, 241] width 246 height 268
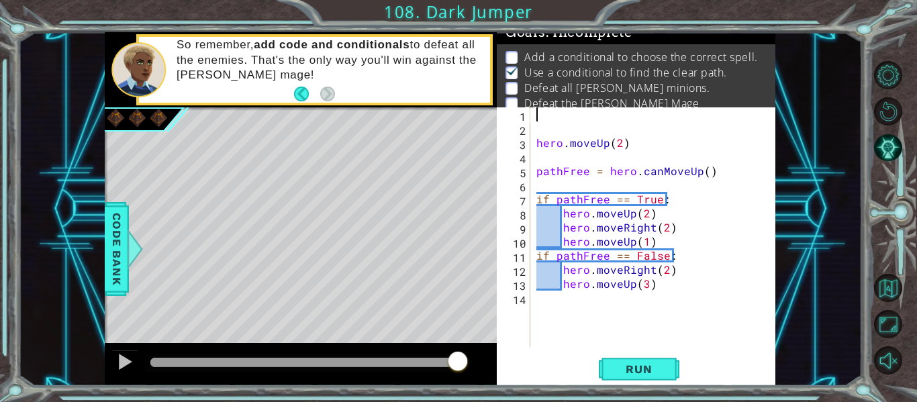
click at [536, 131] on div "hero . moveUp ( 2 ) pathFree = hero . canMoveUp ( ) if pathFree == True : hero …" at bounding box center [657, 241] width 246 height 268
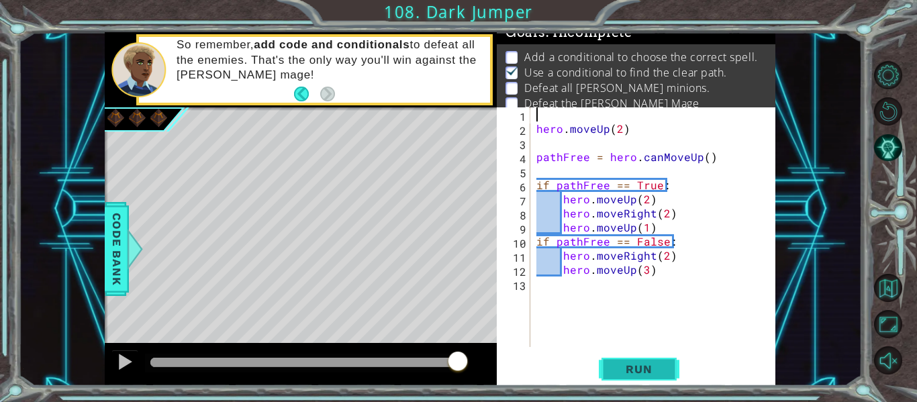
click at [636, 381] on button "Run" at bounding box center [639, 370] width 81 height 28
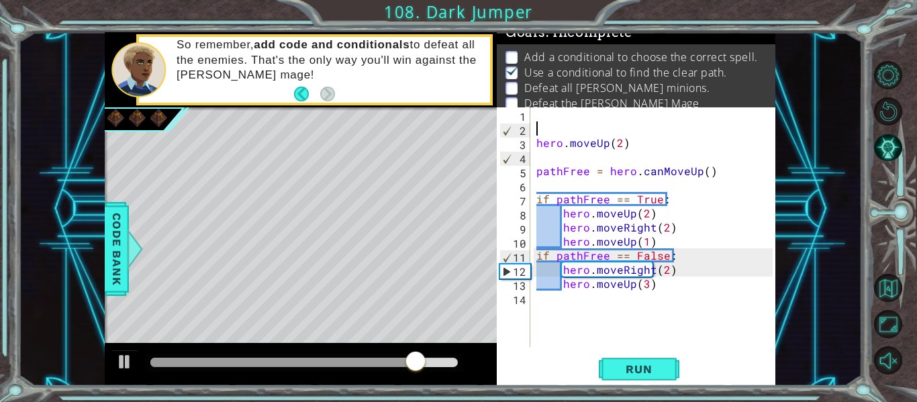
click at [535, 112] on div "hero . moveUp ( 2 ) pathFree = hero . canMoveUp ( ) if pathFree == True : hero …" at bounding box center [657, 241] width 246 height 268
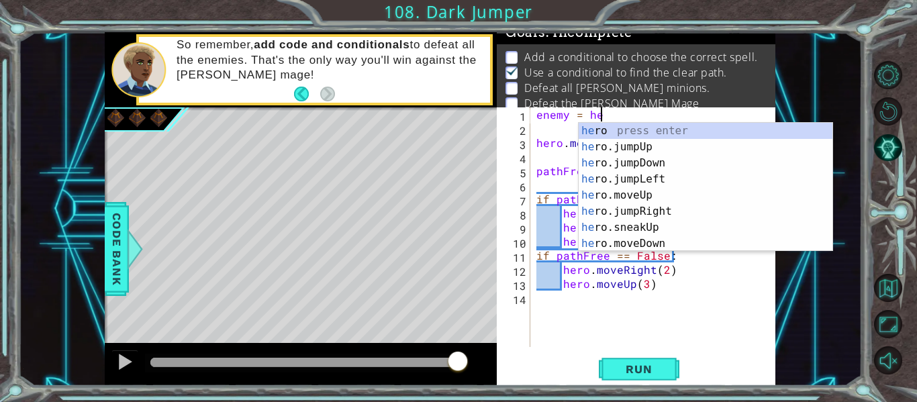
scroll to position [0, 4]
type textarea "enemy = hero."
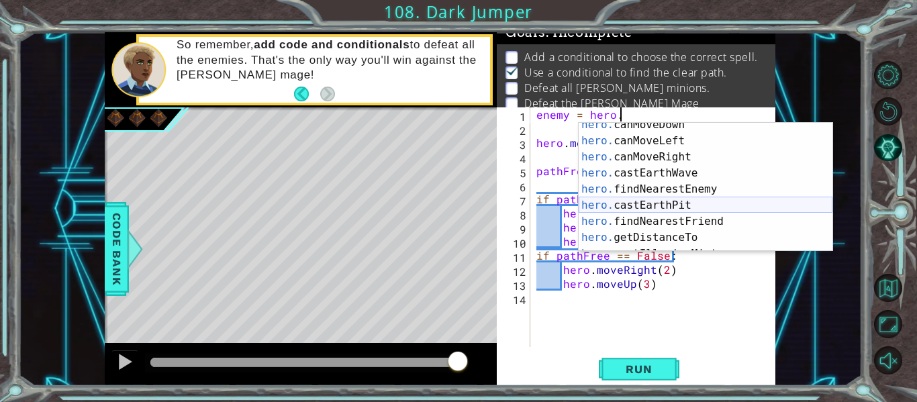
scroll to position [248, 0]
click at [699, 187] on div "hero. canMoveDown press enter hero. canMoveLeft press enter hero. canMoveRight …" at bounding box center [705, 197] width 254 height 161
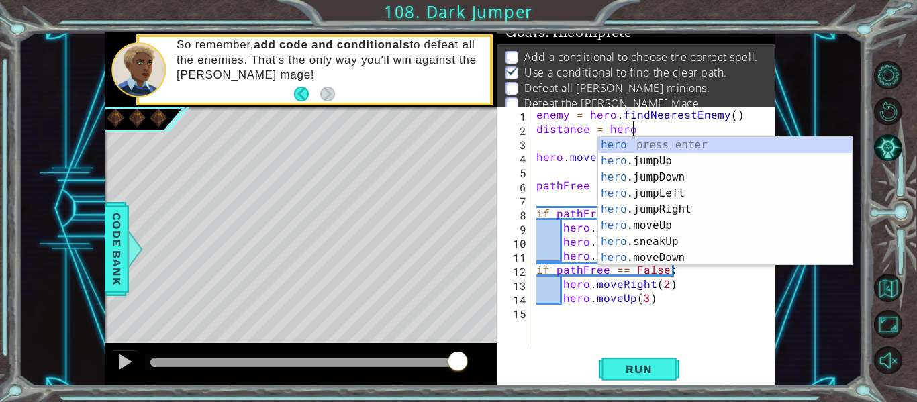
scroll to position [0, 6]
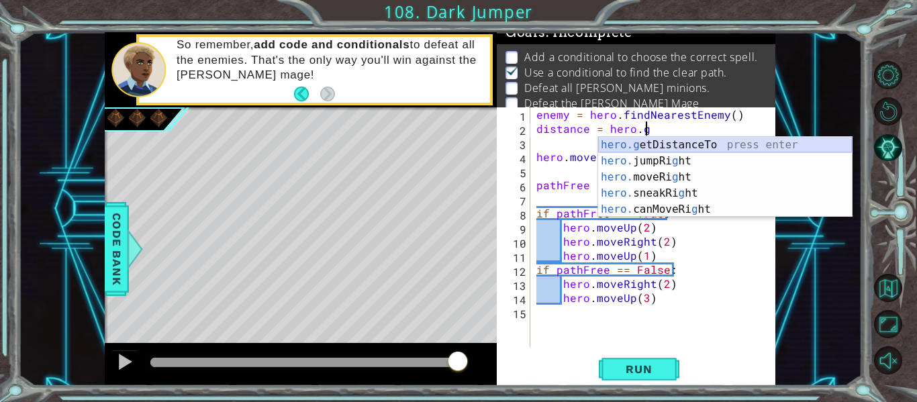
click at [742, 144] on div "hero.g etDistanceTo press enter hero. jumpRi g ht press enter hero. moveRi g ht…" at bounding box center [725, 193] width 254 height 113
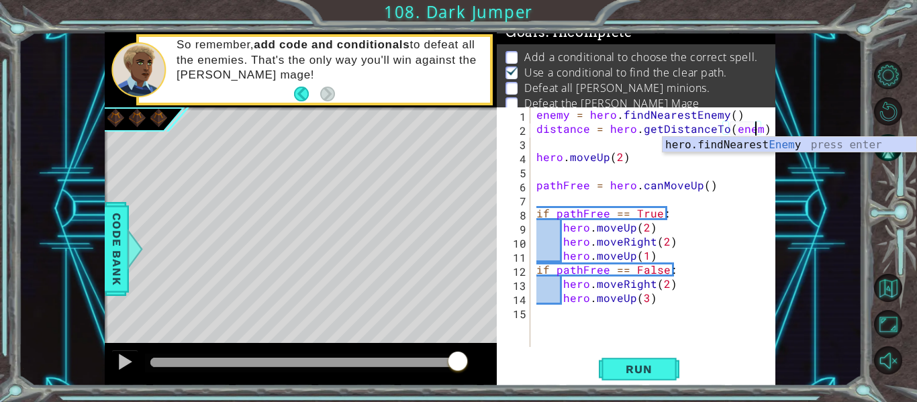
scroll to position [0, 14]
type textarea "distance = hero.getDistanceTo(enemy)"
click at [772, 127] on div "distance = hero.getDistanceTo(enemy) 1 2 3 4 5 6 7 8 9 10 11 12 13 14 15 enemy …" at bounding box center [636, 246] width 279 height 279
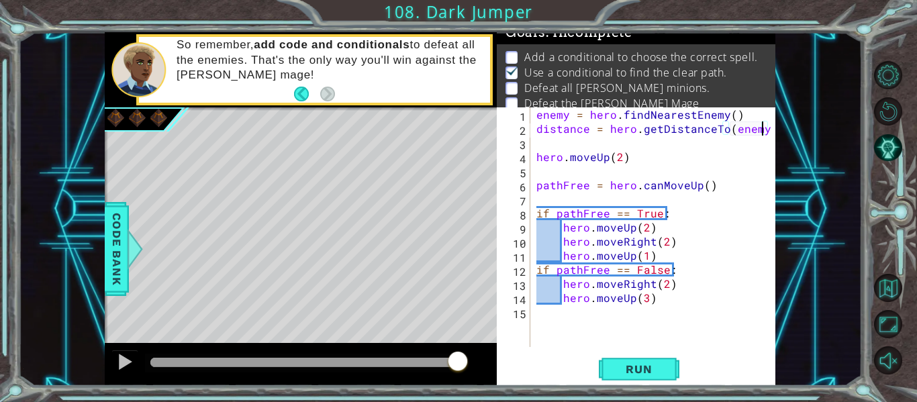
click at [766, 130] on div "enemy = hero . findNearestEnemy ( ) distance = hero . getDistanceTo ( enemy ) h…" at bounding box center [657, 241] width 246 height 268
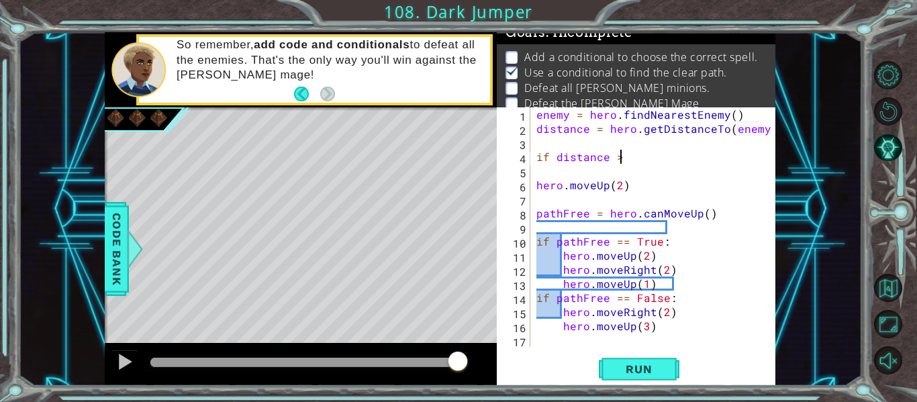
scroll to position [0, 5]
type textarea "if distance > 3:"
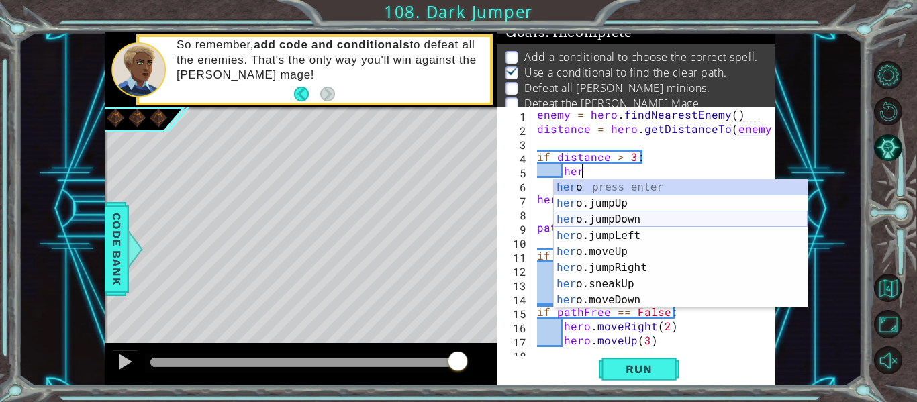
scroll to position [225, 0]
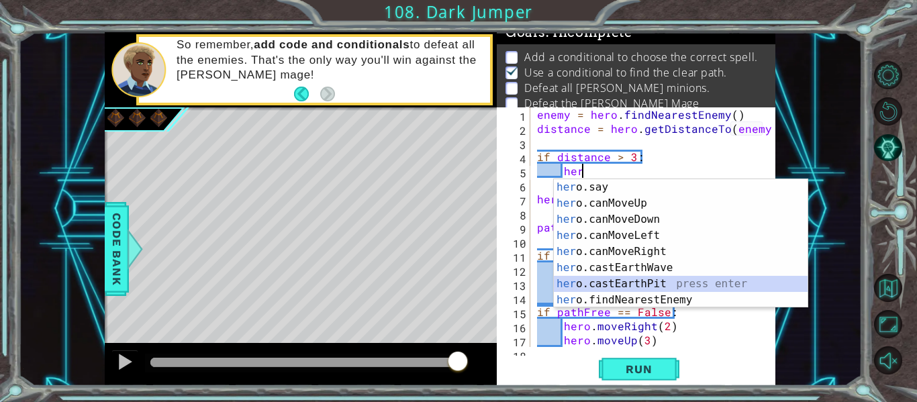
click at [658, 281] on div "her o.say press enter her o.canMoveUp press enter her o.canMoveDown press enter…" at bounding box center [681, 259] width 254 height 161
type textarea "hero.castEarthPit(enemy)"
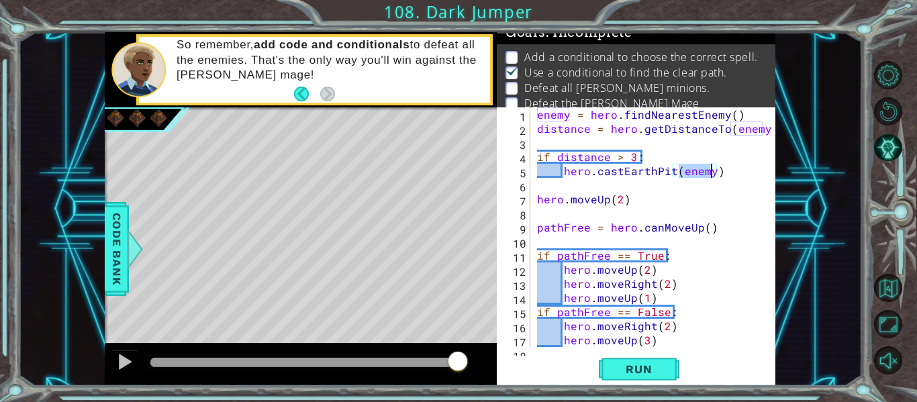
click at [718, 174] on div "enemy = hero . findNearestEnemy ( ) distance = hero . getDistanceTo ( enemy ) i…" at bounding box center [656, 241] width 245 height 268
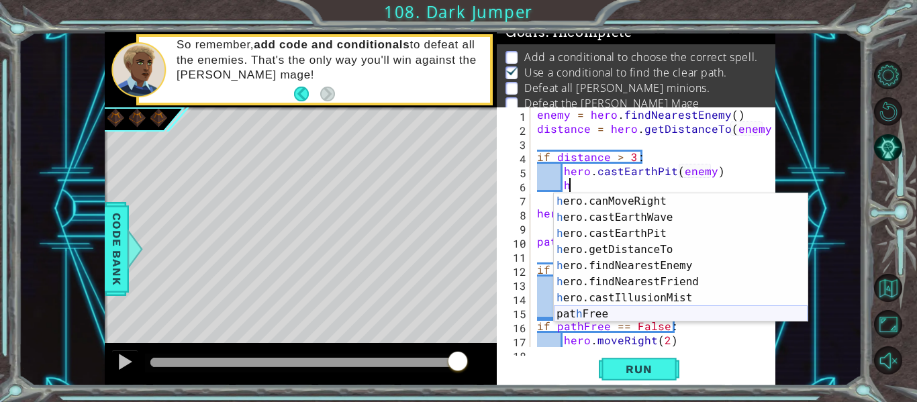
scroll to position [290, 0]
click at [678, 232] on div "h ero.canMoveRight press enter h ero.castEarthWave press enter h ero.castEarthP…" at bounding box center [681, 273] width 254 height 161
type textarea "hero.castEarthPit(enemy)"
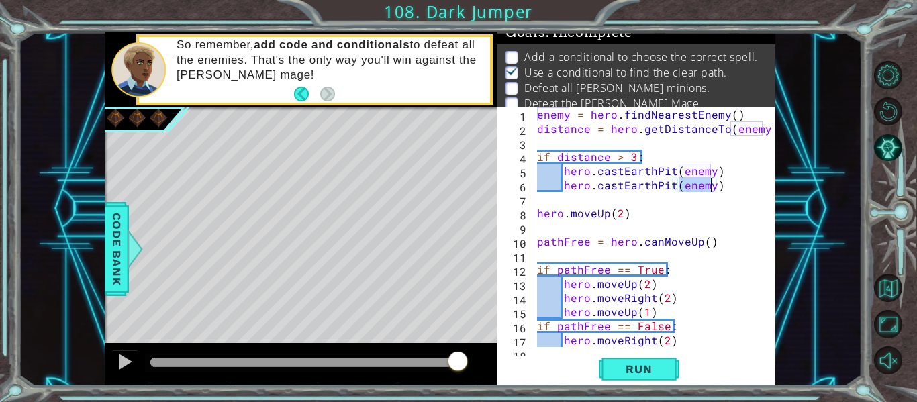
click at [719, 189] on div "enemy = hero . findNearestEnemy ( ) distance = hero . getDistanceTo ( enemy ) i…" at bounding box center [656, 241] width 245 height 268
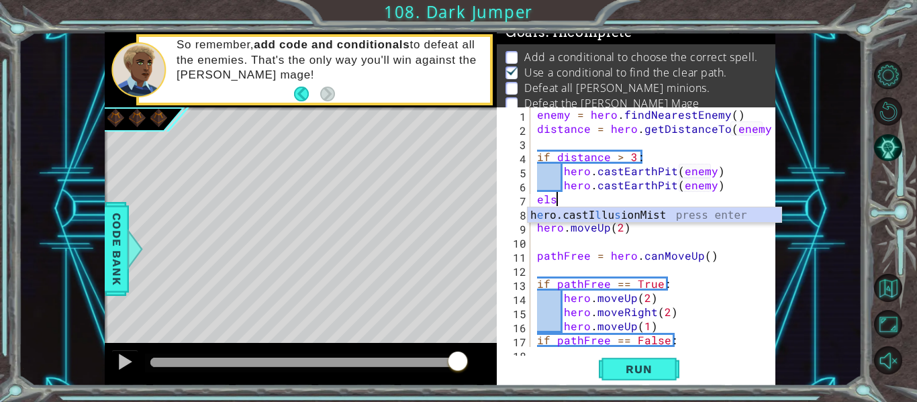
scroll to position [0, 1]
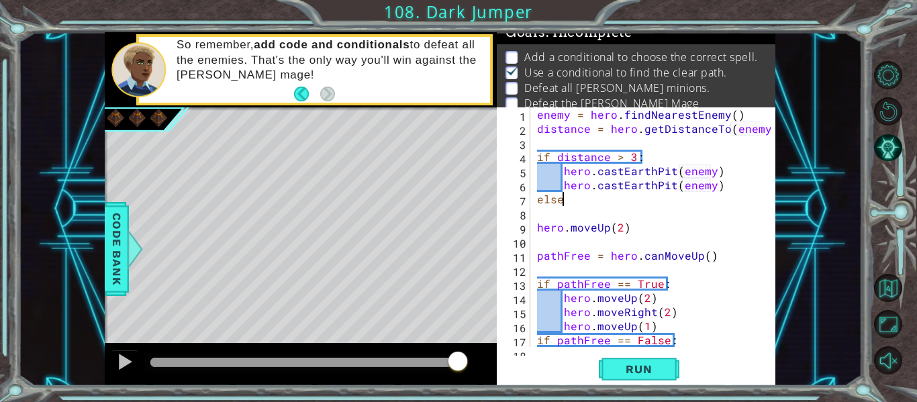
type textarea "else:"
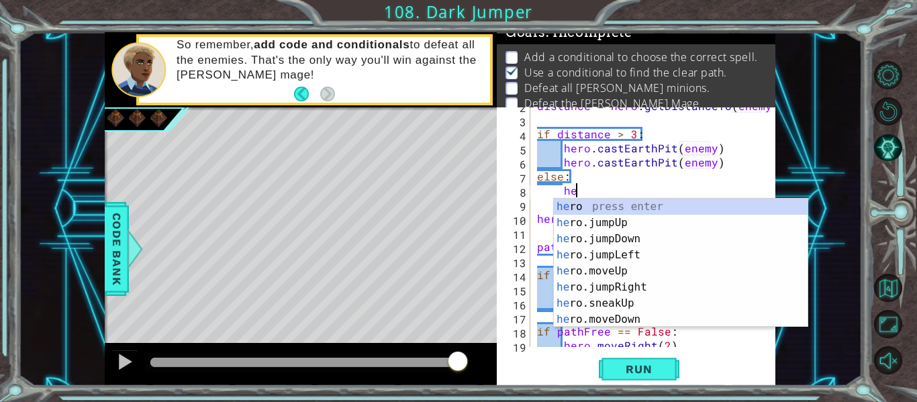
scroll to position [0, 2]
type textarea "her"
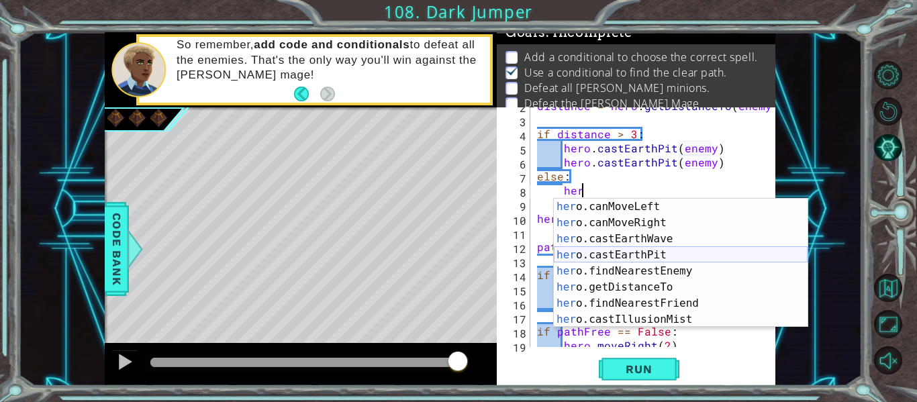
scroll to position [274, 0]
click at [653, 239] on div "her o.canMoveLeft press enter her o.canMoveRight press enter her o.castEarthWav…" at bounding box center [681, 279] width 254 height 161
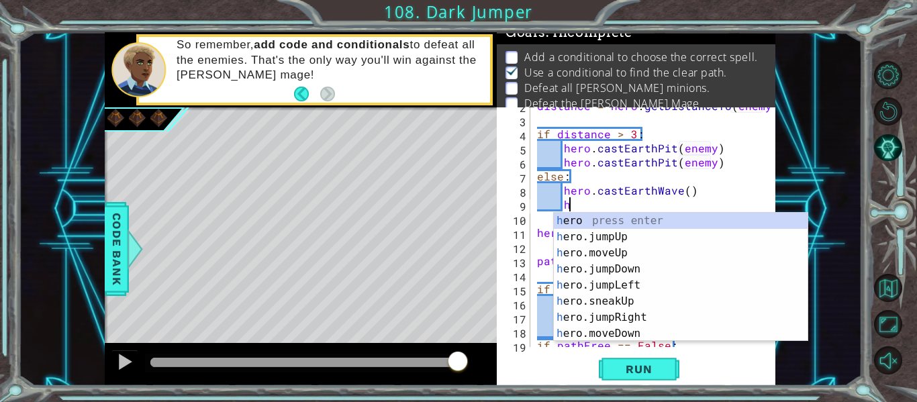
scroll to position [0, 0]
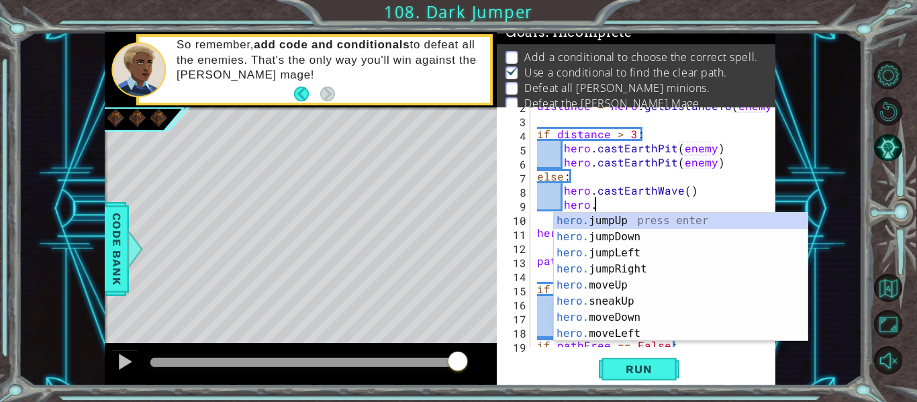
type textarea "hero.c"
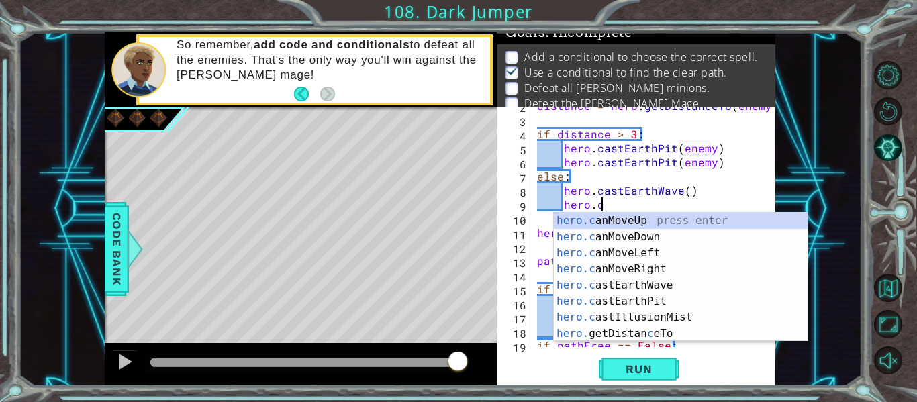
scroll to position [0, 3]
click at [691, 284] on div "hero.c anMoveUp press enter hero.c anMoveDown press enter hero.c anMoveLeft pre…" at bounding box center [681, 293] width 254 height 161
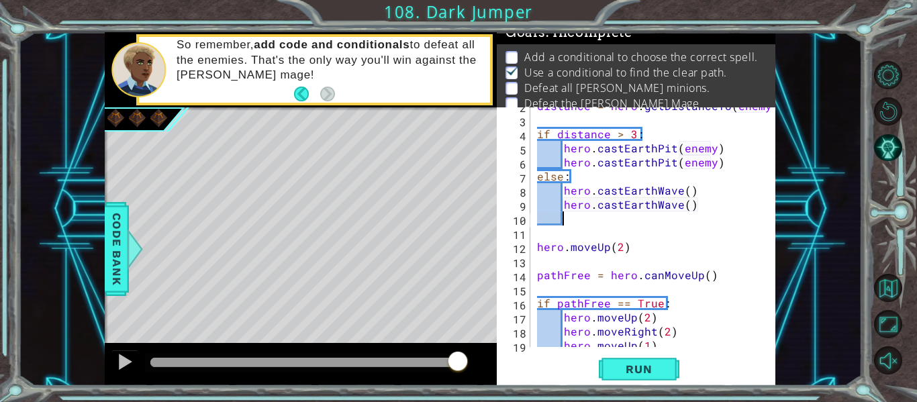
scroll to position [0, 1]
click at [652, 366] on span "Run" at bounding box center [638, 368] width 53 height 13
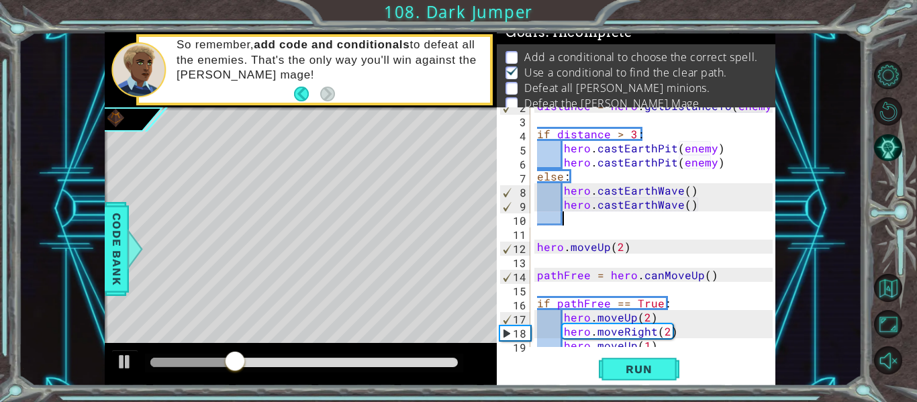
click at [694, 205] on div "distance = hero . getDistanceTo ( enemy ) if distance > 3 : hero . castEarthPit…" at bounding box center [656, 233] width 245 height 268
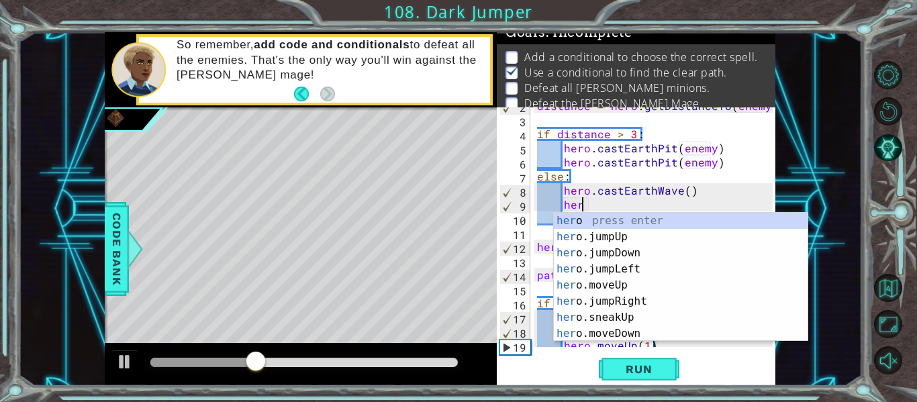
type textarea "h"
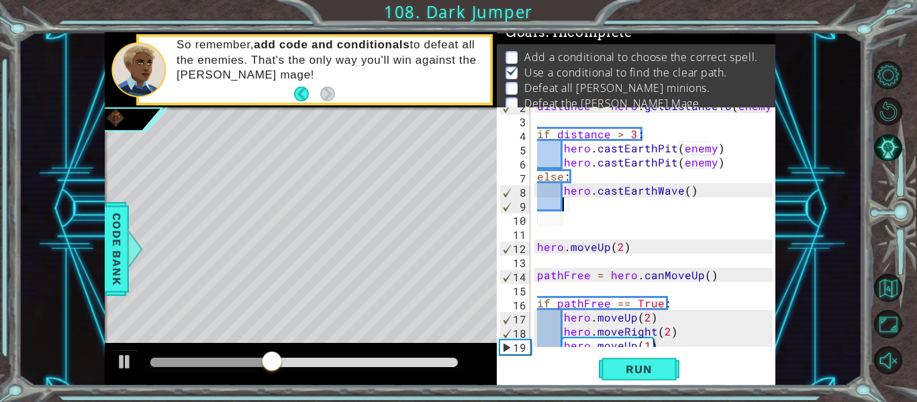
click at [716, 166] on div "distance = hero . getDistanceTo ( enemy ) if distance > 3 : hero . castEarthPit…" at bounding box center [656, 233] width 245 height 268
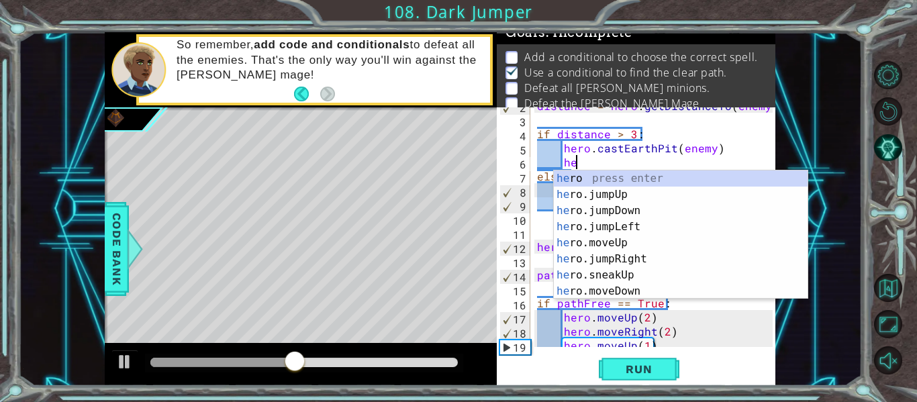
type textarea "h"
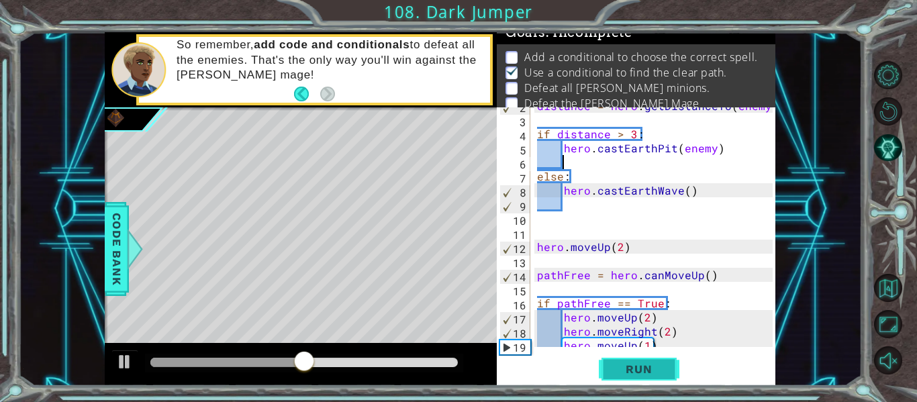
click at [652, 362] on span "Run" at bounding box center [638, 368] width 53 height 13
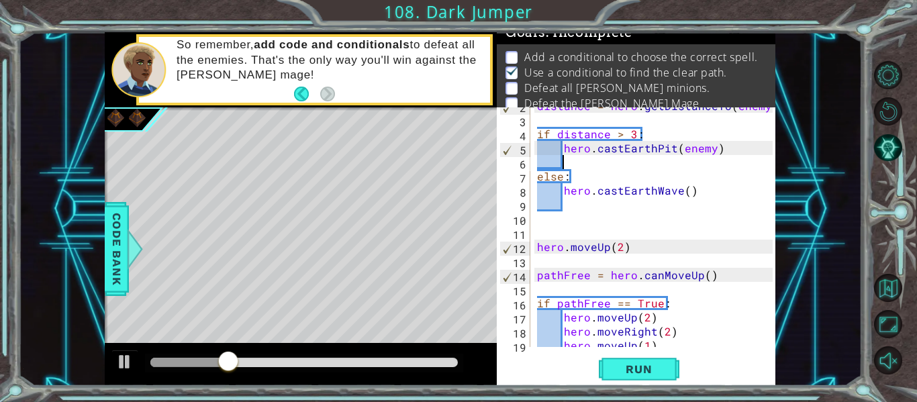
click at [538, 248] on div "distance = hero . getDistanceTo ( enemy ) if distance > 3 : hero . castEarthPit…" at bounding box center [656, 233] width 245 height 268
type textarea "hero.moveUp(2)"
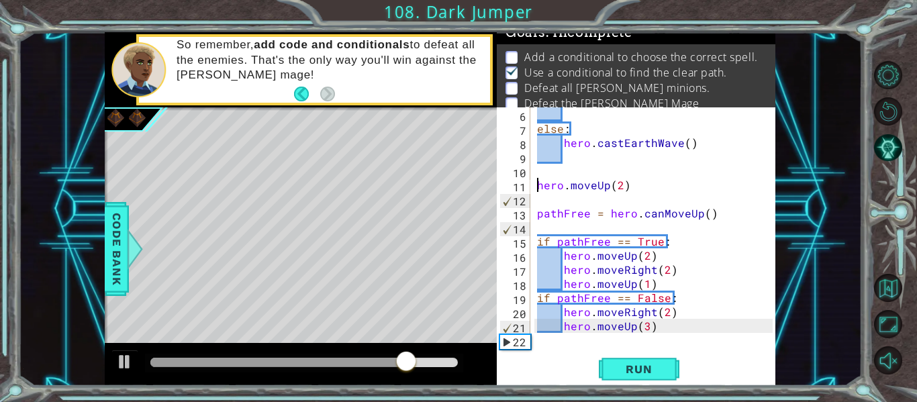
scroll to position [70, 0]
click at [575, 342] on div "else : hero . castEarthWave ( ) hero . moveUp ( 2 ) pathFree = hero . canMoveUp…" at bounding box center [656, 241] width 245 height 268
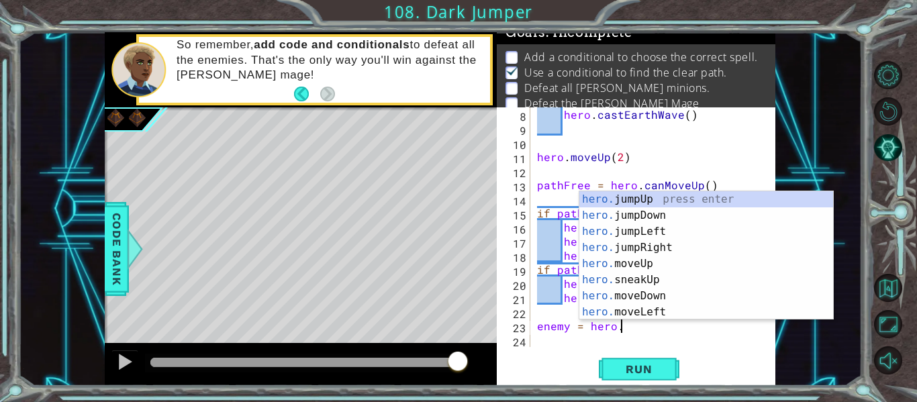
scroll to position [0, 5]
type textarea "enemy = hero.f"
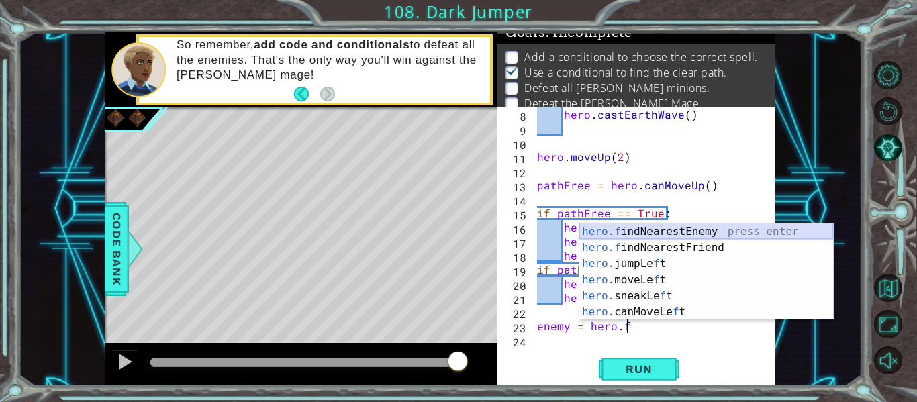
click at [716, 229] on div "hero.f indNearestEnemy press enter hero.f indNearestFriend press enter hero. ju…" at bounding box center [706, 287] width 254 height 129
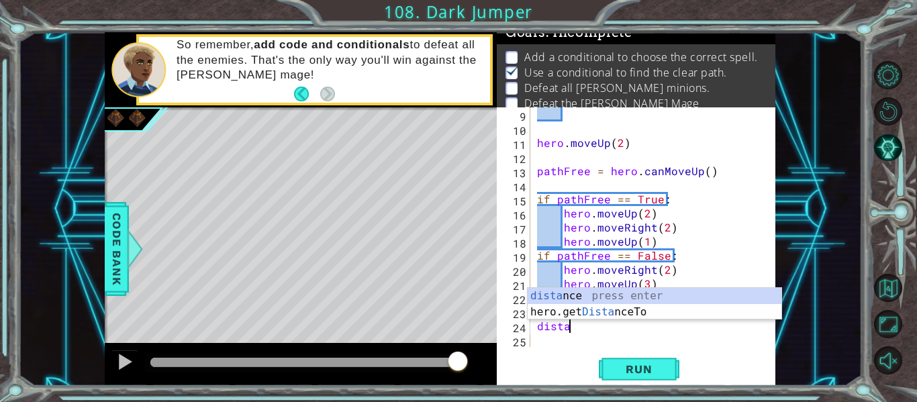
scroll to position [0, 1]
click at [655, 298] on div "dista nce press enter hero.get Dista nceTo press enter" at bounding box center [654, 320] width 254 height 64
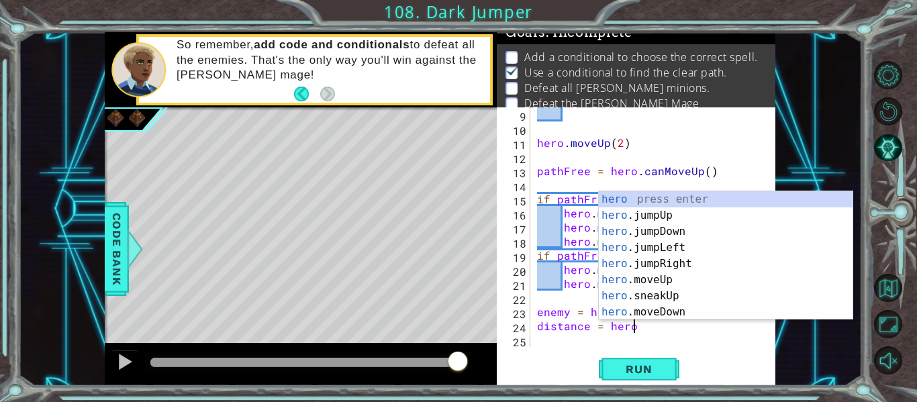
scroll to position [0, 6]
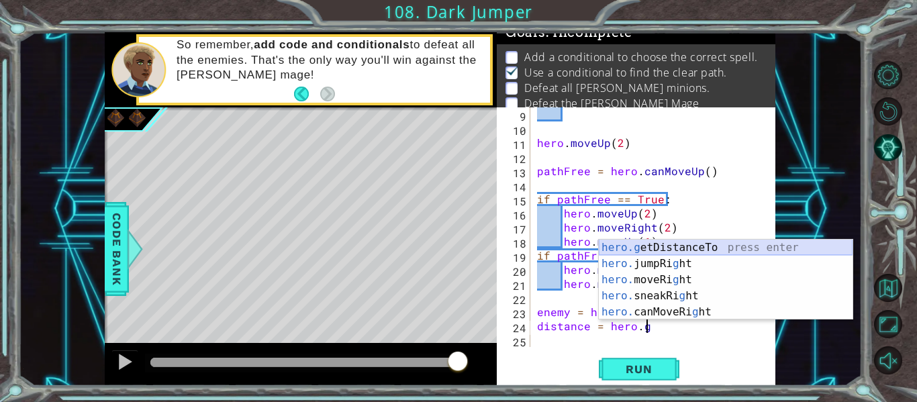
click at [752, 246] on div "hero.g etDistanceTo press enter hero. jumpRi g ht press enter hero. moveRi g ht…" at bounding box center [726, 296] width 254 height 113
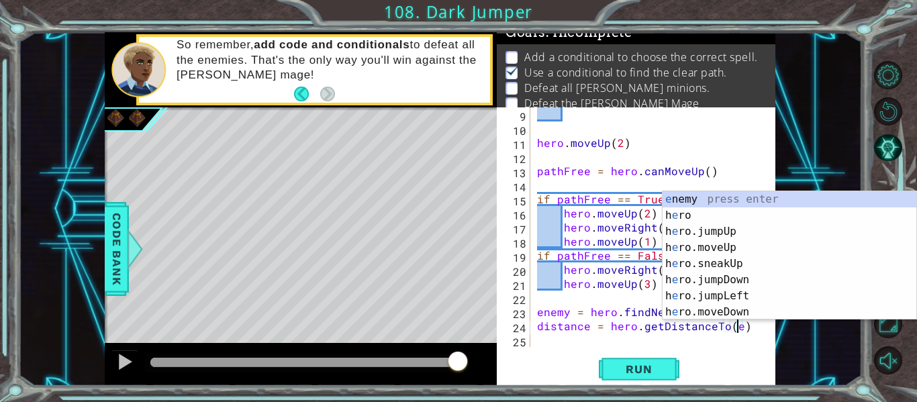
scroll to position [0, 13]
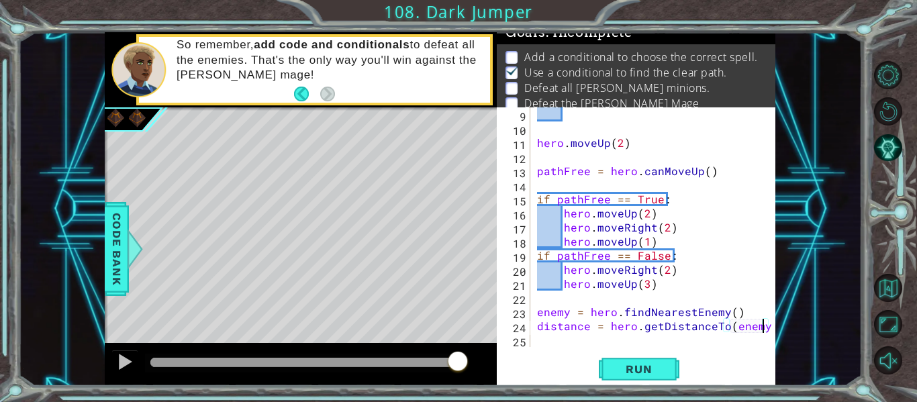
click at [768, 327] on div at bounding box center [765, 171] width 13 height 352
type textarea "distance = hero.getDistanceTo(enemy)"
click at [654, 365] on span "Run" at bounding box center [638, 368] width 53 height 13
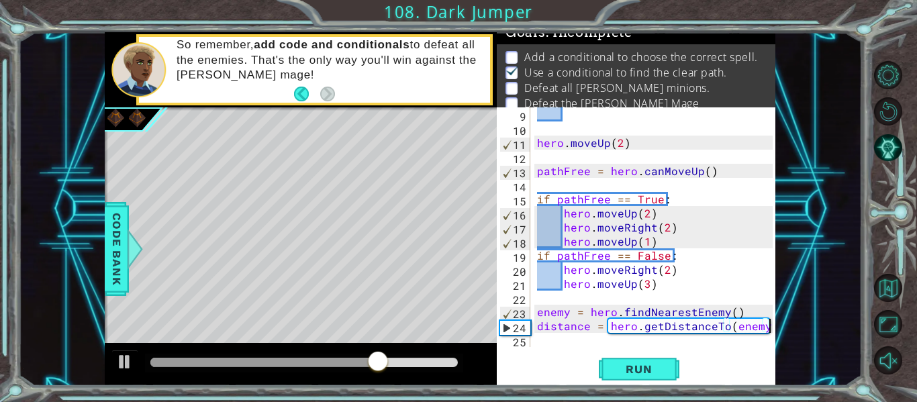
click at [768, 328] on div at bounding box center [765, 171] width 13 height 352
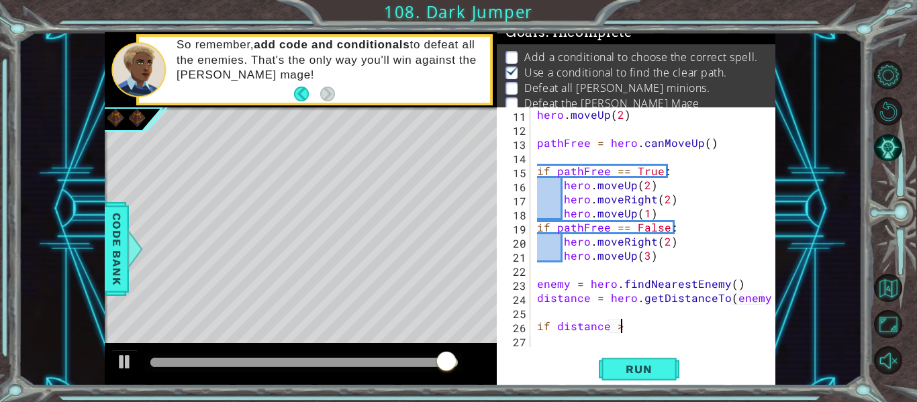
scroll to position [0, 5]
type textarea "if distance > 3:"
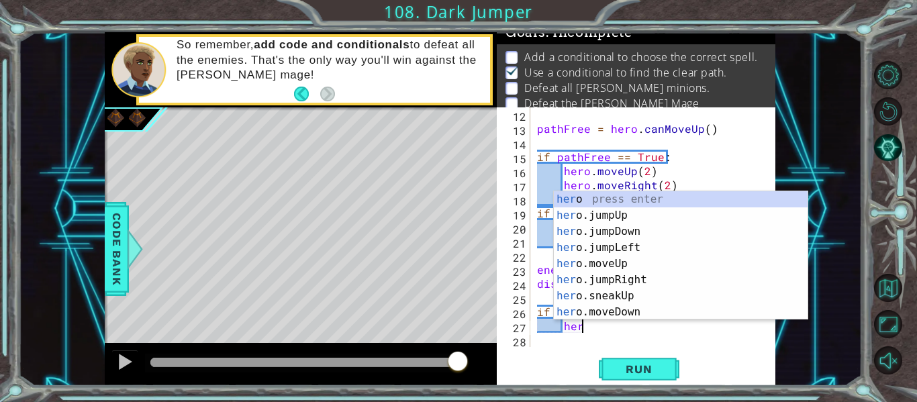
scroll to position [0, 3]
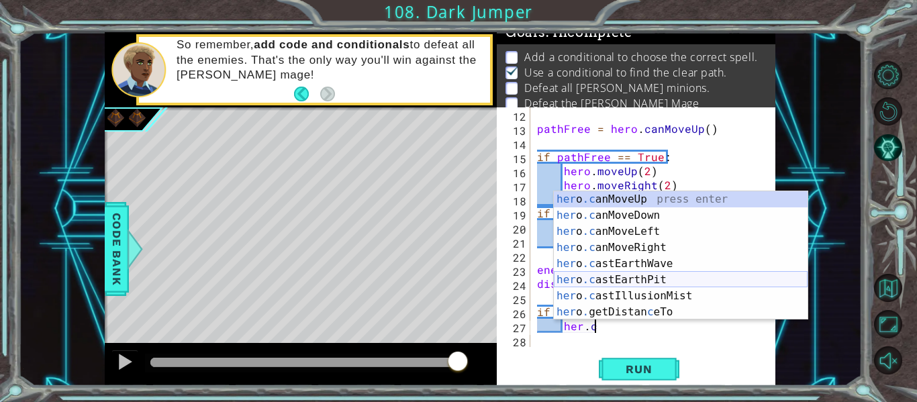
click at [657, 275] on div "her o .c anMoveUp press enter her o .c anMoveDown press enter her o .c anMoveLe…" at bounding box center [681, 271] width 254 height 161
type textarea "hero.castEarthPit(enemy)"
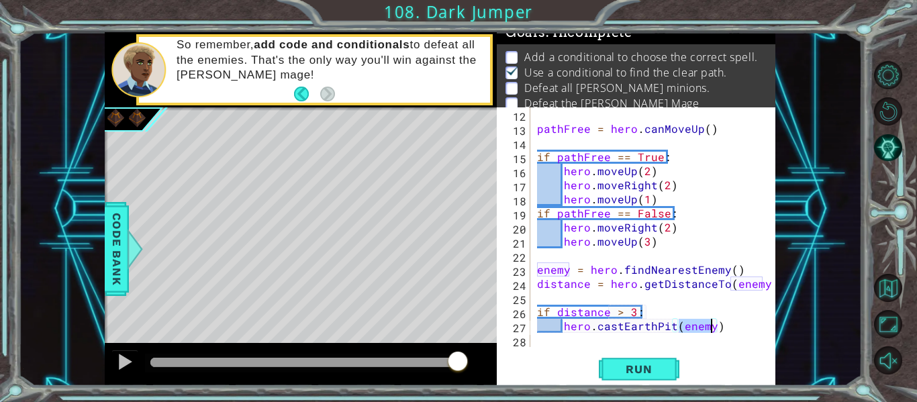
click at [716, 327] on div "pathFree = hero . canMoveUp ( ) if pathFree == True : hero . moveUp ( 2 ) hero …" at bounding box center [656, 241] width 245 height 268
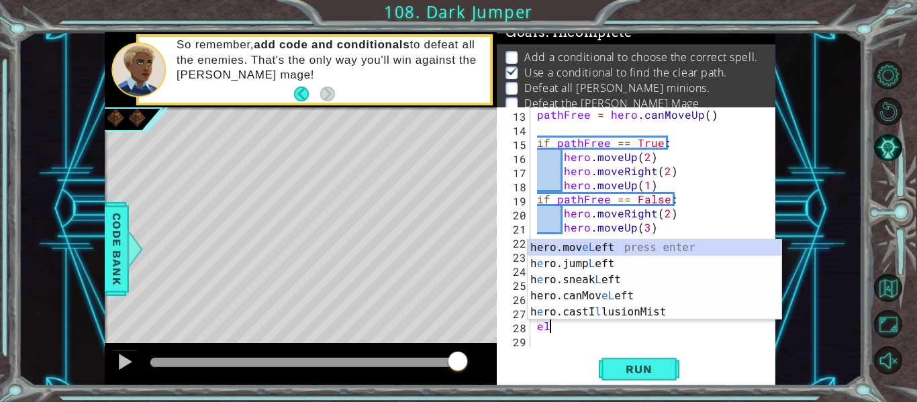
scroll to position [0, 1]
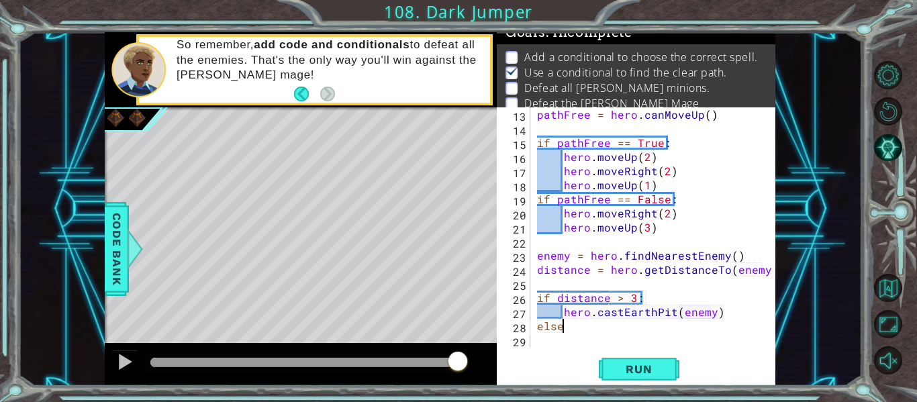
type textarea "else:"
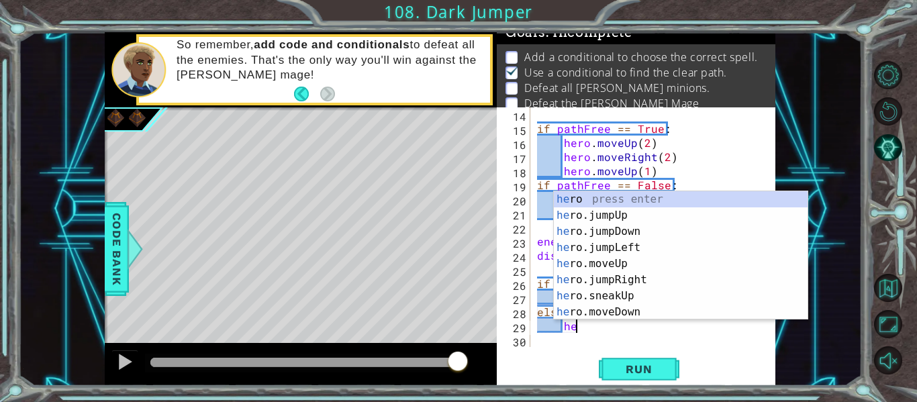
scroll to position [0, 2]
type textarea "her"
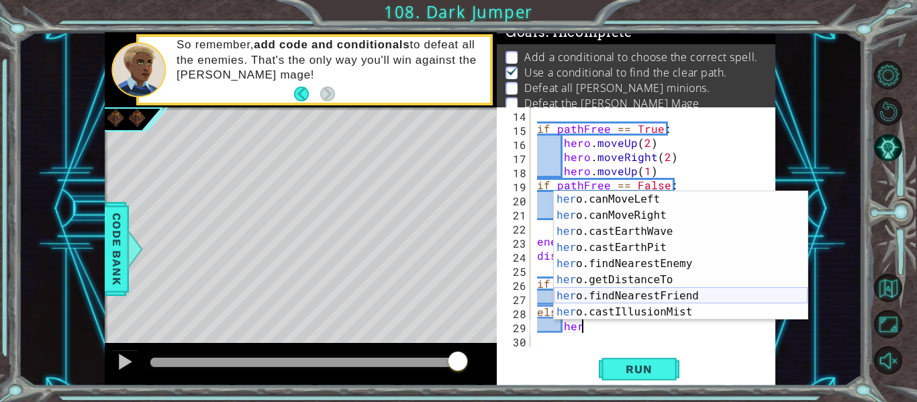
scroll to position [274, 0]
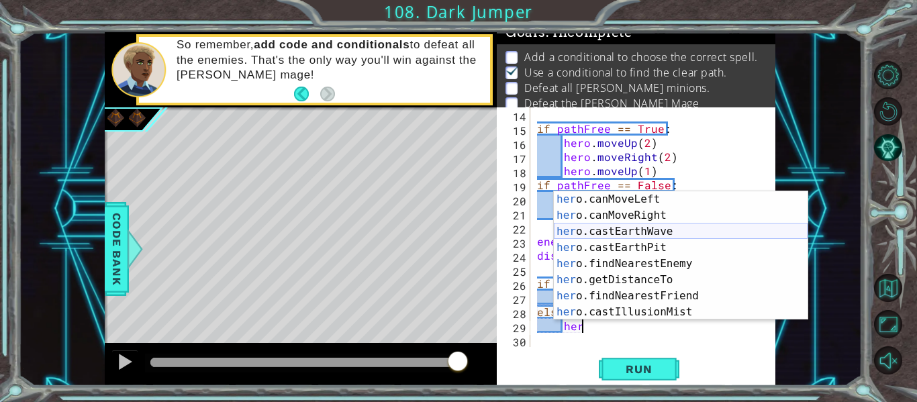
click at [681, 232] on div "her o.canMoveLeft press enter her o.canMoveRight press enter her o.castEarthWav…" at bounding box center [681, 271] width 254 height 161
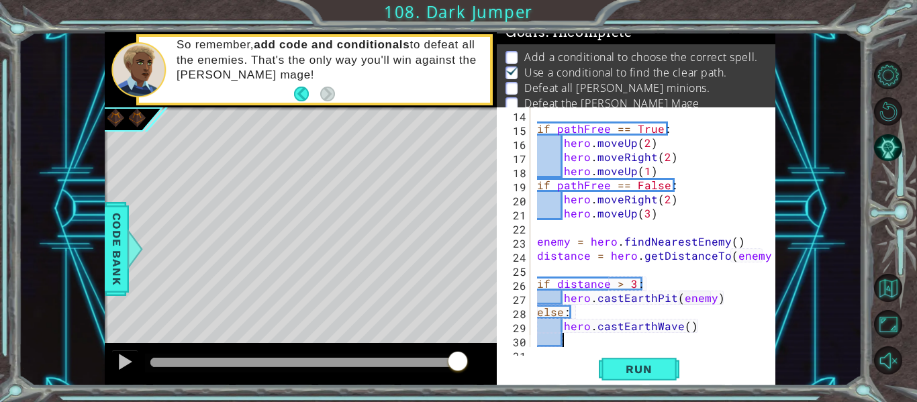
scroll to position [197, 0]
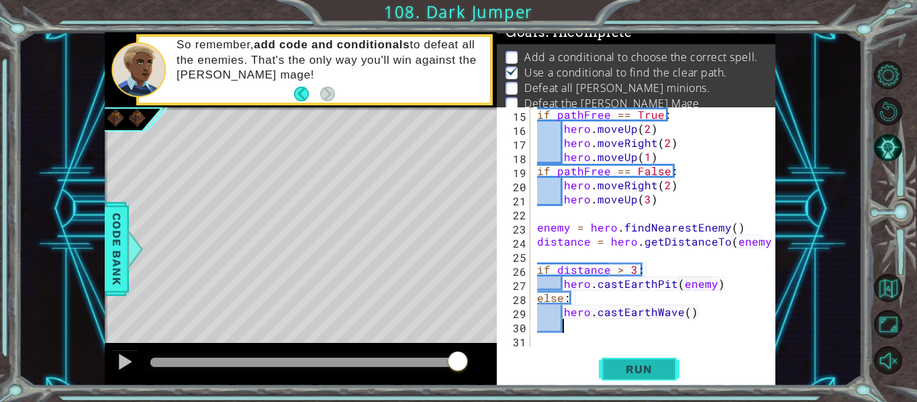
click at [649, 366] on span "Run" at bounding box center [638, 368] width 53 height 13
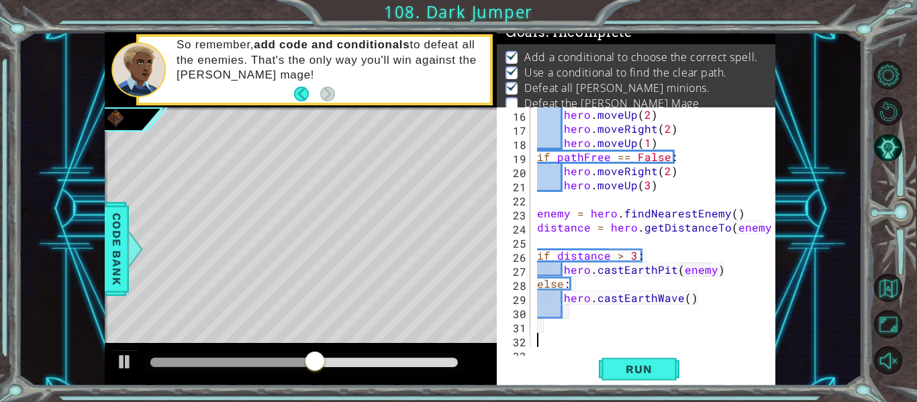
scroll to position [225, 0]
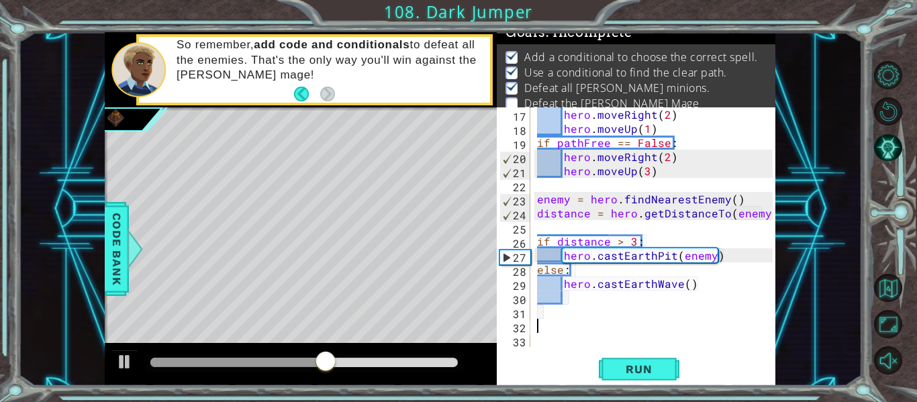
click at [573, 297] on div "hero . moveRight ( 2 ) hero . moveUp ( 1 ) if pathFree == False : hero . moveRi…" at bounding box center [656, 241] width 245 height 268
click at [547, 311] on div "hero . moveRight ( 2 ) hero . moveUp ( 1 ) if pathFree == False : hero . moveRi…" at bounding box center [656, 241] width 245 height 268
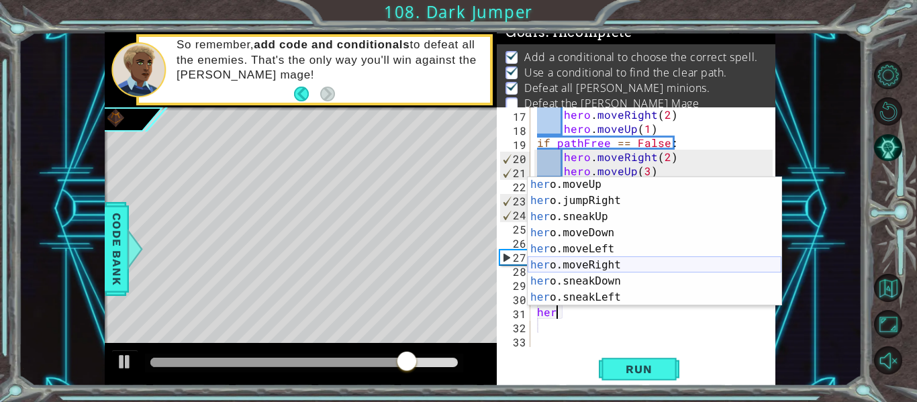
scroll to position [66, 0]
click at [608, 261] on div "her o.moveUp press enter her o.jumpRight press enter her o.sneakUp press enter …" at bounding box center [654, 256] width 254 height 161
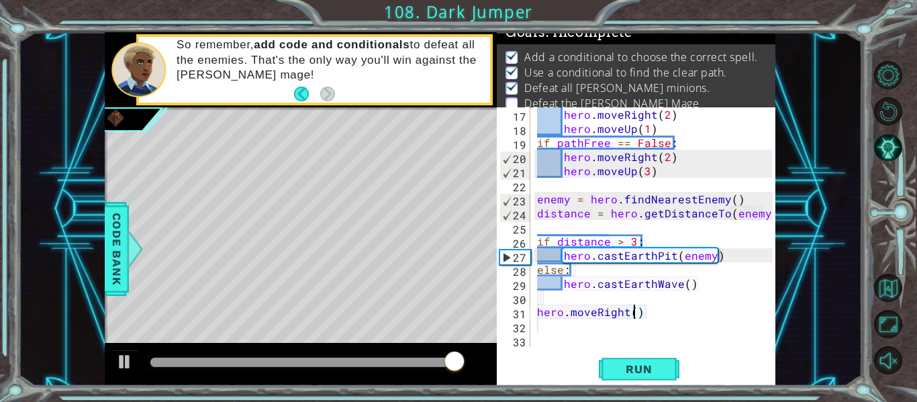
type textarea "hero.moveRight(4)"
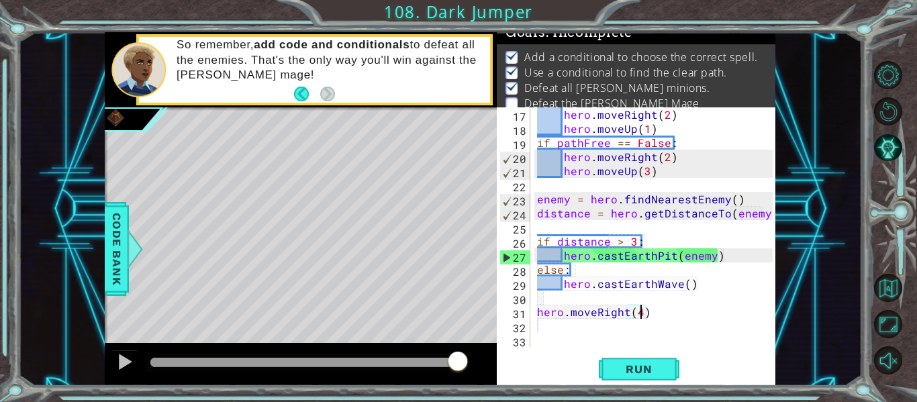
scroll to position [0, 6]
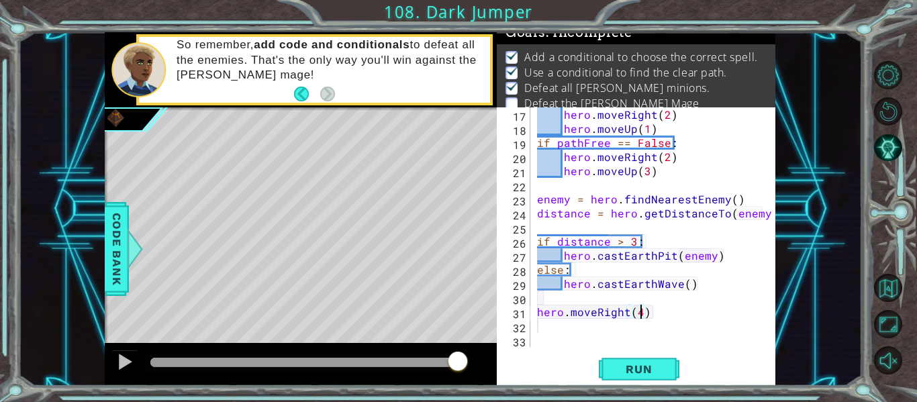
click at [648, 313] on div "hero . moveRight ( 2 ) hero . moveUp ( 1 ) if pathFree == False : hero . moveRi…" at bounding box center [656, 241] width 245 height 268
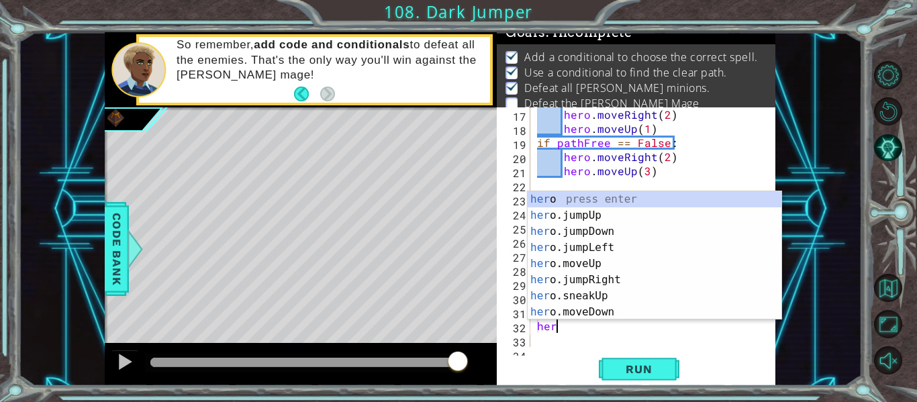
scroll to position [0, 1]
click at [638, 311] on div "hero press enter hero .jumpUp press enter hero .jumpDown press enter hero .jump…" at bounding box center [654, 271] width 254 height 161
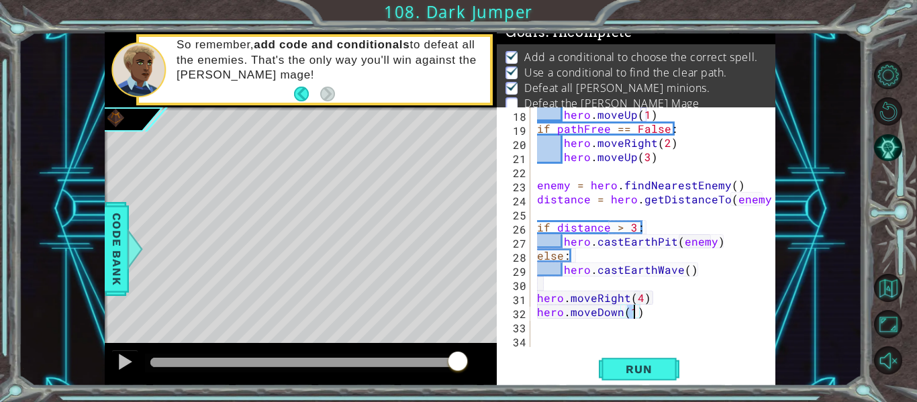
scroll to position [240, 0]
type textarea "hero.moveDown()"
click at [638, 363] on span "Run" at bounding box center [638, 368] width 53 height 13
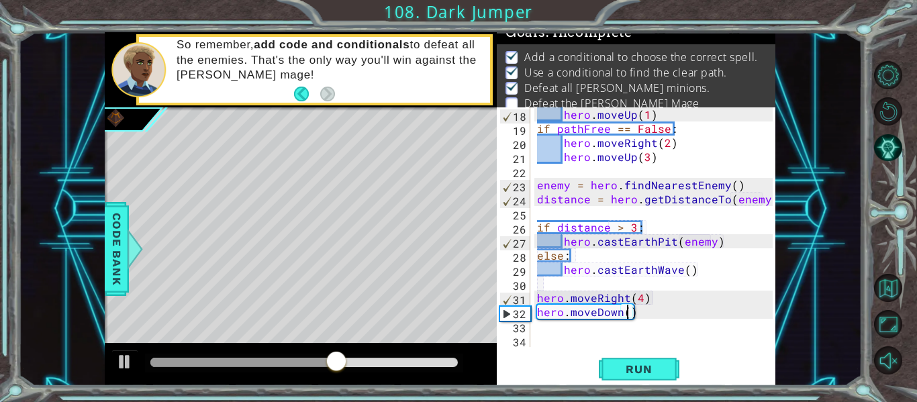
click at [643, 313] on div "hero . moveUp ( 1 ) if pathFree == False : hero . moveRight ( 2 ) hero . moveUp…" at bounding box center [656, 241] width 245 height 268
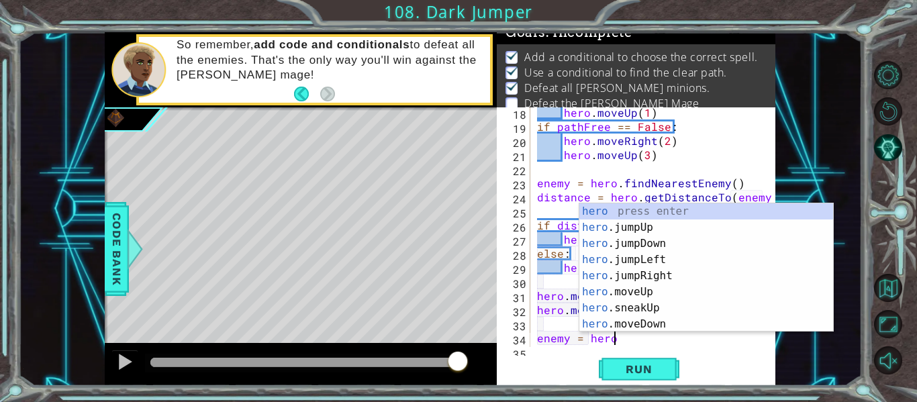
scroll to position [0, 5]
type textarea "enemy = hero.f"
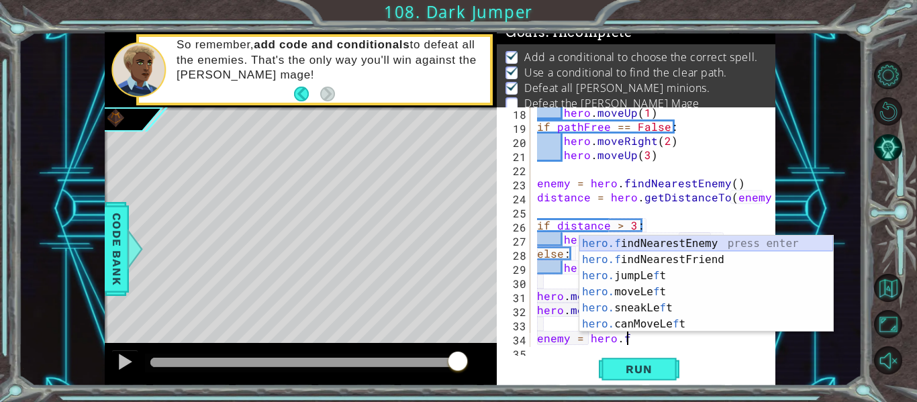
click at [699, 237] on div "hero.f indNearestEnemy press enter hero.f indNearestFriend press enter hero. ju…" at bounding box center [706, 300] width 254 height 129
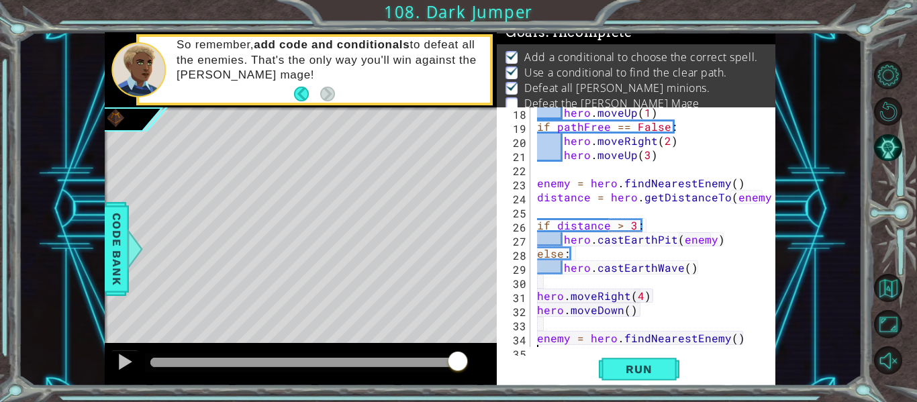
scroll to position [0, 0]
click at [744, 348] on div "18 19 20 21 22 23 24 25 26 27 28 29 30 31 32 33 34 35 36 hero . moveUp ( 1 ) if…" at bounding box center [636, 246] width 279 height 279
click at [741, 340] on div "hero . moveUp ( 1 ) if pathFree == False : hero . moveRight ( 2 ) hero . moveUp…" at bounding box center [656, 239] width 245 height 268
type textarea "enemy = hero.findNearestEnemy()"
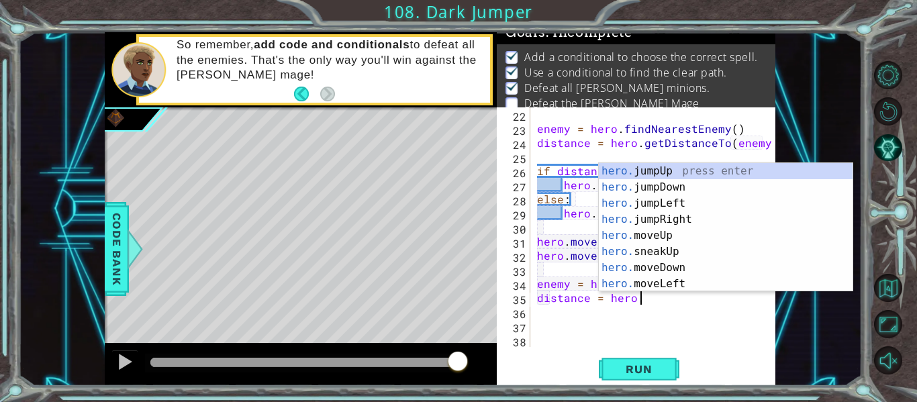
scroll to position [0, 6]
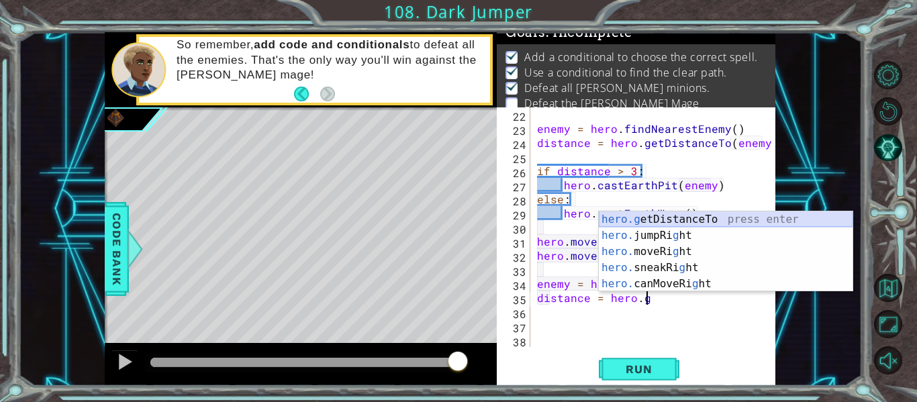
click at [718, 223] on div "hero.g etDistanceTo press enter hero. jumpRi g ht press enter hero. moveRi g ht…" at bounding box center [726, 267] width 254 height 113
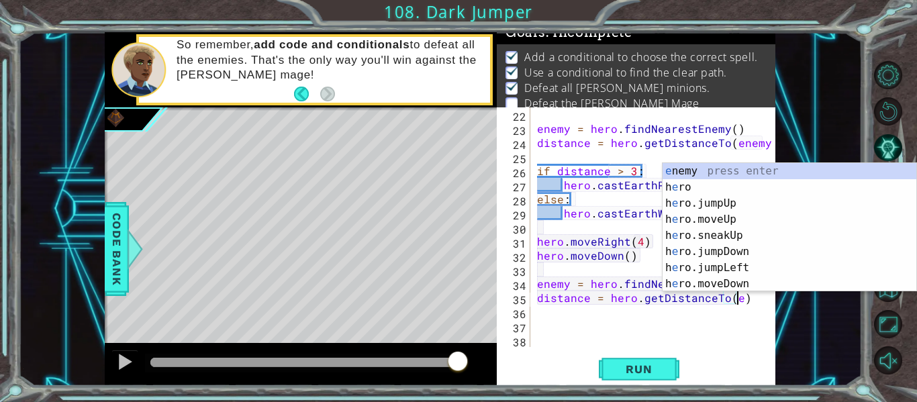
scroll to position [0, 12]
type textarea "distance = hero.getDistanceTo(enemy)"
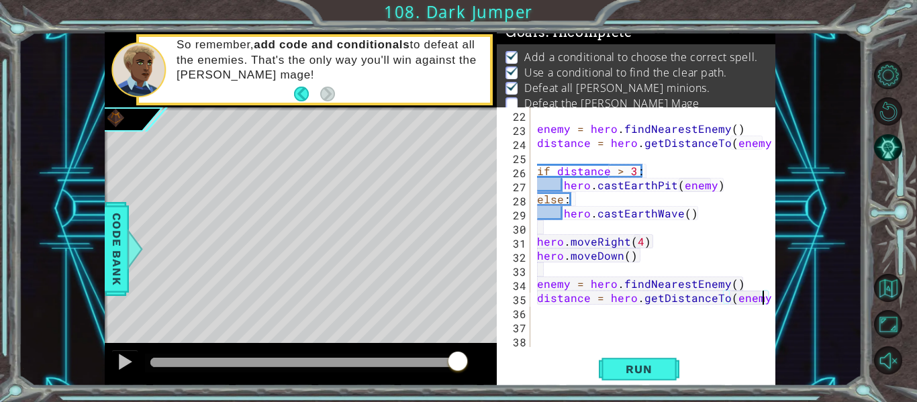
click at [770, 298] on div at bounding box center [765, 79] width 13 height 536
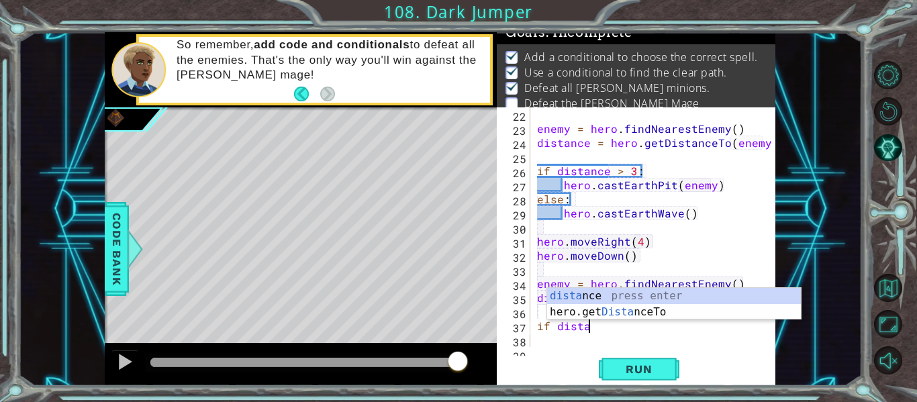
scroll to position [0, 3]
click at [693, 296] on div "dista nce press enter hero.get Dista nceTo press enter" at bounding box center [674, 320] width 254 height 64
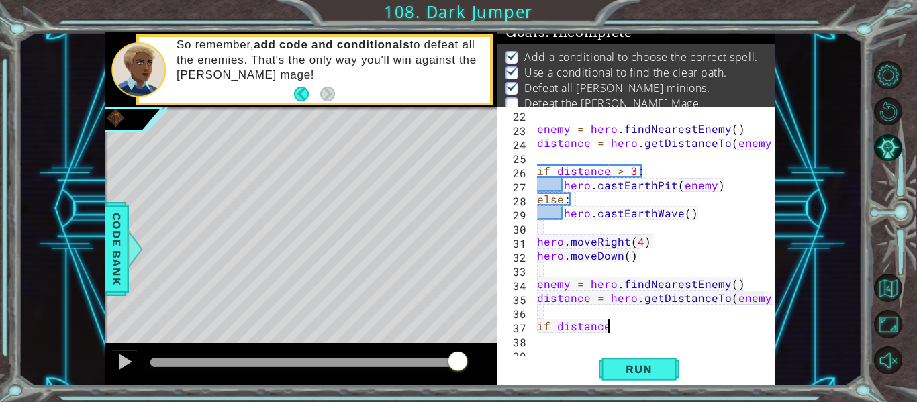
click at [631, 259] on div "enemy = hero . findNearestEnemy ( ) distance = hero . getDistanceTo ( enemy ) i…" at bounding box center [656, 241] width 245 height 268
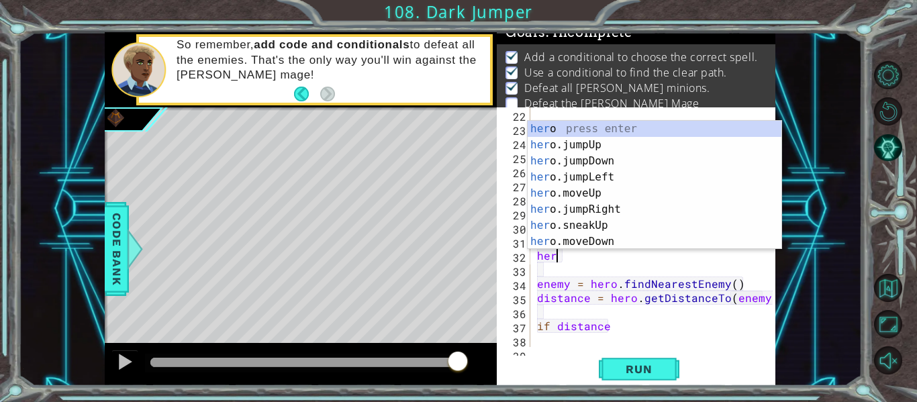
scroll to position [0, 1]
type textarea "h"
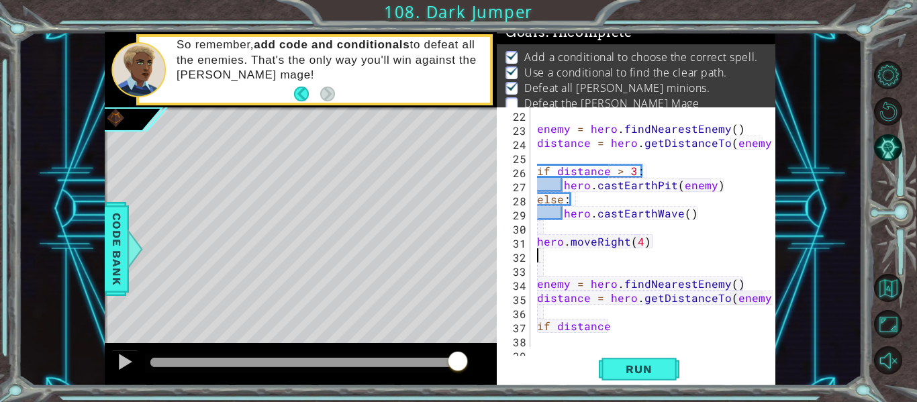
click at [629, 327] on div "enemy = hero . findNearestEnemy ( ) distance = hero . getDistanceTo ( enemy ) i…" at bounding box center [656, 241] width 245 height 268
click at [635, 329] on div "enemy = hero . findNearestEnemy ( ) distance = hero . getDistanceTo ( enemy ) i…" at bounding box center [656, 241] width 245 height 268
type textarea "if distance > 2:"
click at [640, 323] on div "enemy = hero . findNearestEnemy ( ) distance = hero . getDistanceTo ( enemy ) i…" at bounding box center [656, 241] width 245 height 268
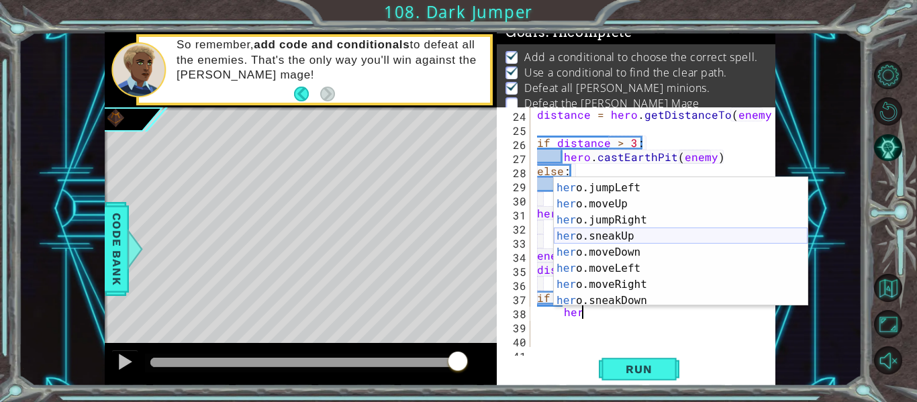
scroll to position [274, 0]
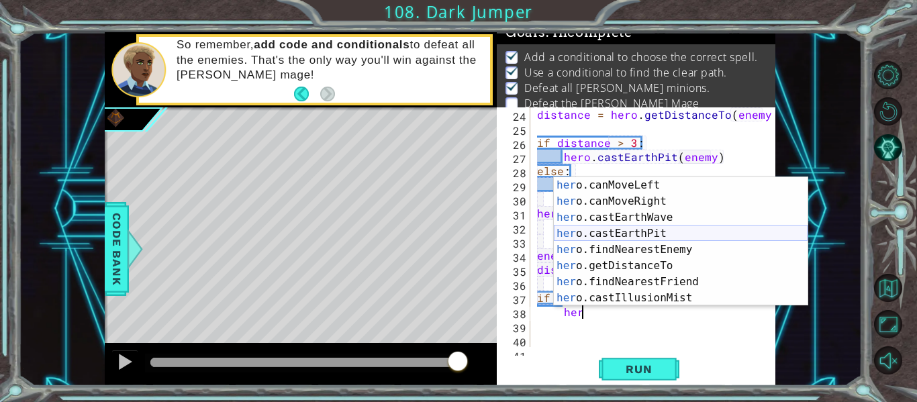
click at [681, 233] on div "her o.canMoveLeft press enter her o.canMoveRight press enter her o.castEarthWav…" at bounding box center [681, 257] width 254 height 161
type textarea "hero.castEarthPit(enemy)"
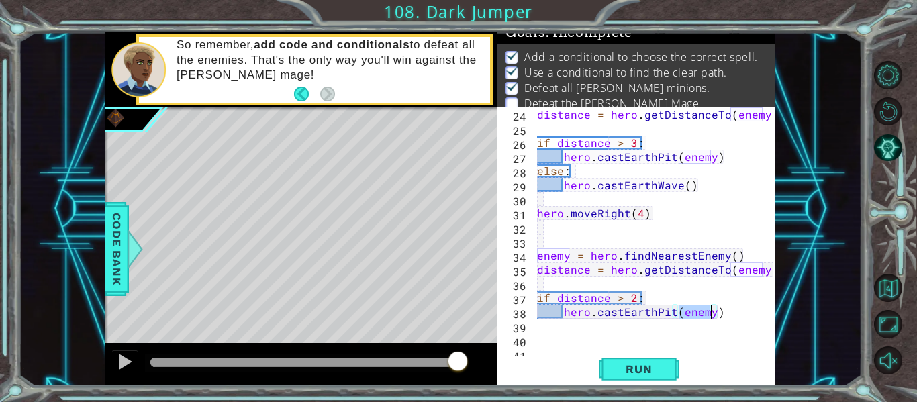
click at [722, 310] on div "distance = hero . getDistanceTo ( enemy ) if distance > 3 : hero . castEarthPit…" at bounding box center [656, 241] width 245 height 268
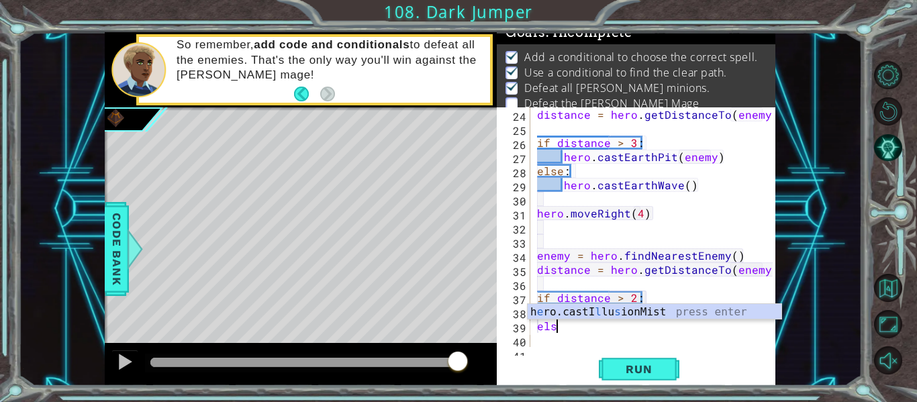
scroll to position [0, 1]
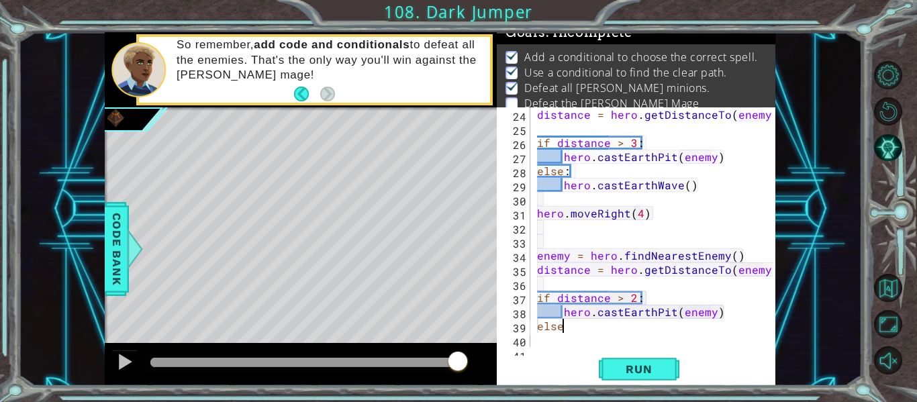
click at [727, 309] on div "distance = hero . getDistanceTo ( enemy ) if distance > 3 : hero . castEarthPit…" at bounding box center [656, 241] width 245 height 268
type textarea "hero.castEarthPit(enemy)"
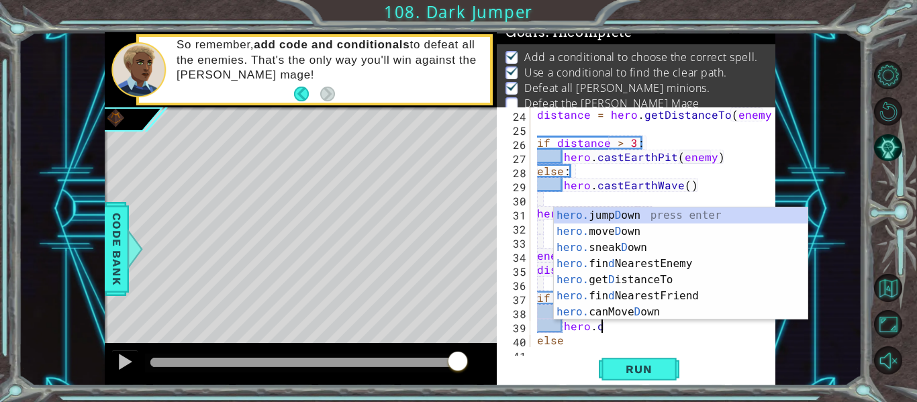
scroll to position [0, 3]
click at [660, 230] on div "hero. jump D own press enter hero. move D own press enter hero. sneak D own pre…" at bounding box center [681, 279] width 254 height 145
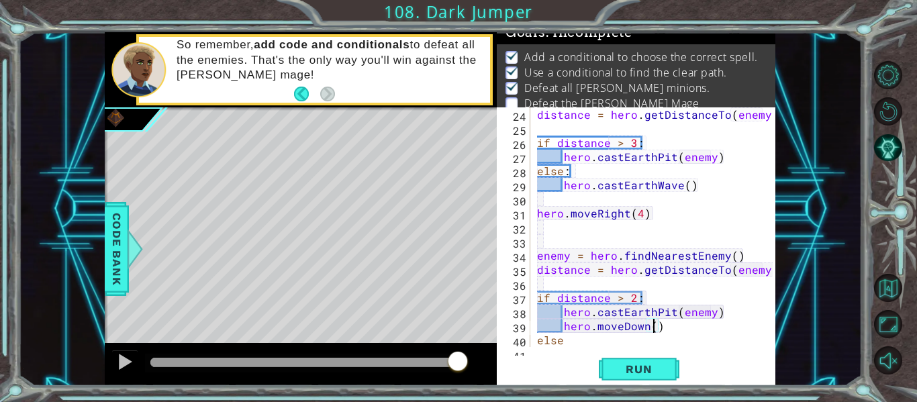
scroll to position [0, 7]
click at [579, 338] on div "distance = hero . getDistanceTo ( enemy ) if distance > 3 : hero . castEarthPit…" at bounding box center [656, 241] width 245 height 268
type textarea "else:"
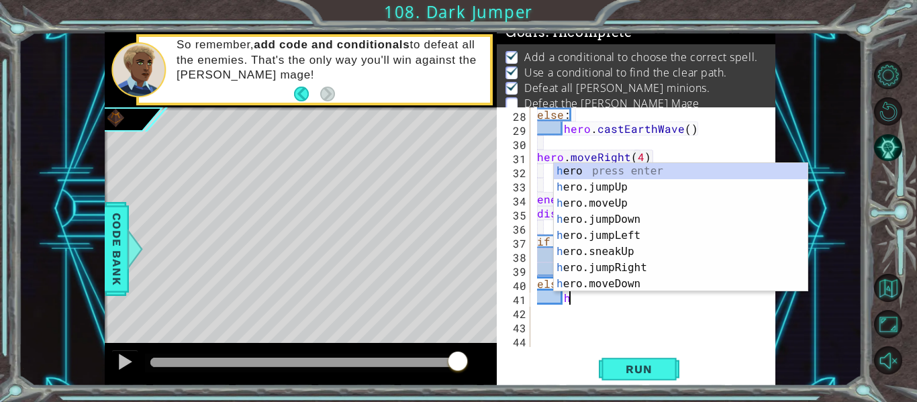
scroll to position [0, 2]
type textarea "her"
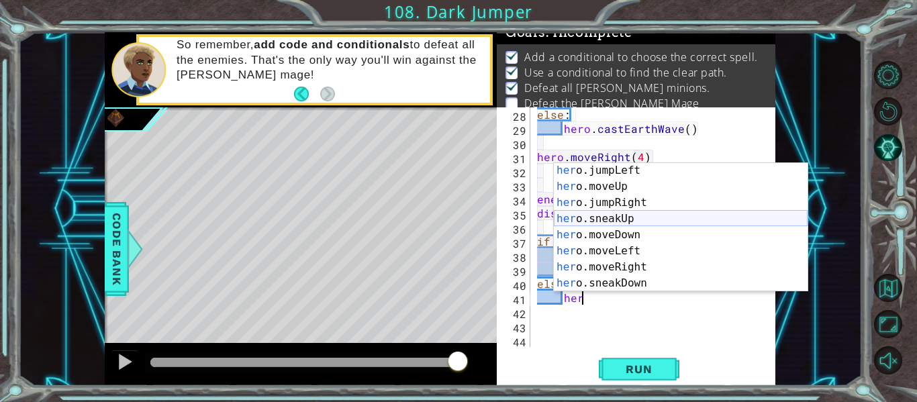
scroll to position [274, 0]
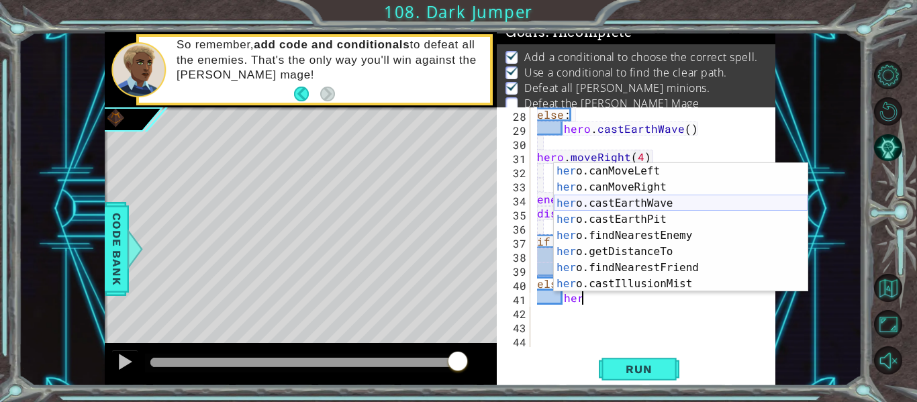
click at [674, 206] on div "her o.canMoveLeft press enter her o.canMoveRight press enter her o.castEarthWav…" at bounding box center [681, 243] width 254 height 161
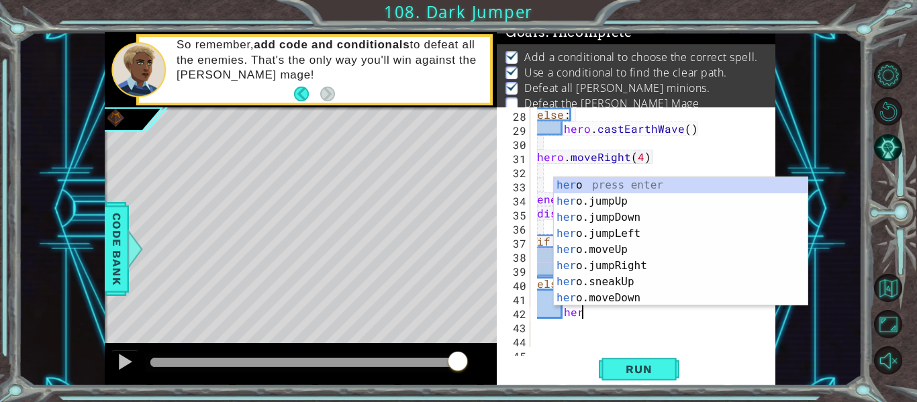
scroll to position [0, 0]
click at [645, 297] on div "her o press enter her o.jumpUp press enter her o.jumpDown press enter her o.jum…" at bounding box center [681, 257] width 254 height 161
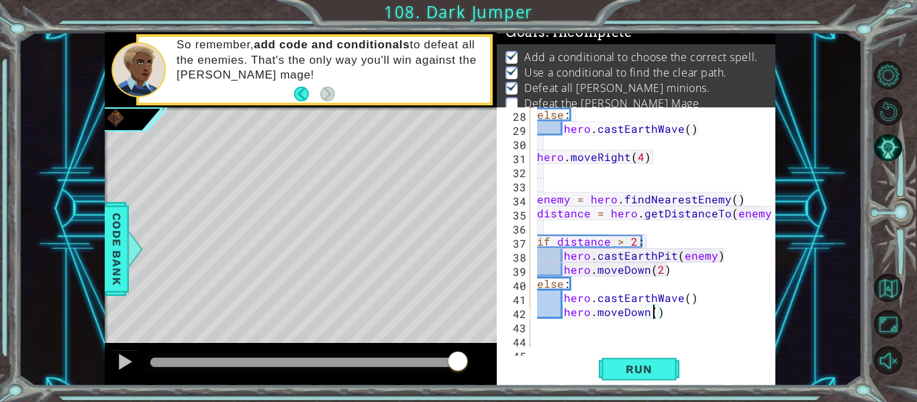
scroll to position [0, 7]
type textarea "hero.moveDown(2)"
click at [637, 367] on span "Run" at bounding box center [638, 368] width 53 height 13
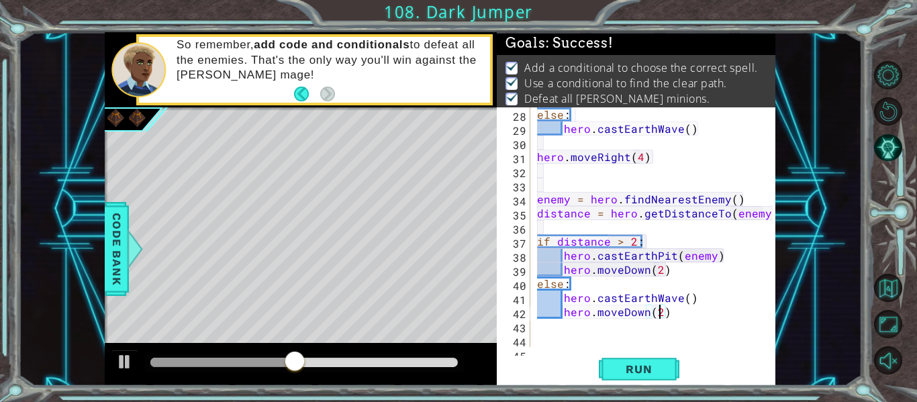
scroll to position [381, 0]
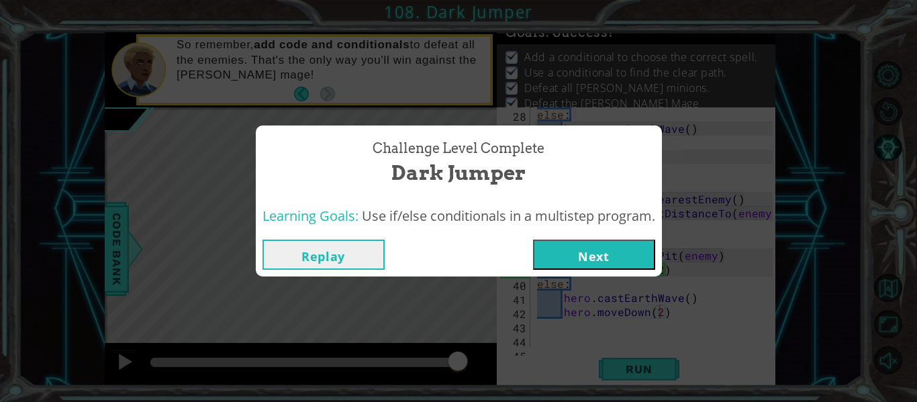
click at [582, 253] on button "Next" at bounding box center [594, 255] width 122 height 30
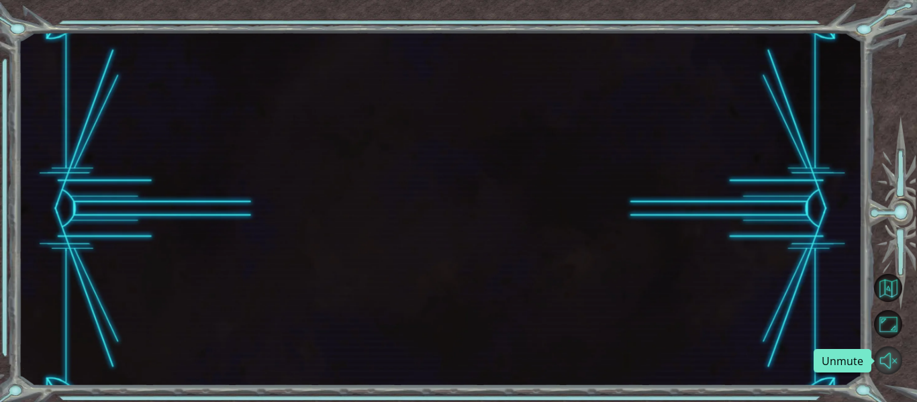
click at [888, 362] on button "Unmute" at bounding box center [888, 360] width 28 height 28
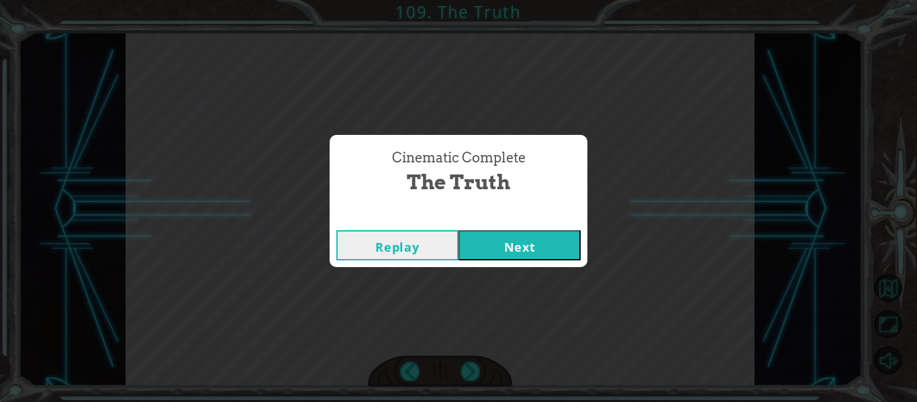
click at [544, 235] on button "Next" at bounding box center [519, 245] width 122 height 30
click at [519, 244] on button "Next" at bounding box center [519, 245] width 122 height 30
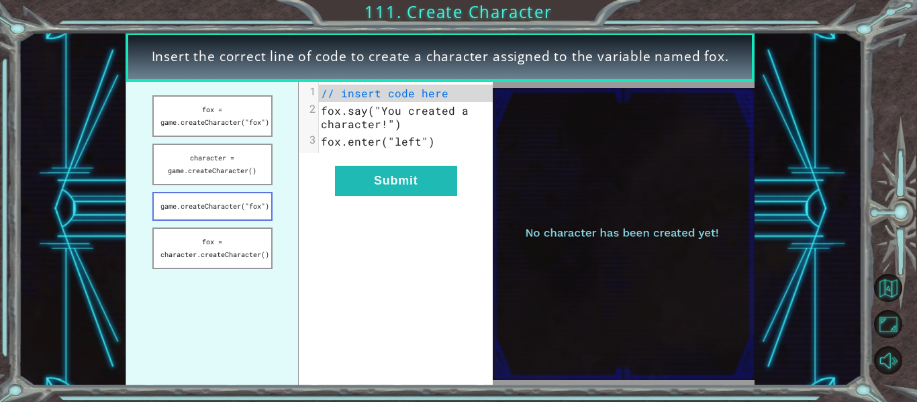
click at [236, 208] on button "game.createCharacter("fox")" at bounding box center [212, 206] width 120 height 29
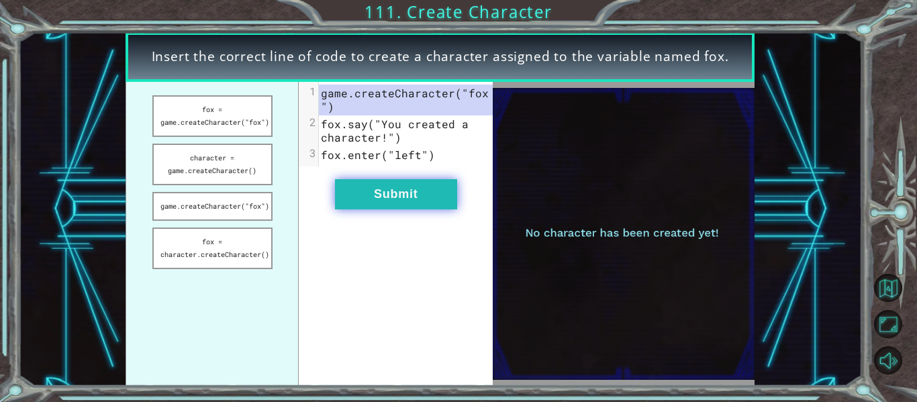
click at [411, 196] on button "Submit" at bounding box center [396, 194] width 122 height 30
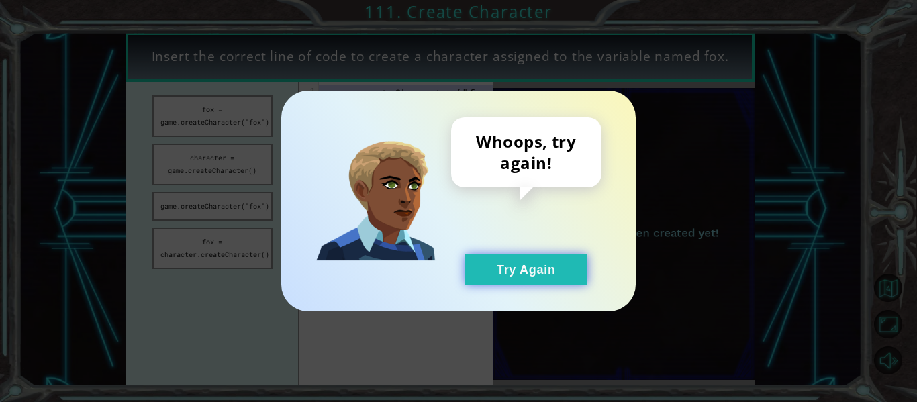
click at [507, 261] on button "Try Again" at bounding box center [526, 269] width 122 height 30
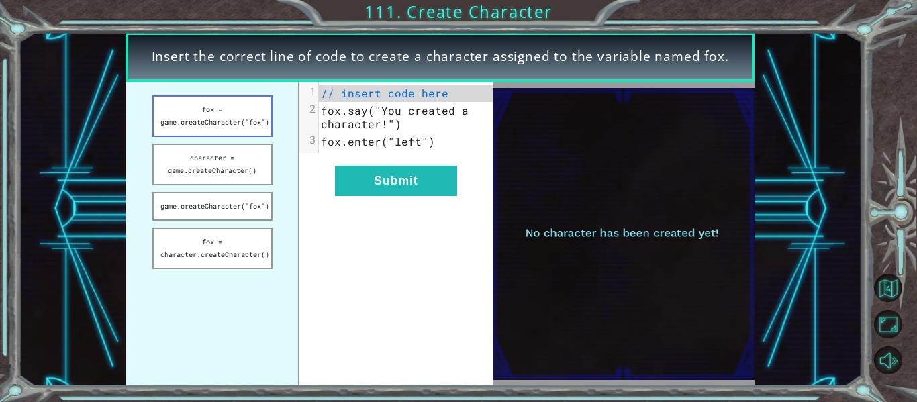
click at [219, 103] on button "fox = game.createCharacter("fox")" at bounding box center [212, 116] width 120 height 42
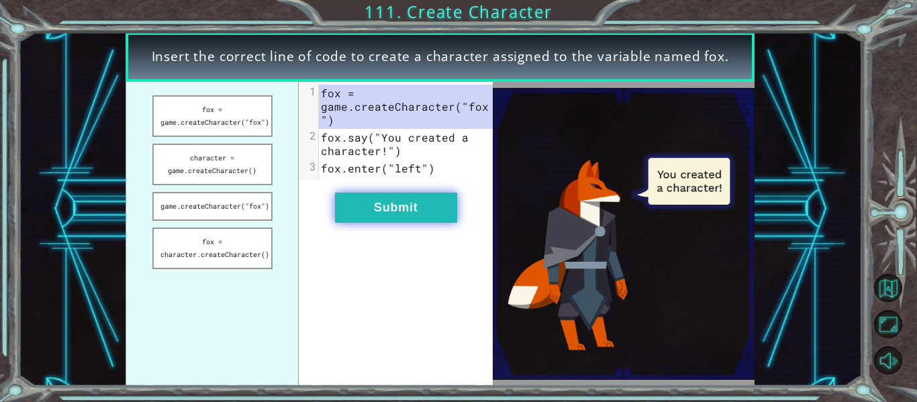
click at [372, 207] on button "Submit" at bounding box center [396, 208] width 122 height 30
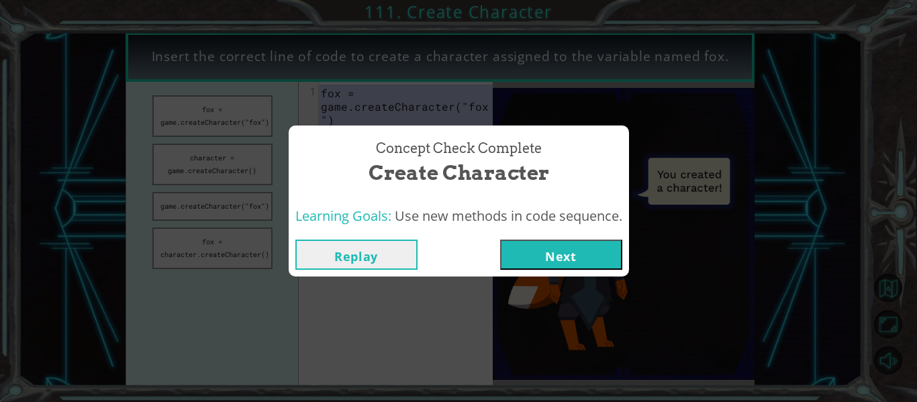
click at [419, 205] on div "Learning Goals: Use new methods in code sequence." at bounding box center [459, 216] width 340 height 33
click at [541, 250] on button "Next" at bounding box center [561, 255] width 122 height 30
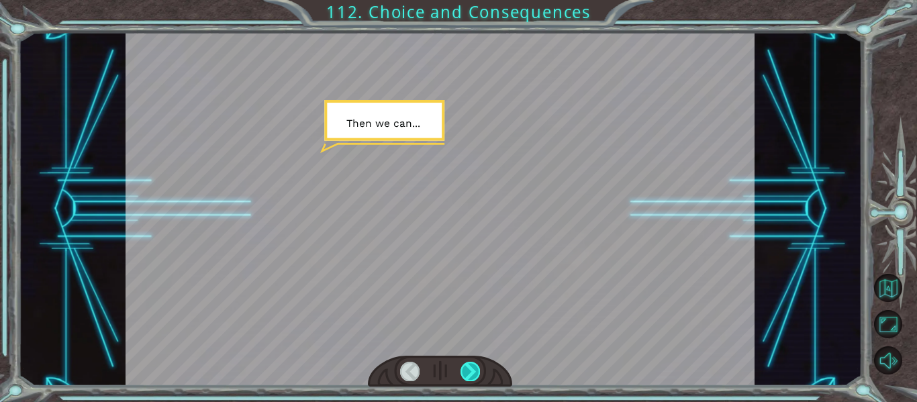
click at [470, 366] on div at bounding box center [469, 371] width 19 height 19
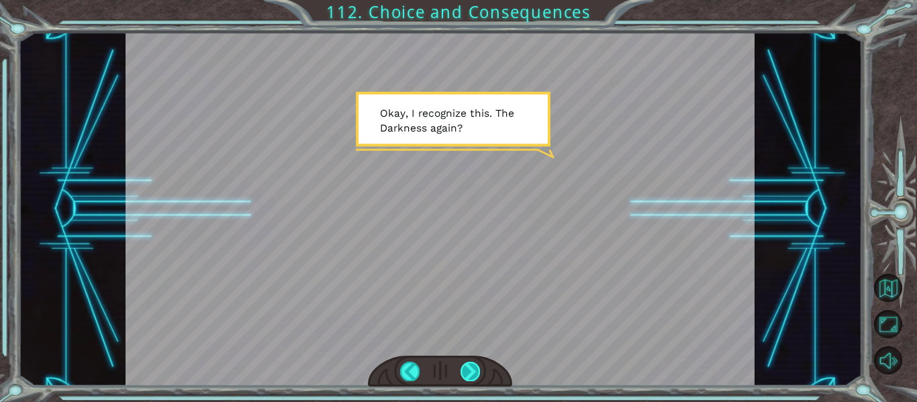
click at [470, 366] on div at bounding box center [469, 371] width 19 height 19
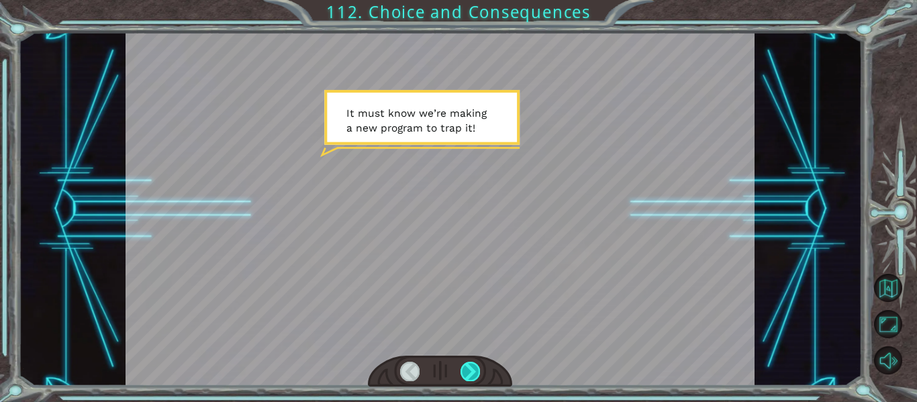
click at [470, 366] on div at bounding box center [469, 371] width 19 height 19
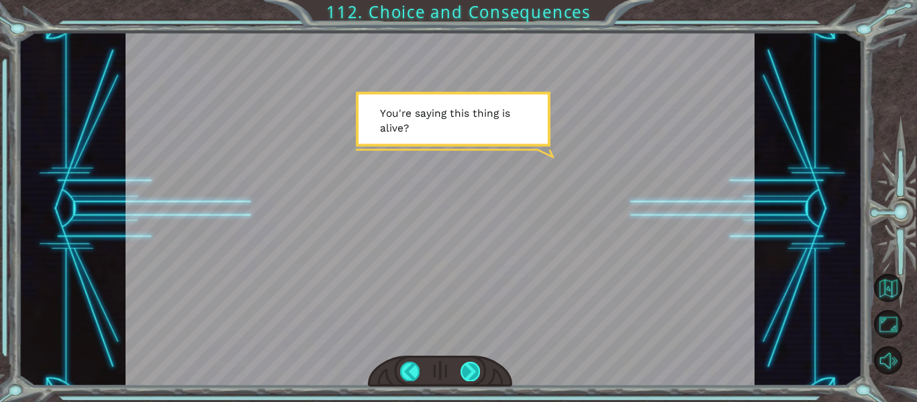
click at [470, 366] on div at bounding box center [469, 371] width 19 height 19
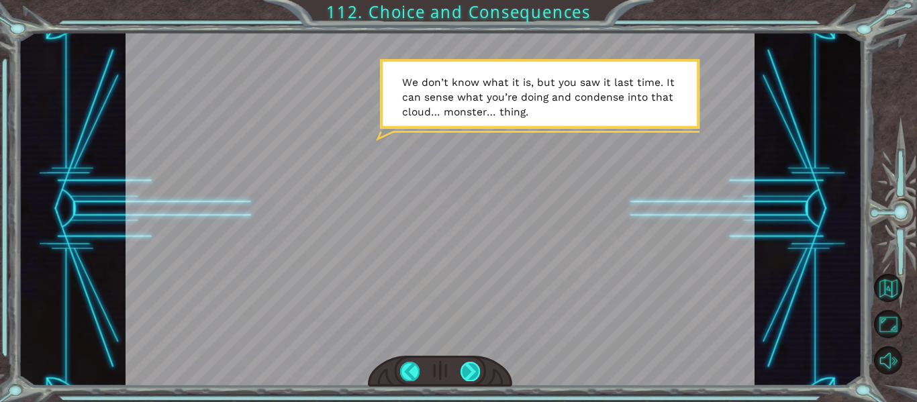
click at [470, 366] on div at bounding box center [469, 371] width 19 height 19
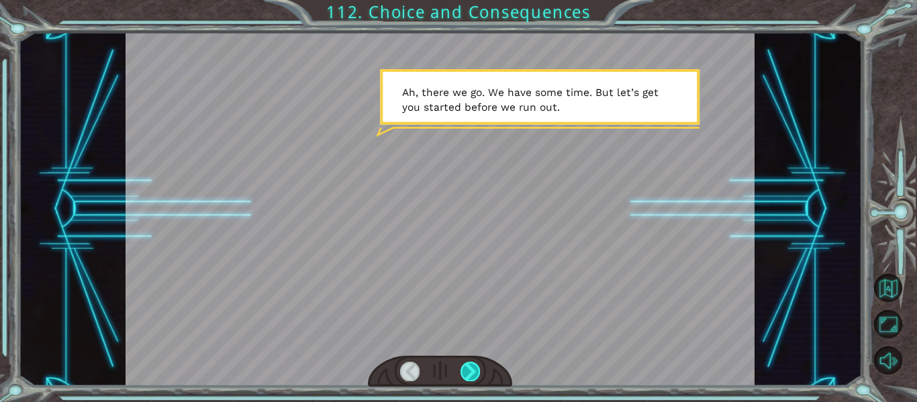
click at [470, 366] on div at bounding box center [469, 371] width 19 height 19
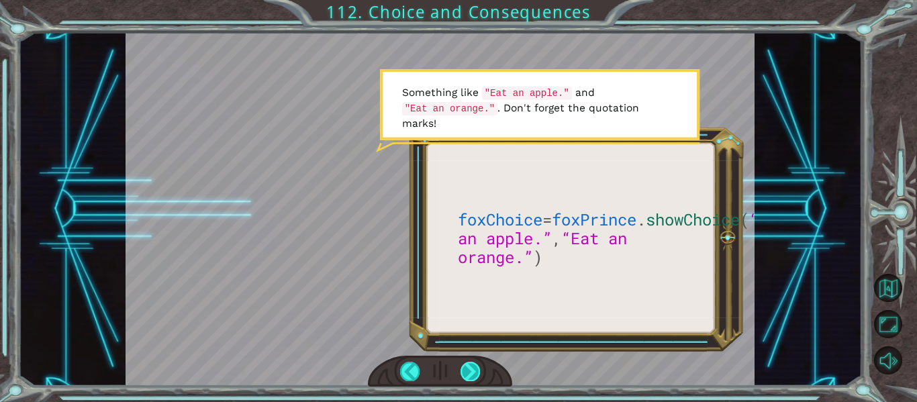
click at [470, 366] on div at bounding box center [469, 371] width 19 height 19
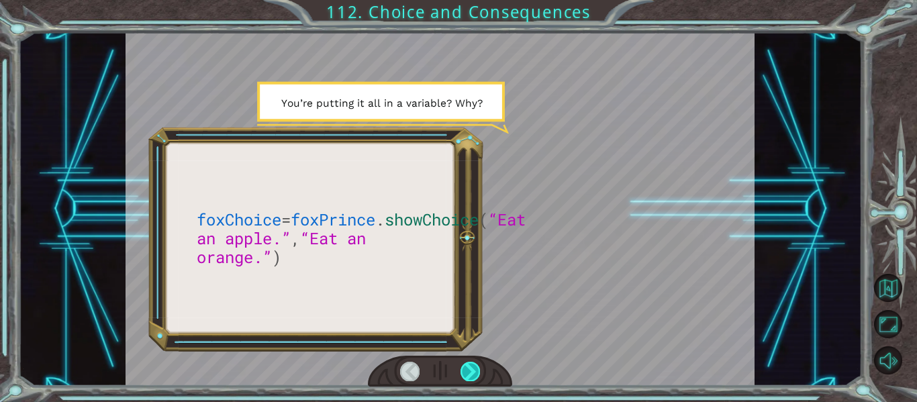
click at [470, 366] on div at bounding box center [469, 371] width 19 height 19
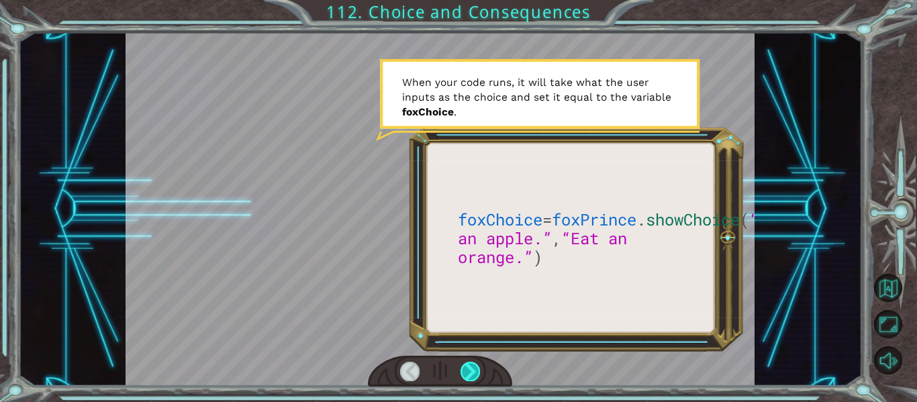
click at [470, 366] on div at bounding box center [469, 371] width 19 height 19
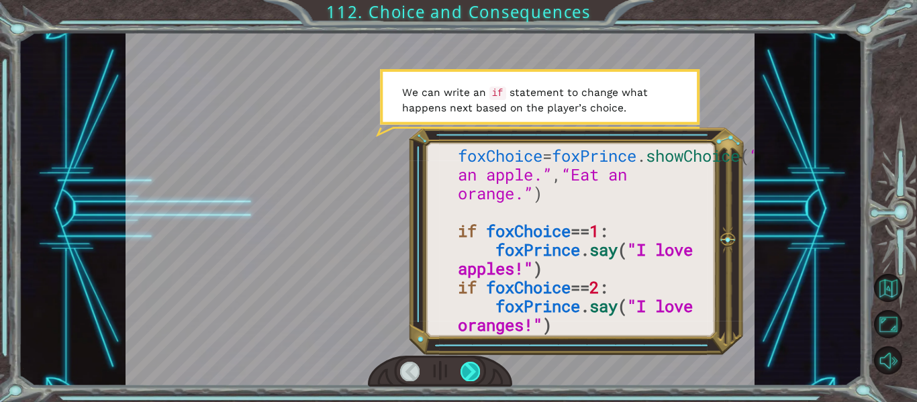
click at [470, 366] on div at bounding box center [469, 371] width 19 height 19
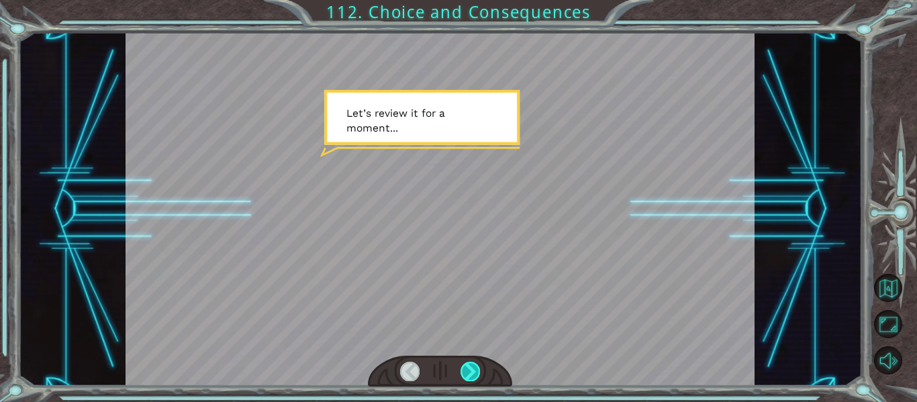
click at [470, 366] on div at bounding box center [469, 371] width 19 height 19
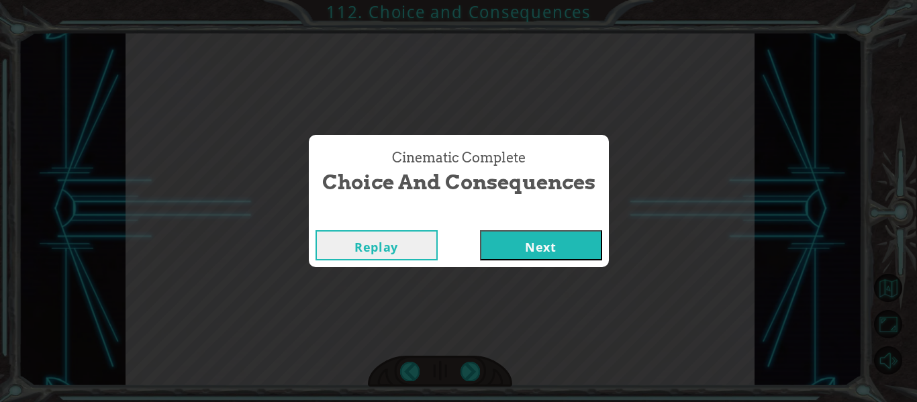
click at [515, 238] on button "Next" at bounding box center [541, 245] width 122 height 30
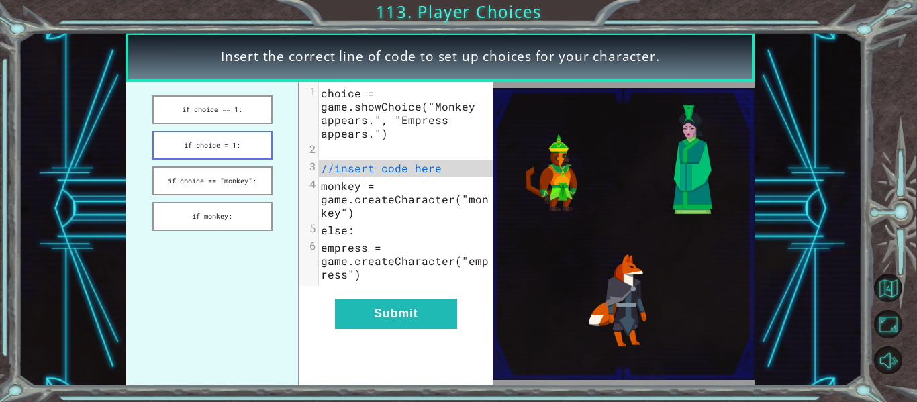
click at [244, 140] on button "if choice = 1:" at bounding box center [212, 145] width 120 height 29
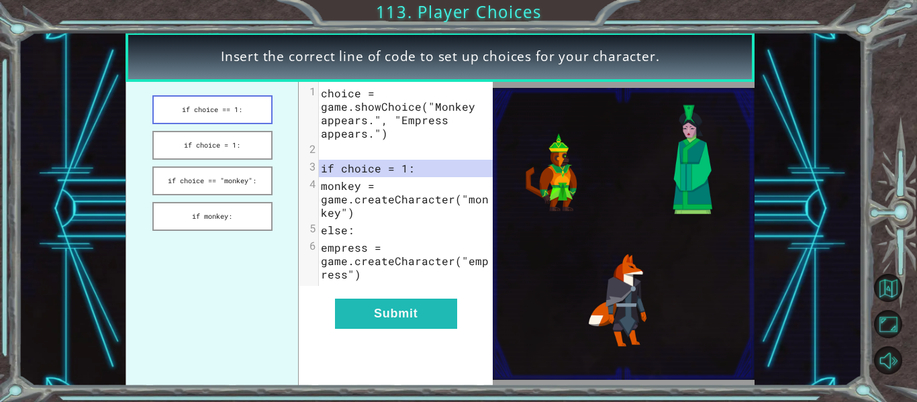
click at [221, 111] on button "if choice == 1:" at bounding box center [212, 109] width 120 height 29
click at [234, 188] on button "if choice == "monkey":" at bounding box center [212, 180] width 120 height 29
click at [230, 210] on button "if monkey:" at bounding box center [212, 216] width 120 height 29
click at [213, 101] on button "if choice == 1:" at bounding box center [212, 109] width 120 height 29
click at [223, 144] on button "if choice = 1:" at bounding box center [212, 145] width 120 height 29
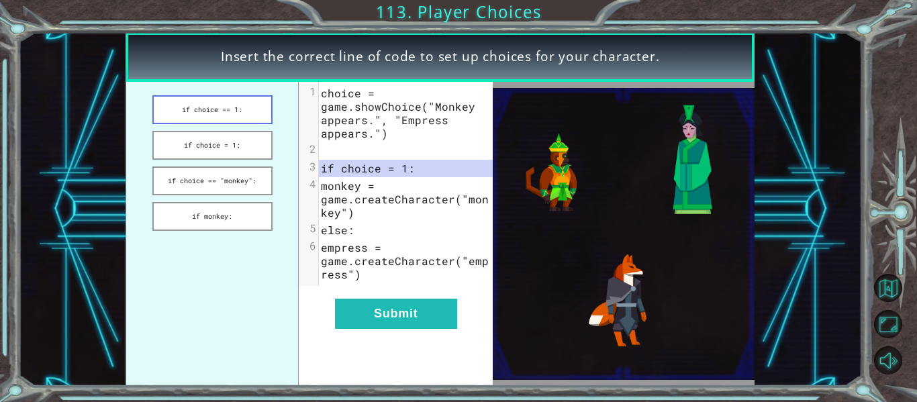
click at [235, 117] on button "if choice == 1:" at bounding box center [212, 109] width 120 height 29
click at [432, 312] on button "Submit" at bounding box center [396, 314] width 122 height 30
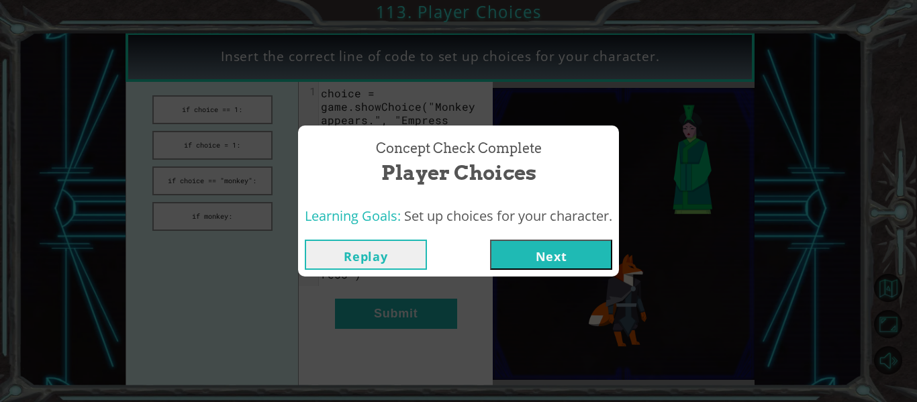
click at [534, 255] on button "Next" at bounding box center [551, 255] width 122 height 30
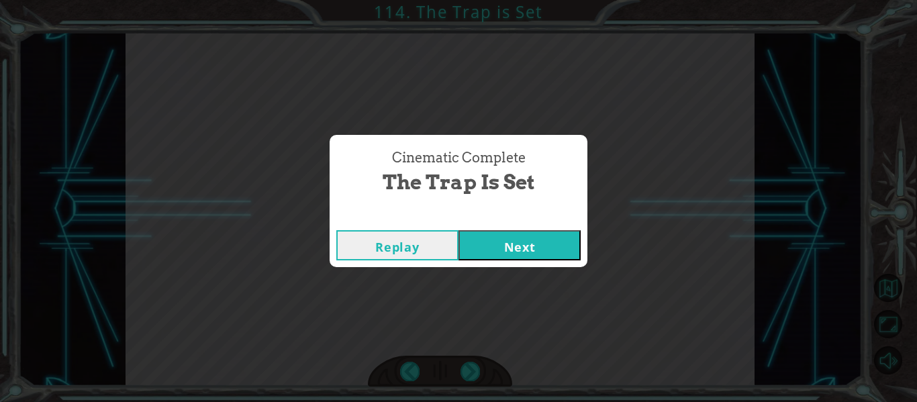
click at [529, 237] on button "Next" at bounding box center [519, 245] width 122 height 30
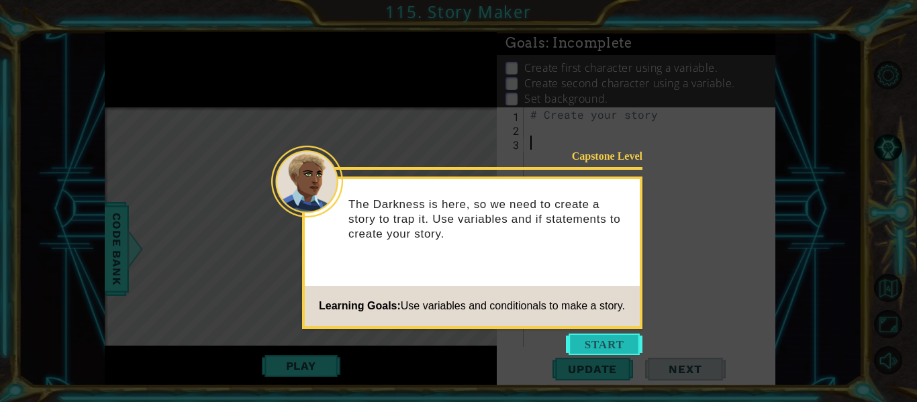
click at [603, 341] on button "Start" at bounding box center [604, 344] width 77 height 21
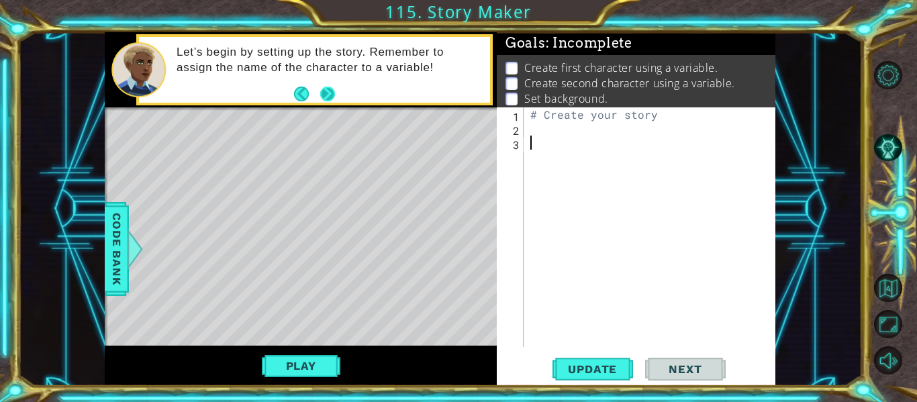
click at [337, 93] on button "Next" at bounding box center [327, 93] width 23 height 23
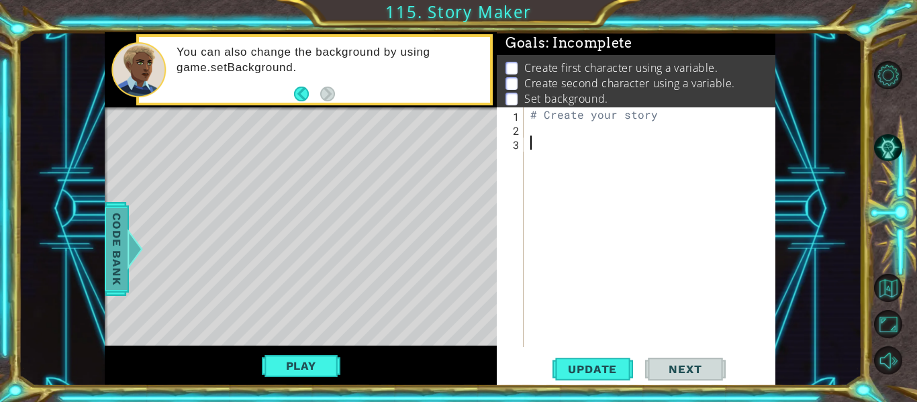
click at [132, 246] on div at bounding box center [135, 249] width 17 height 40
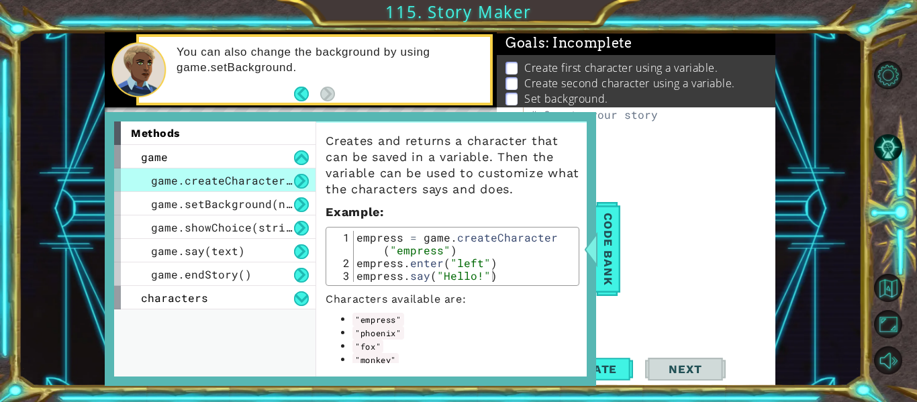
scroll to position [47, 0]
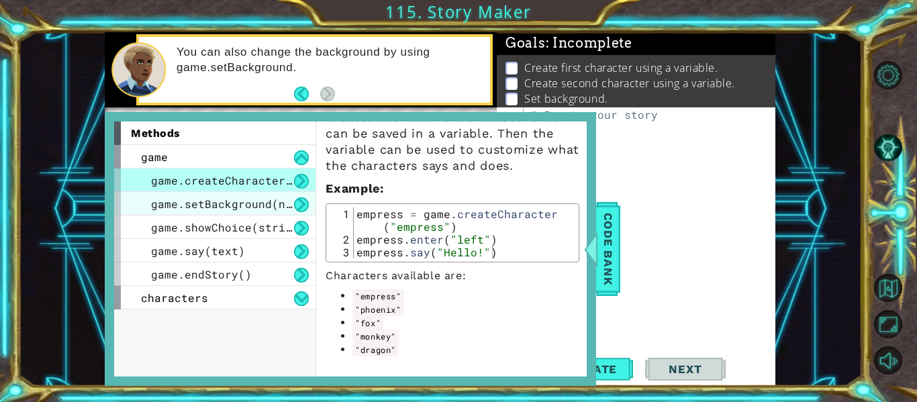
click at [219, 200] on span "game.setBackground(name)" at bounding box center [231, 204] width 161 height 14
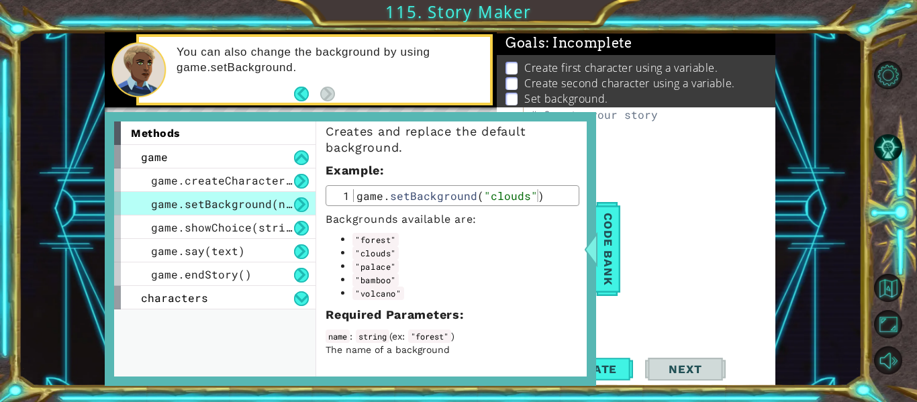
scroll to position [33, 0]
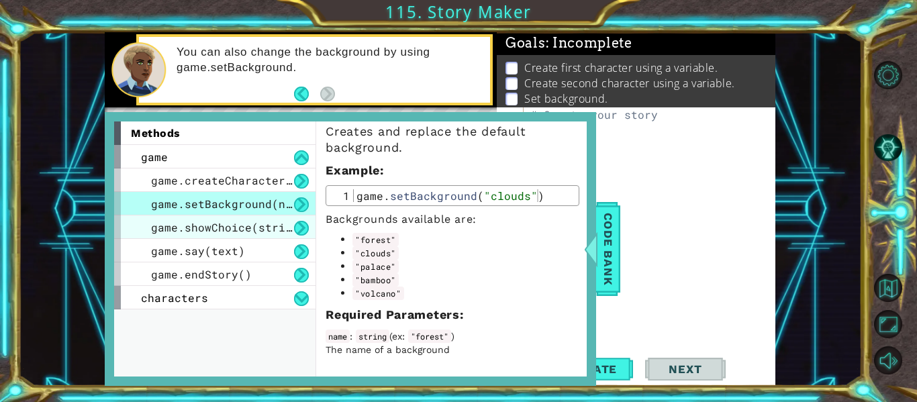
click at [198, 229] on span "game.showChoice(string1, string2)" at bounding box center [261, 227] width 221 height 14
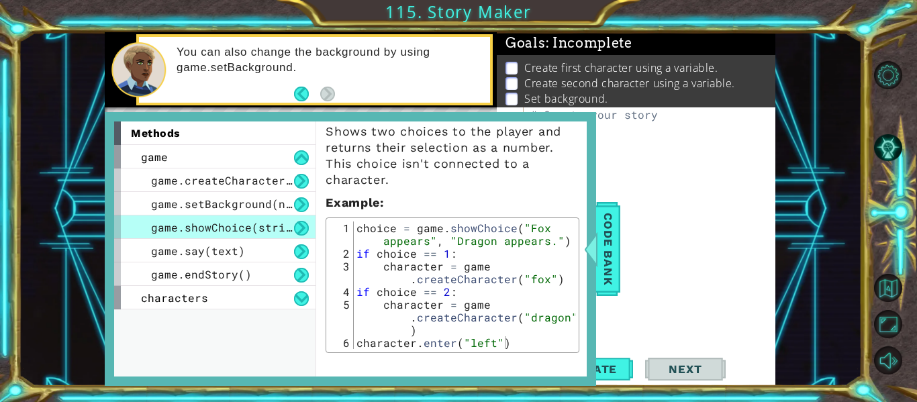
scroll to position [0, 0]
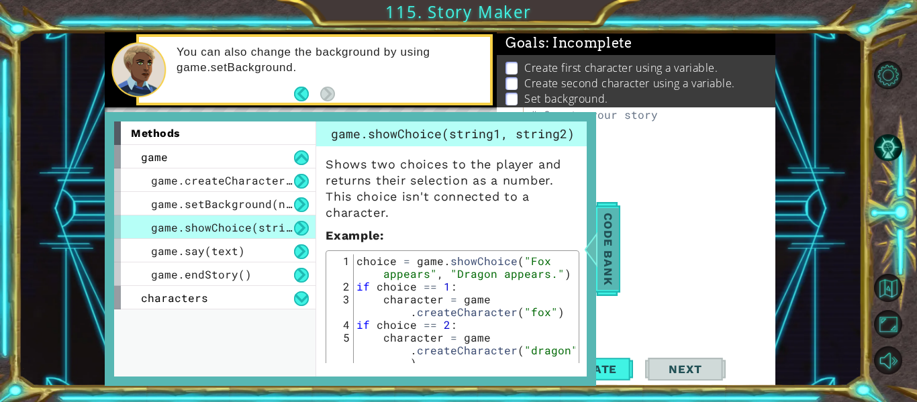
click at [588, 261] on div at bounding box center [591, 249] width 17 height 40
